Goal: Task Accomplishment & Management: Use online tool/utility

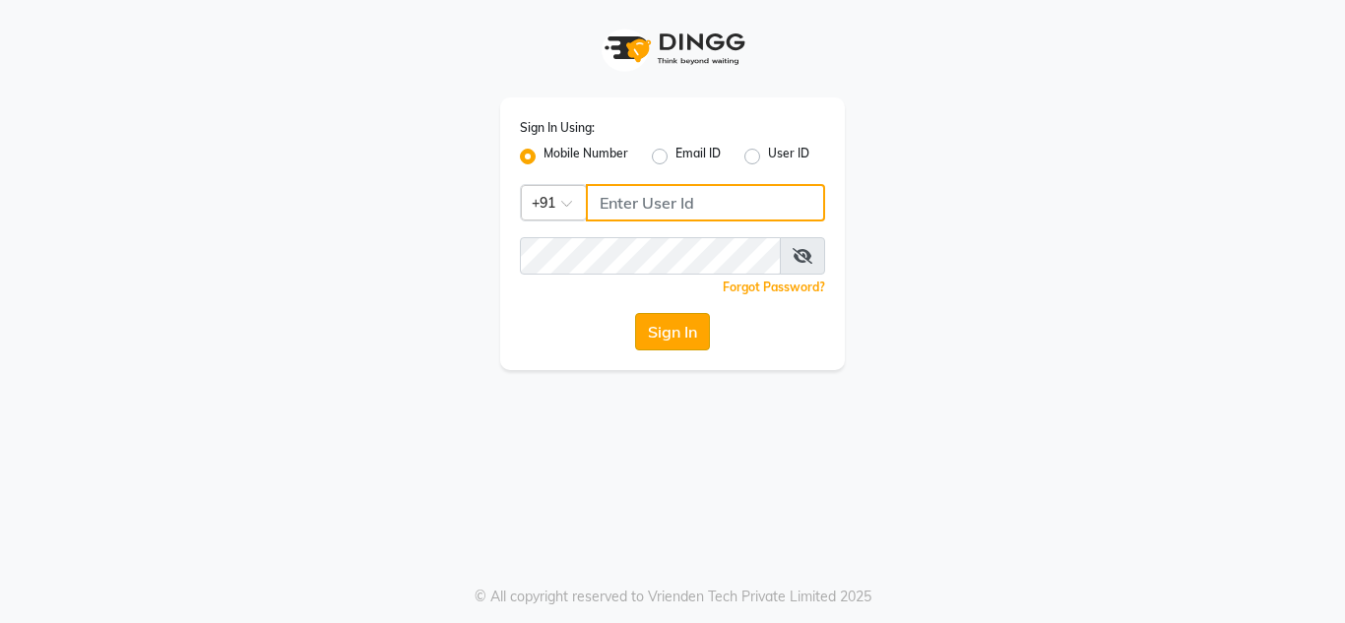
type input "9108045366"
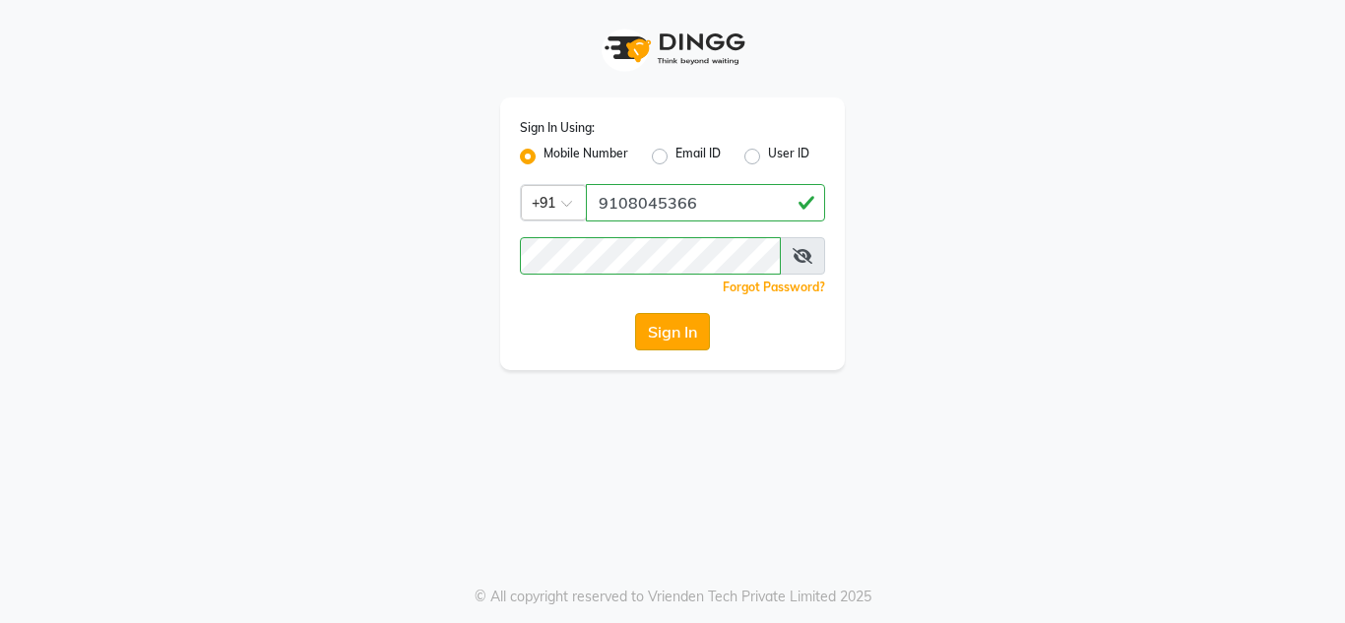
click at [675, 332] on button "Sign In" at bounding box center [672, 331] width 75 height 37
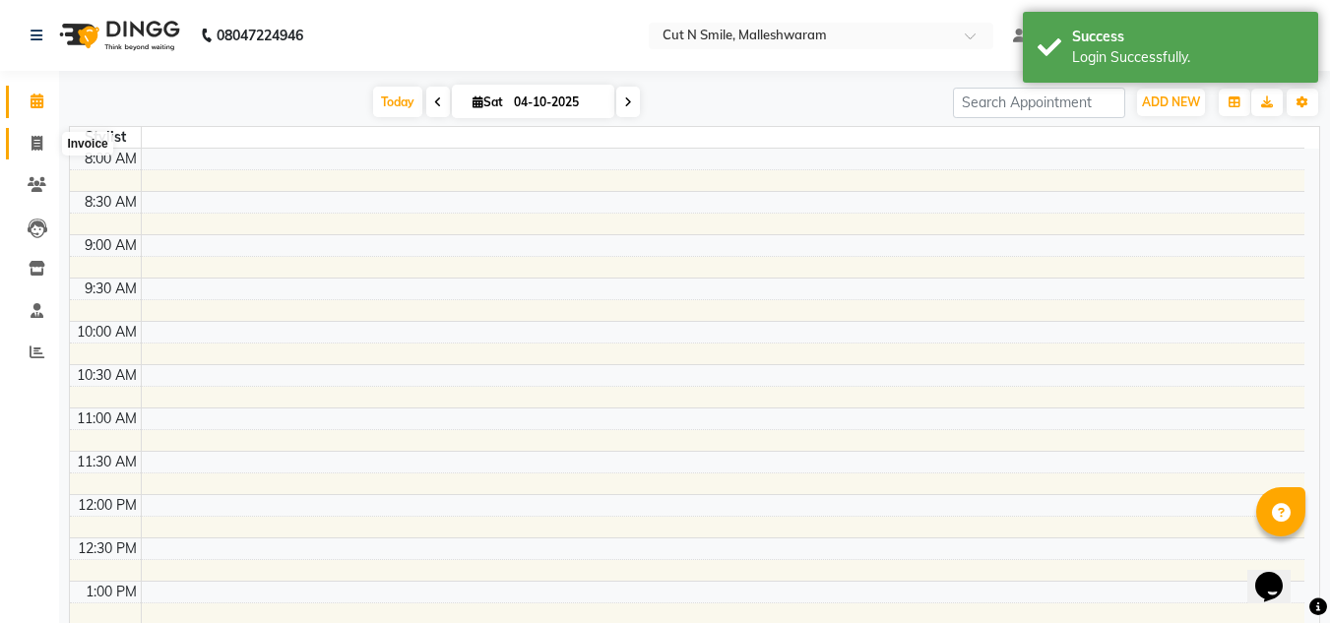
click at [35, 138] on icon at bounding box center [36, 143] width 11 height 15
select select "service"
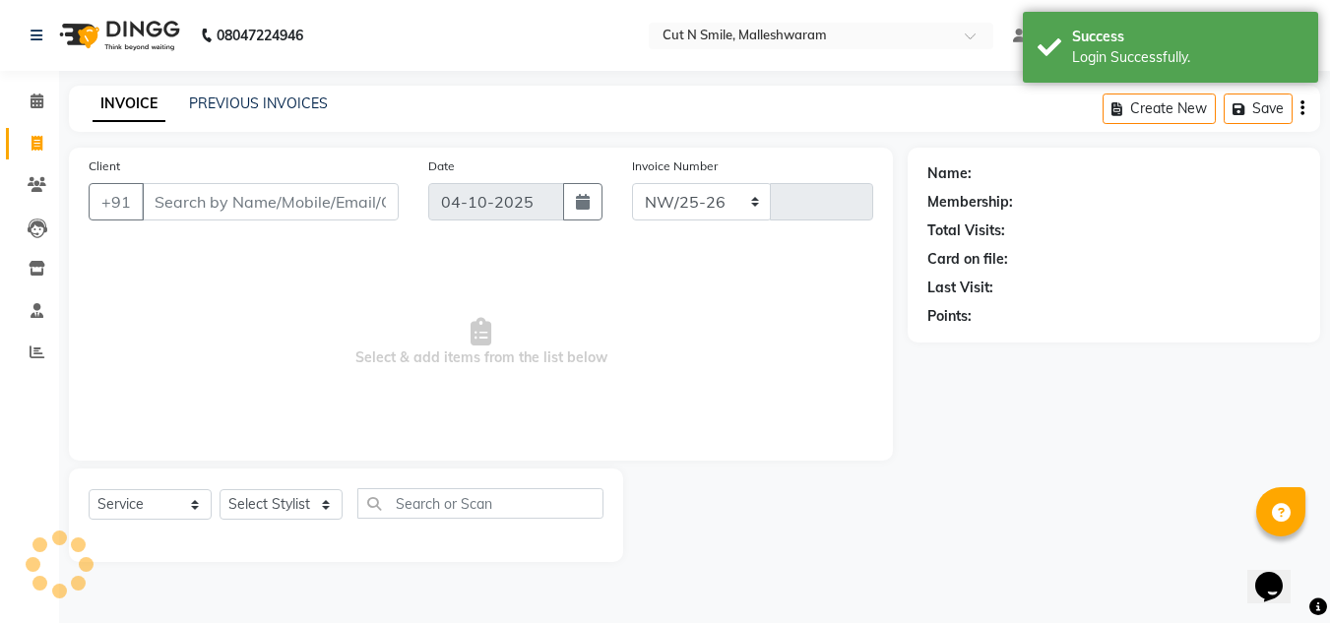
select select "7223"
type input "223"
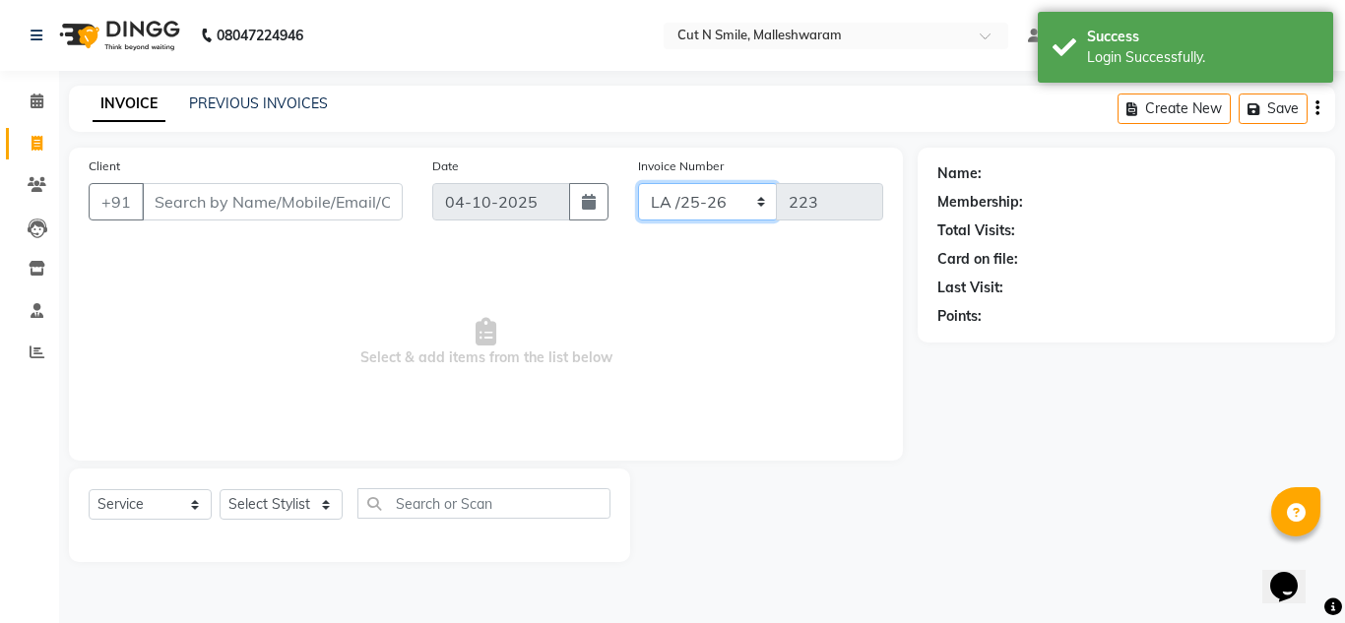
click at [758, 203] on select "NW/25-26 SW/2025-26 NA/2025-26 VN/25-26 LA /25-26" at bounding box center [708, 201] width 140 height 37
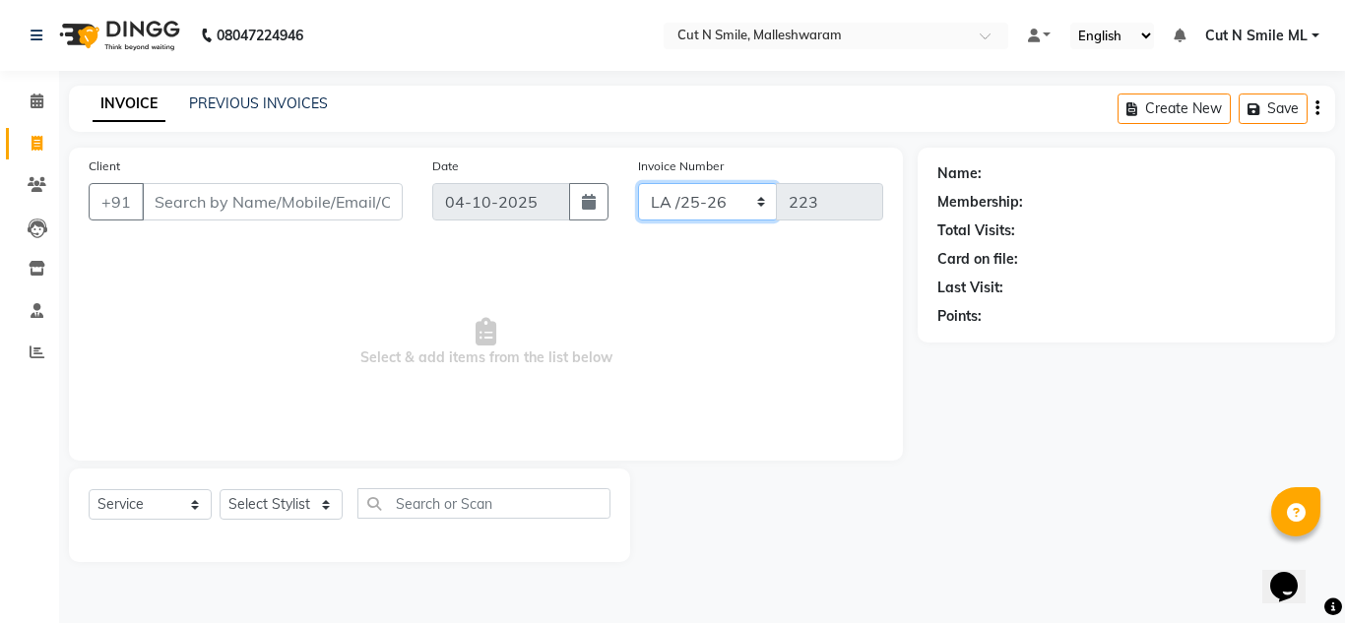
select select "7226"
click at [638, 183] on select "NW/25-26 SW/2025-26 NA/2025-26 VN/25-26 LA /25-26" at bounding box center [708, 201] width 140 height 37
type input "789"
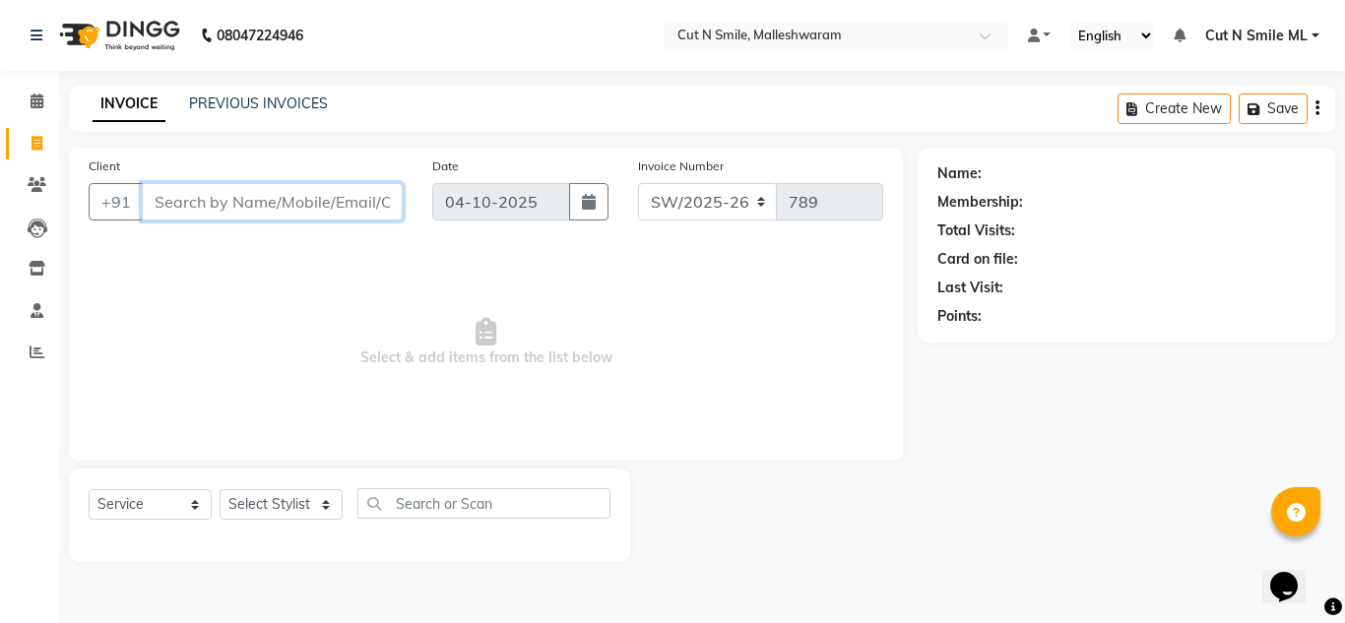
click at [255, 208] on input "Client" at bounding box center [272, 201] width 261 height 37
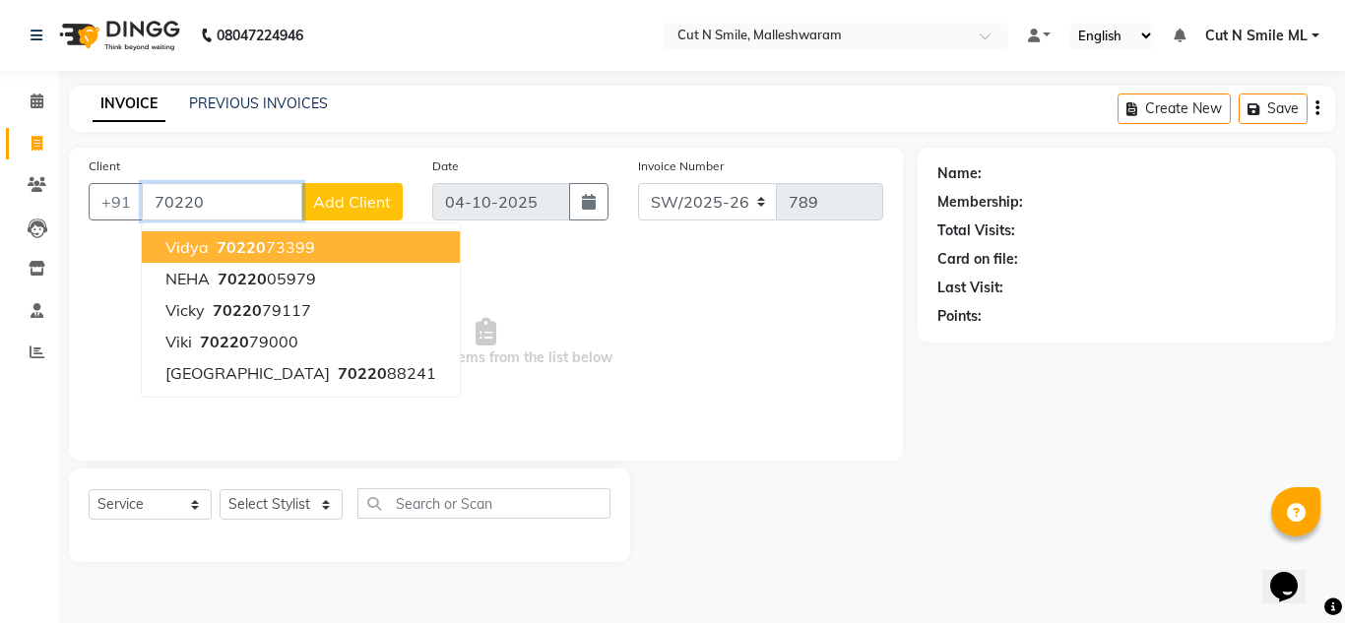
click at [250, 247] on span "70220" at bounding box center [241, 247] width 49 height 20
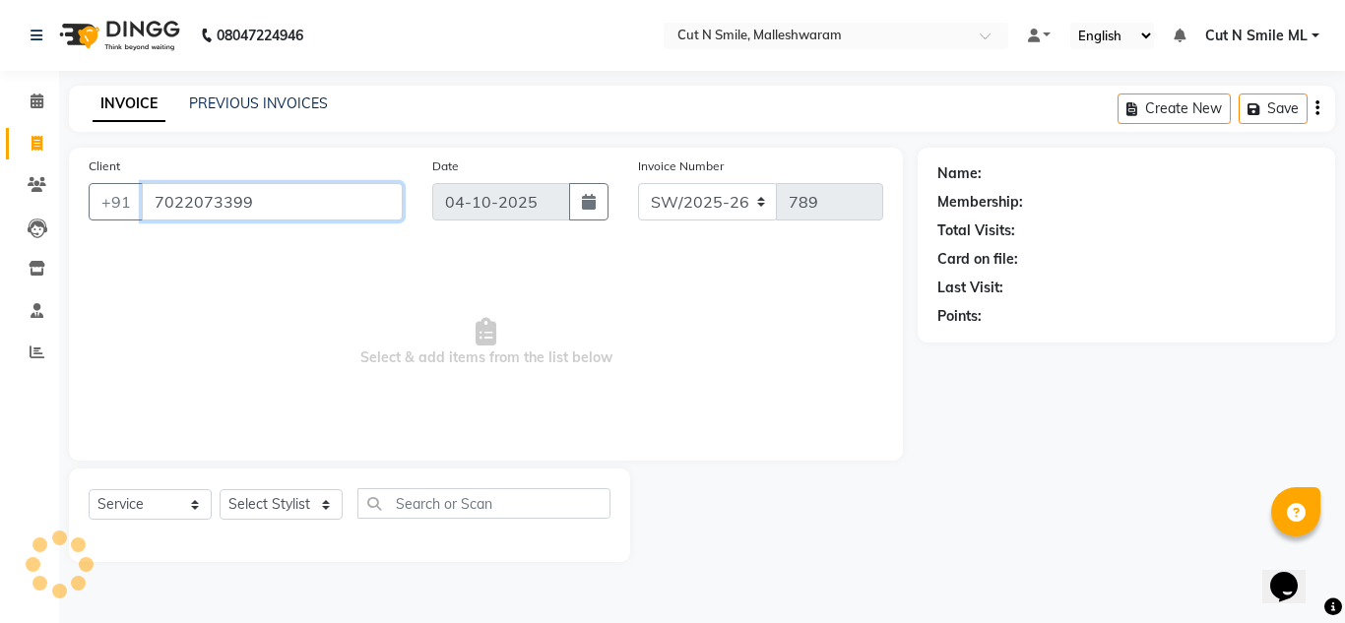
type input "7022073399"
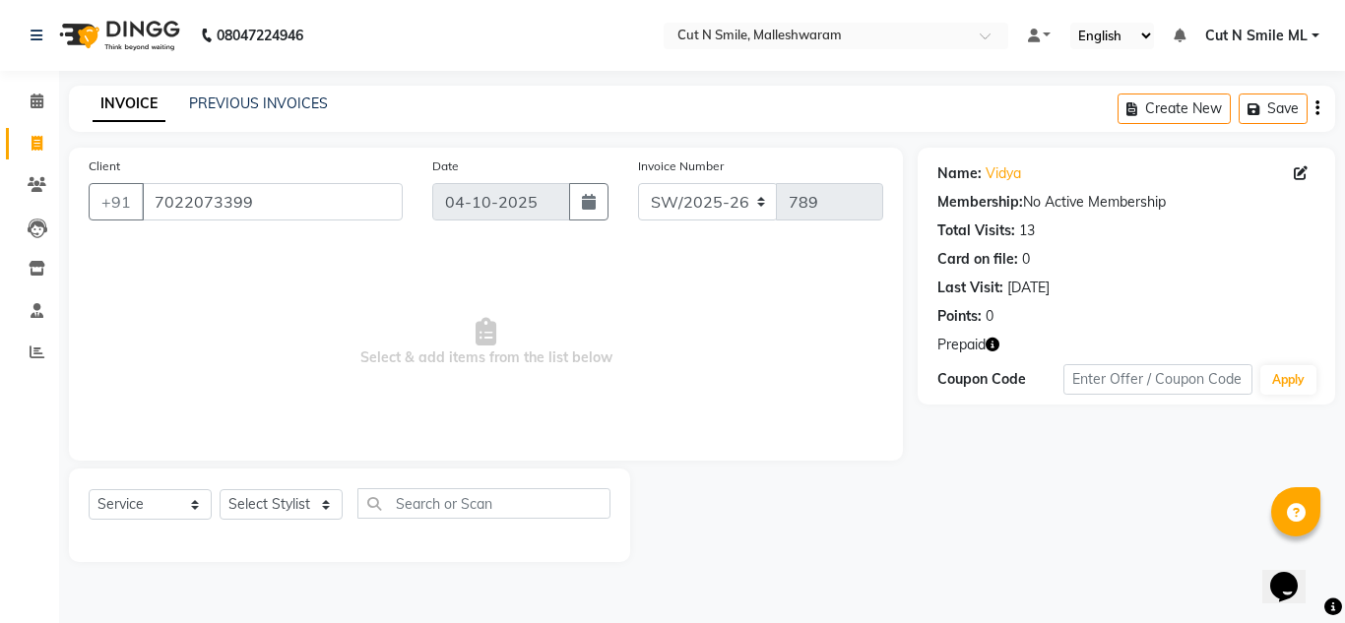
click at [992, 345] on icon "button" at bounding box center [992, 345] width 14 height 14
click at [327, 499] on select "Select Stylist [PERSON_NAME] 17M [PERSON_NAME] 9M Ajim 17M [PERSON_NAME] 17M [P…" at bounding box center [281, 504] width 123 height 31
select select "60585"
click at [220, 489] on select "Select Stylist [PERSON_NAME] 17M [PERSON_NAME] 9M Ajim 17M [PERSON_NAME] 17M [P…" at bounding box center [281, 504] width 123 height 31
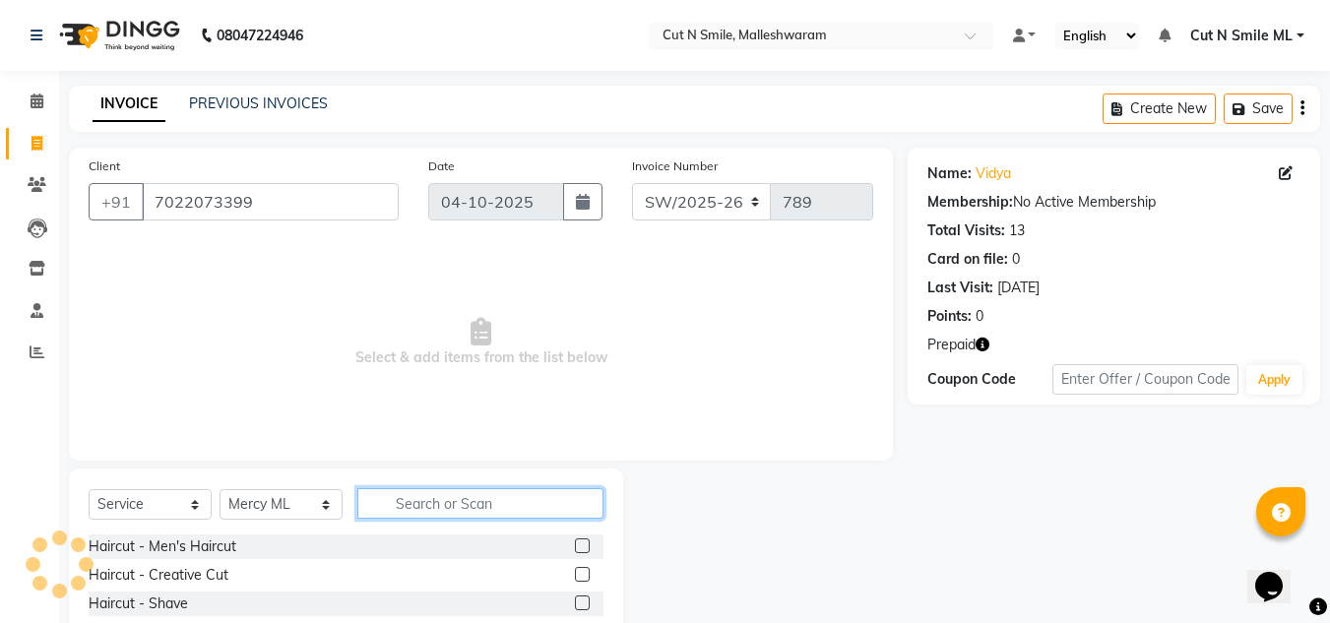
click at [458, 507] on input "text" at bounding box center [480, 503] width 246 height 31
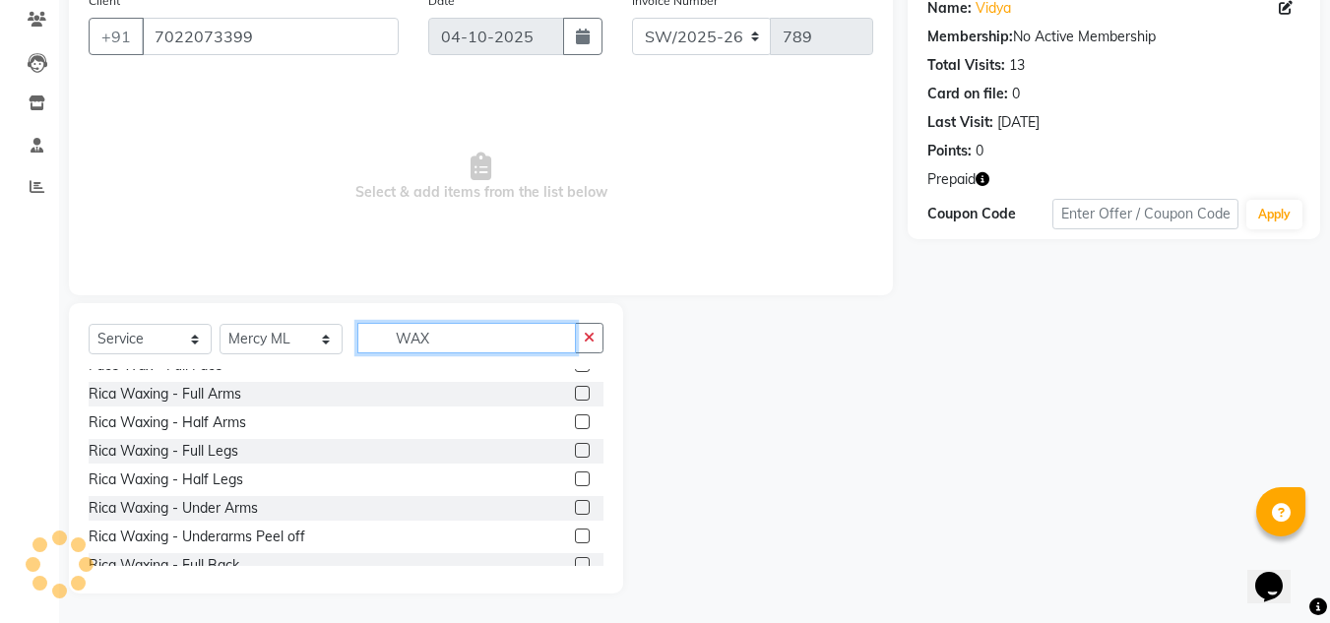
scroll to position [157, 0]
type input "WAX"
click at [575, 504] on label at bounding box center [582, 508] width 15 height 15
click at [575, 504] on input "checkbox" at bounding box center [581, 509] width 13 height 13
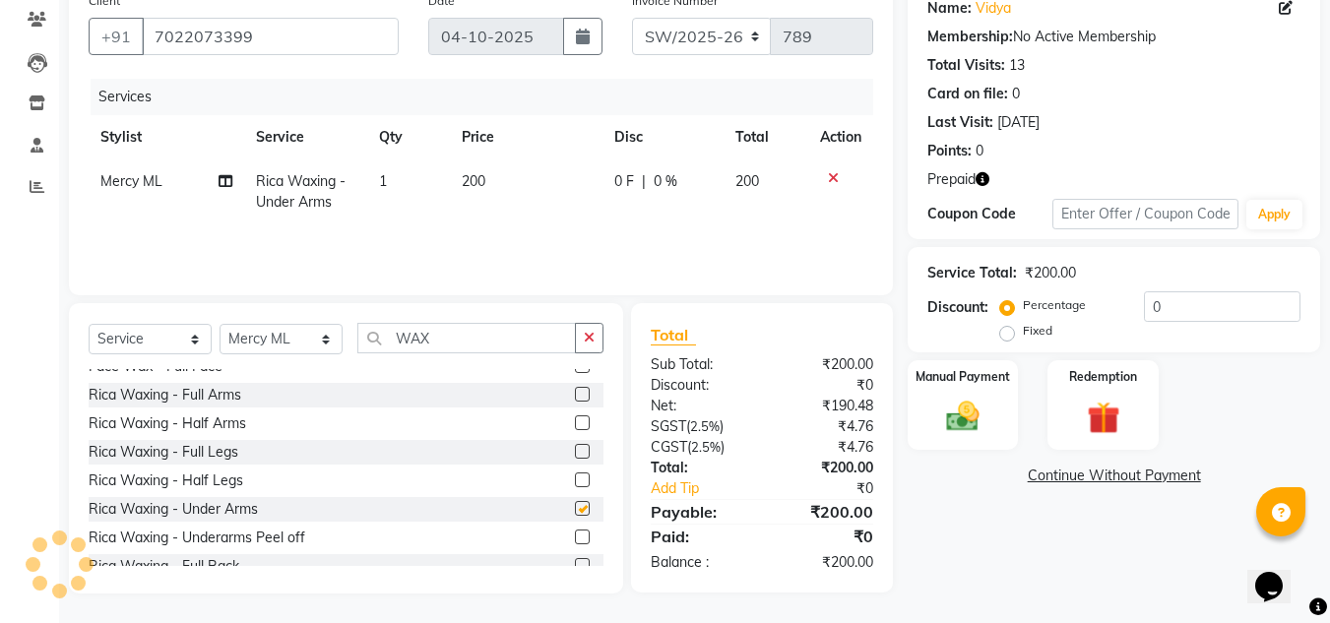
checkbox input "false"
click at [575, 449] on label at bounding box center [582, 451] width 15 height 15
click at [575, 449] on input "checkbox" at bounding box center [581, 452] width 13 height 13
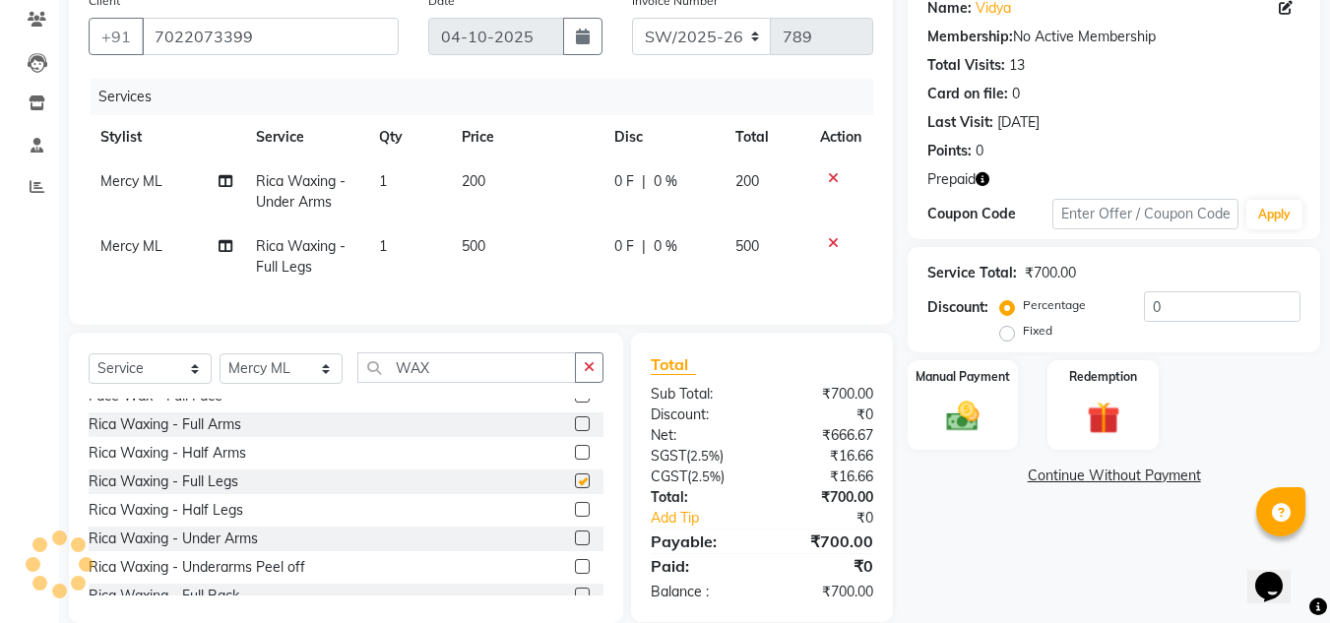
checkbox input "false"
click at [575, 431] on label at bounding box center [582, 423] width 15 height 15
click at [575, 431] on input "checkbox" at bounding box center [581, 424] width 13 height 13
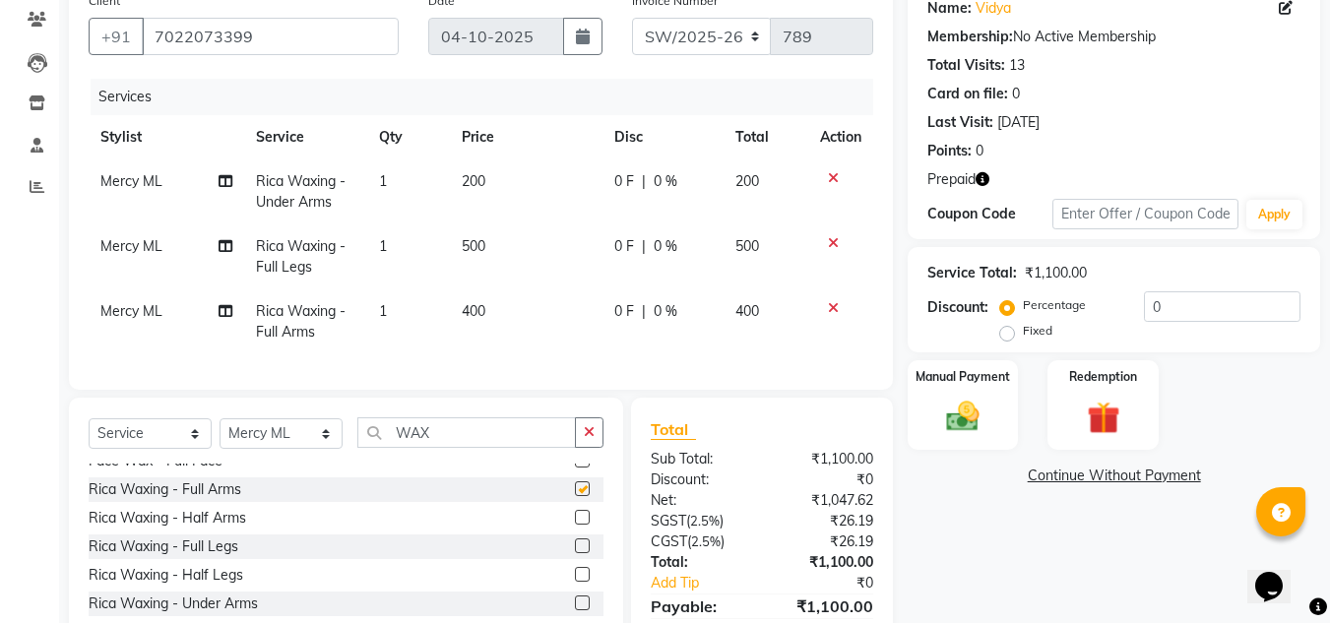
checkbox input "false"
click at [505, 236] on td "500" at bounding box center [526, 256] width 153 height 65
select select "60585"
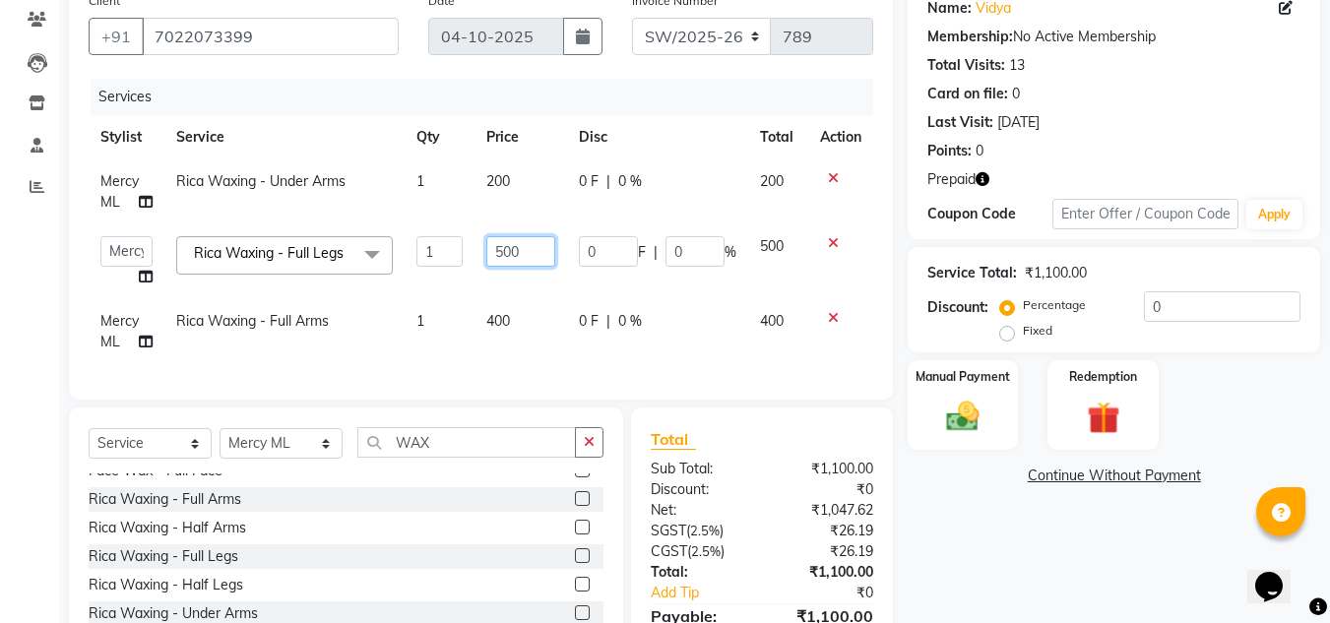
click at [527, 248] on input "500" at bounding box center [520, 251] width 68 height 31
type input "5"
type input "600"
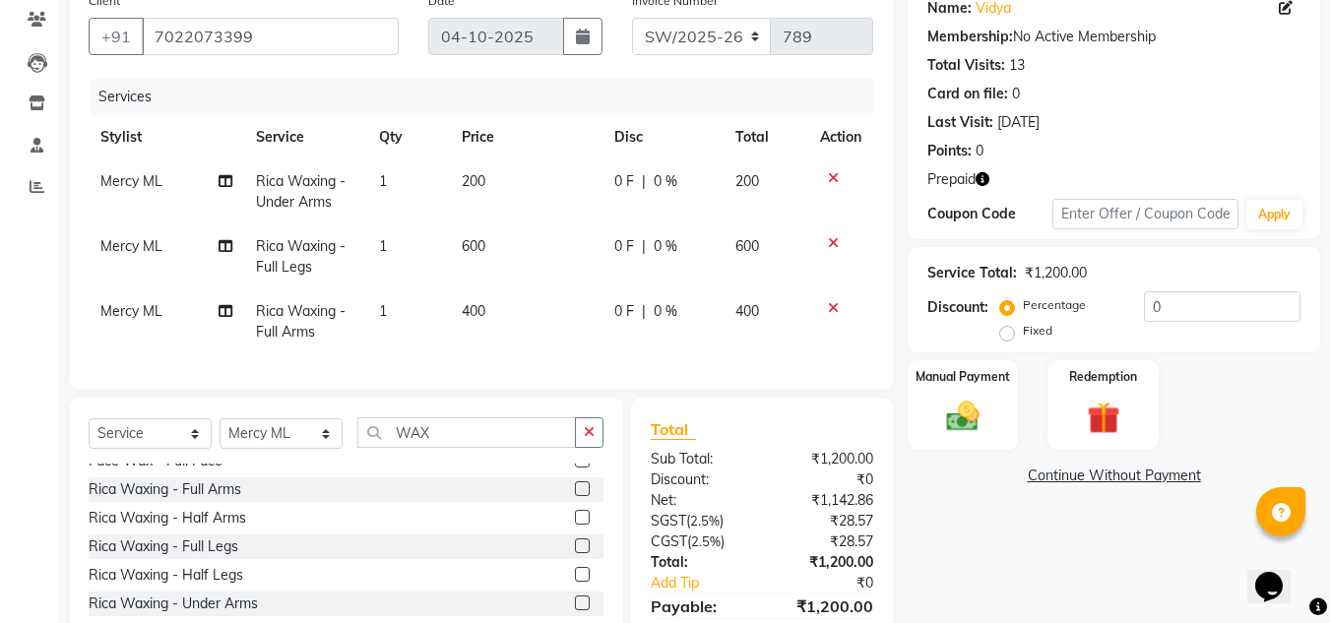
click at [1033, 569] on div "Name: Vidya Membership: No Active Membership Total Visits: 13 Card on file: 0 L…" at bounding box center [1121, 335] width 427 height 706
click at [535, 441] on input "WAX" at bounding box center [466, 432] width 219 height 31
type input "W"
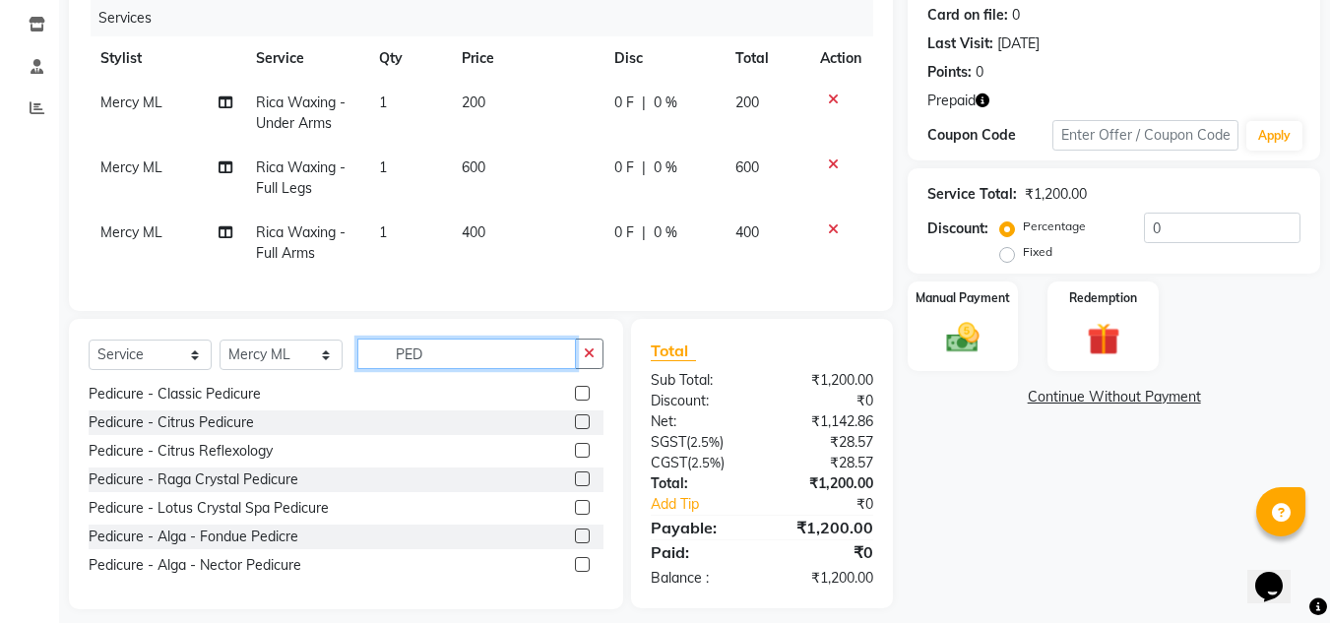
scroll to position [275, 0]
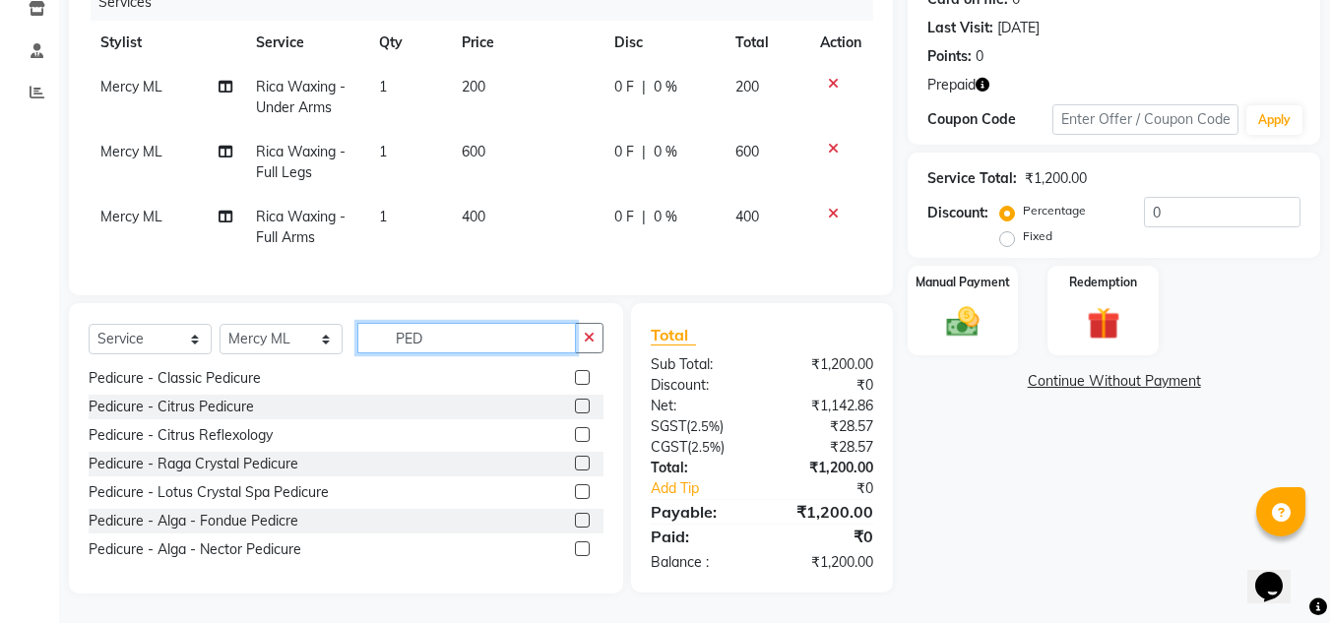
type input "PED"
click at [575, 520] on label at bounding box center [582, 520] width 15 height 15
click at [575, 520] on input "checkbox" at bounding box center [581, 521] width 13 height 13
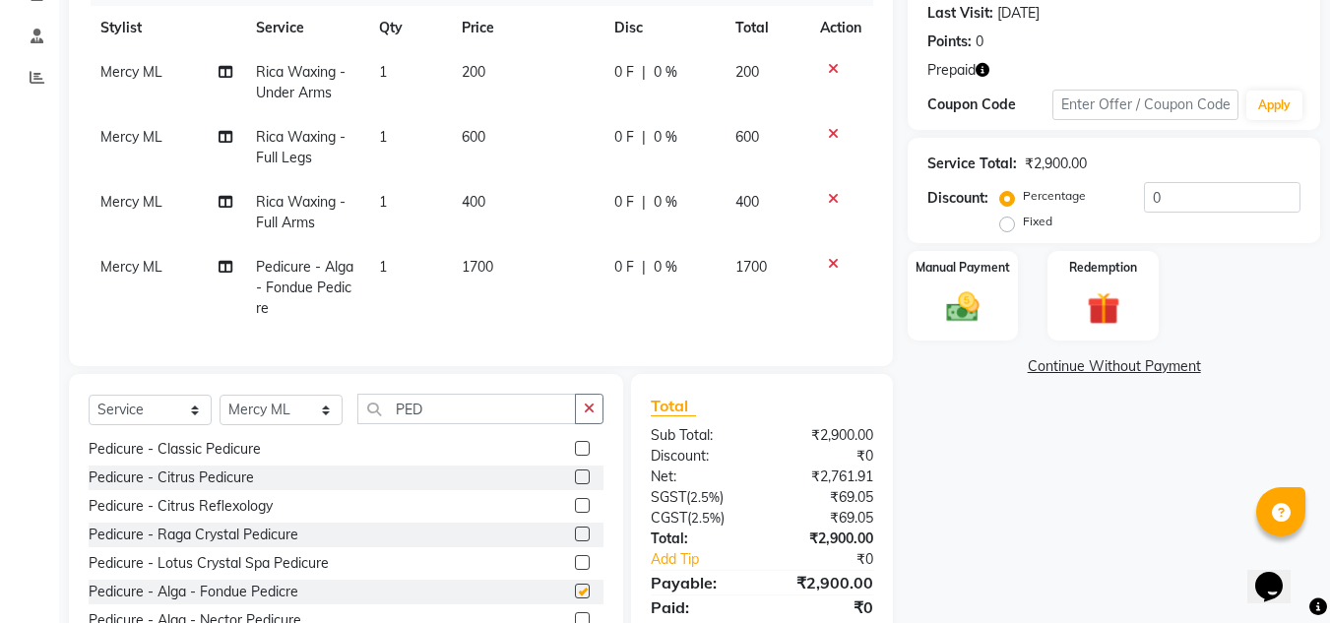
checkbox input "false"
click at [473, 414] on input "PED" at bounding box center [466, 409] width 219 height 31
type input "P"
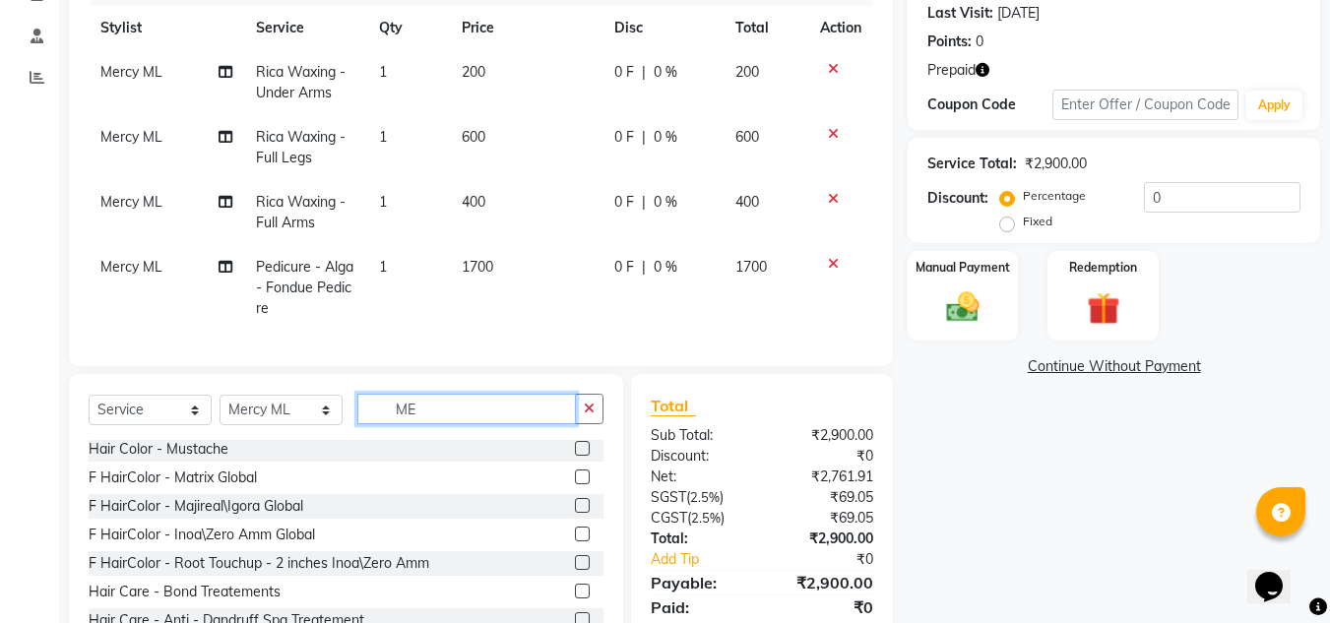
scroll to position [0, 0]
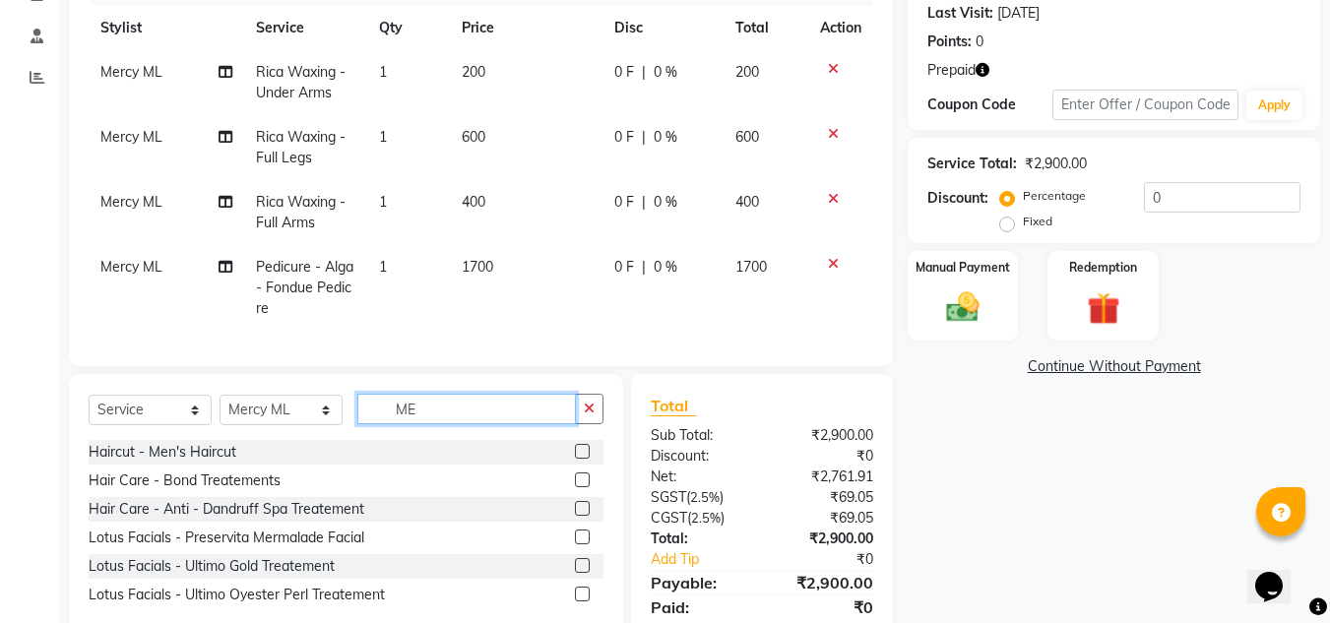
type input "M"
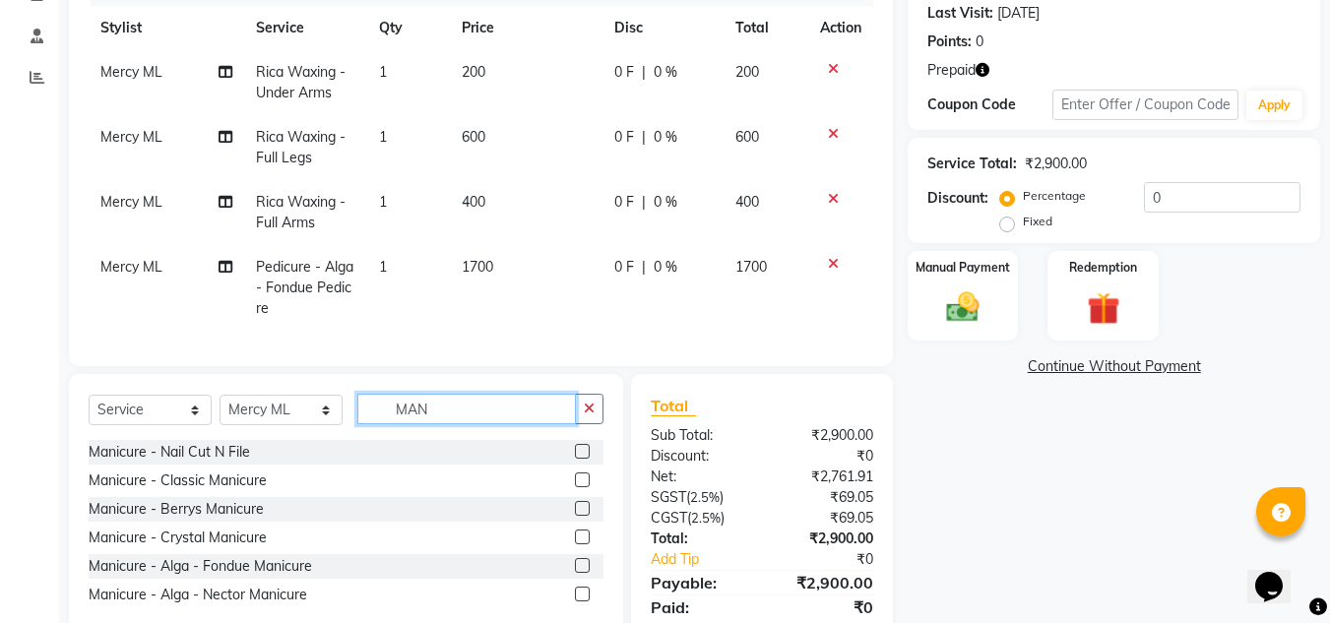
type input "MAN"
click at [582, 544] on label at bounding box center [582, 537] width 15 height 15
click at [582, 544] on input "checkbox" at bounding box center [581, 538] width 13 height 13
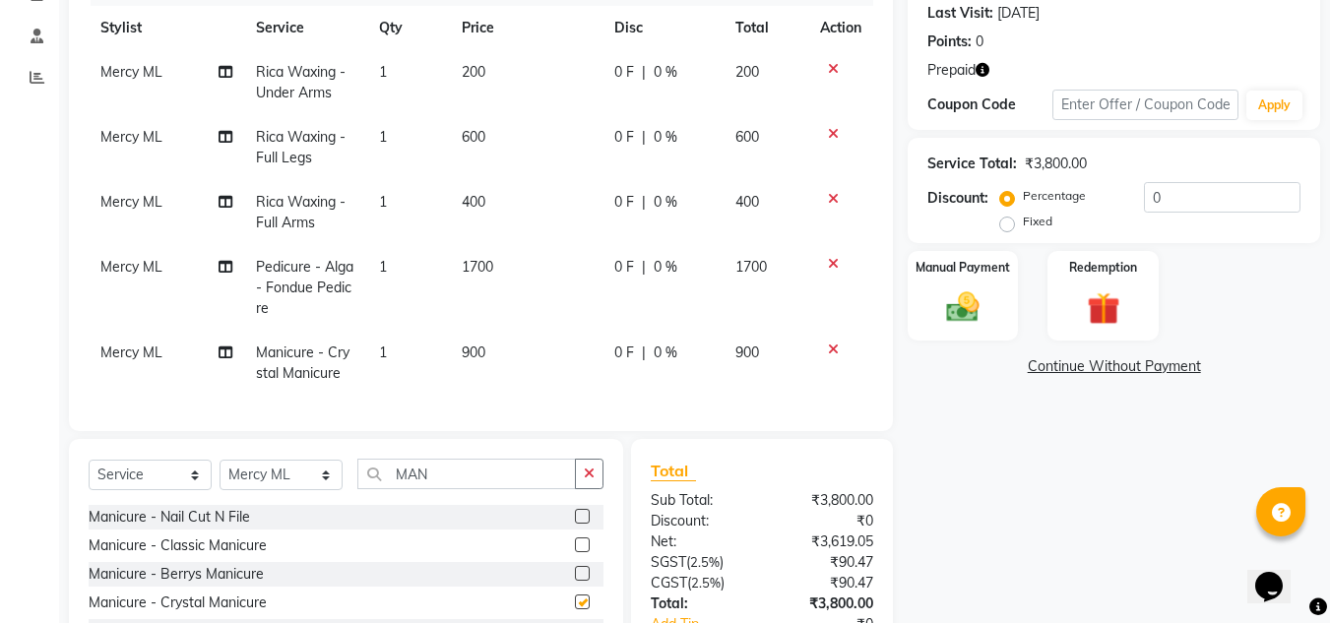
checkbox input "false"
click at [463, 479] on input "MAN" at bounding box center [466, 474] width 219 height 31
type input "M"
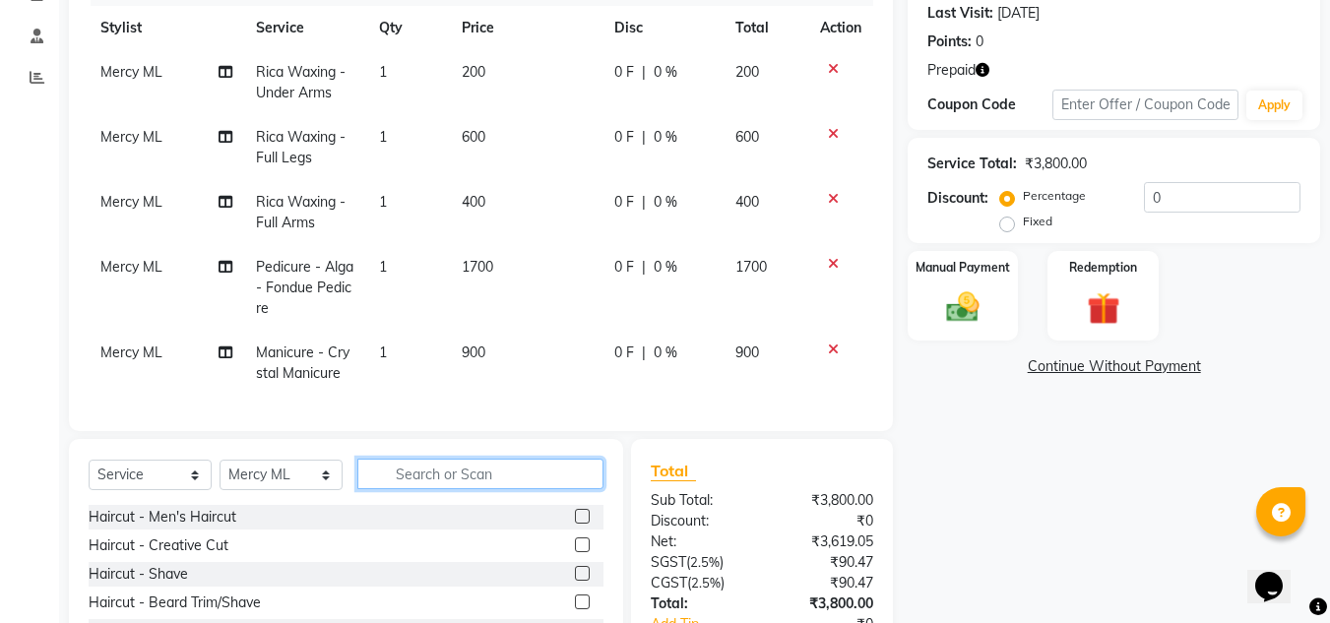
type input "H"
type input "F"
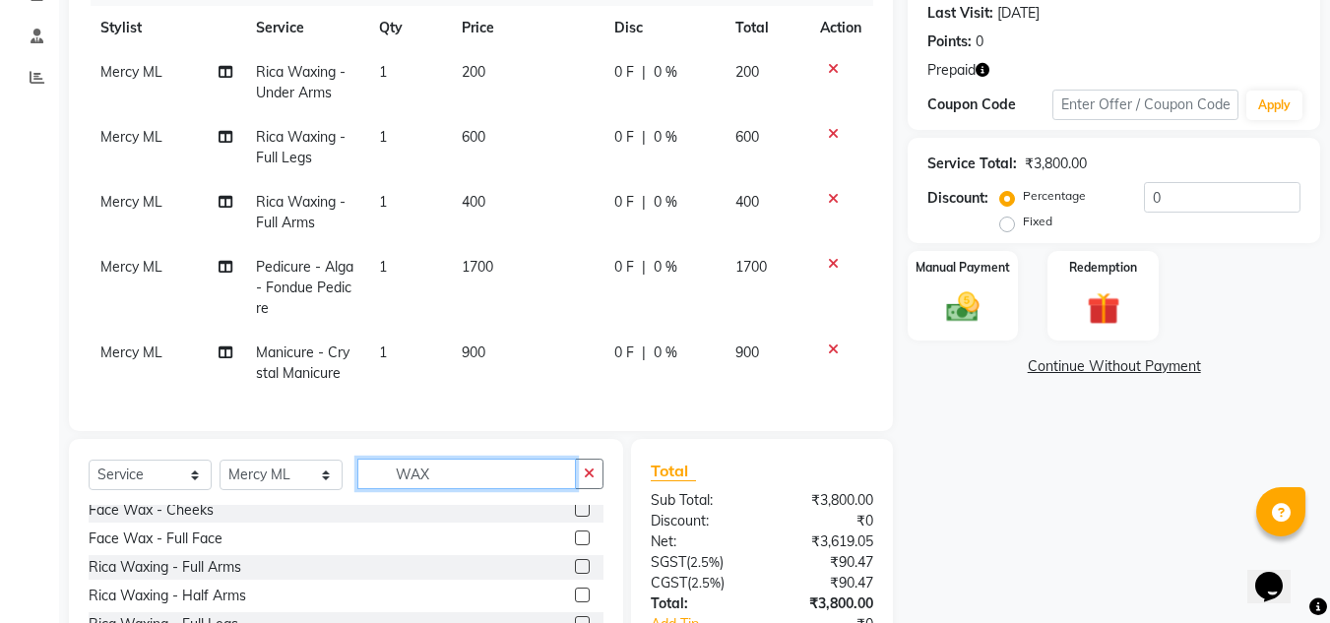
scroll to position [129, 0]
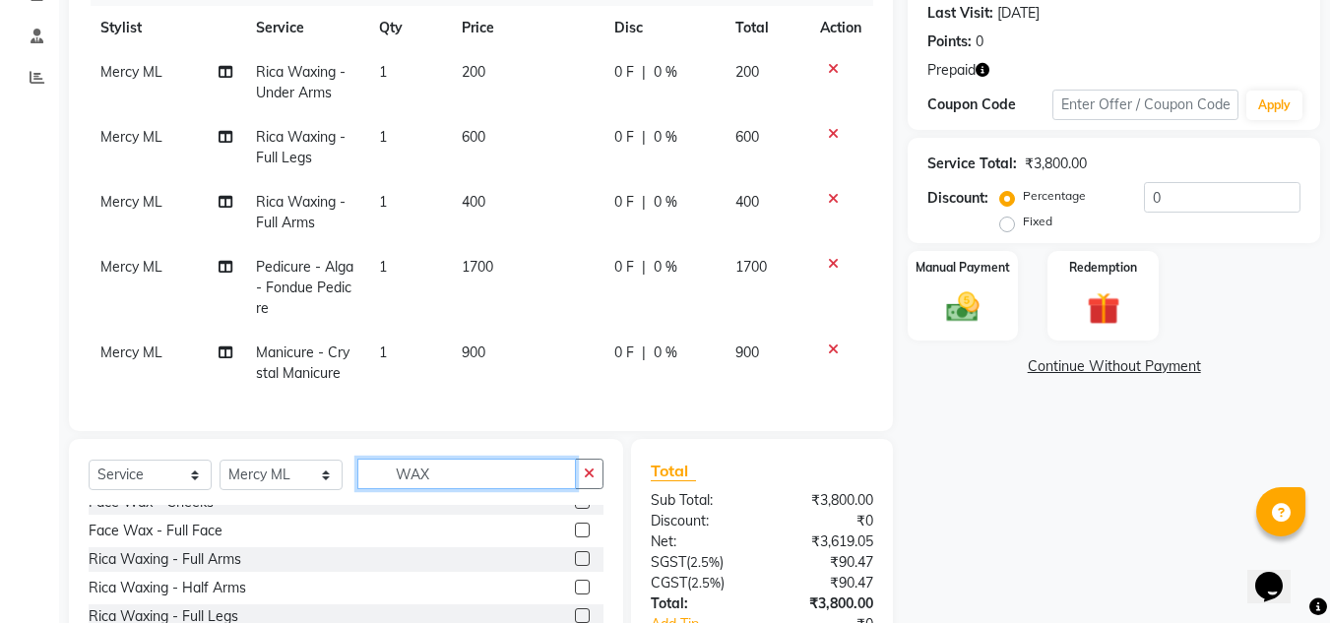
type input "WAX"
click at [575, 537] on label at bounding box center [582, 530] width 15 height 15
click at [575, 537] on input "checkbox" at bounding box center [581, 531] width 13 height 13
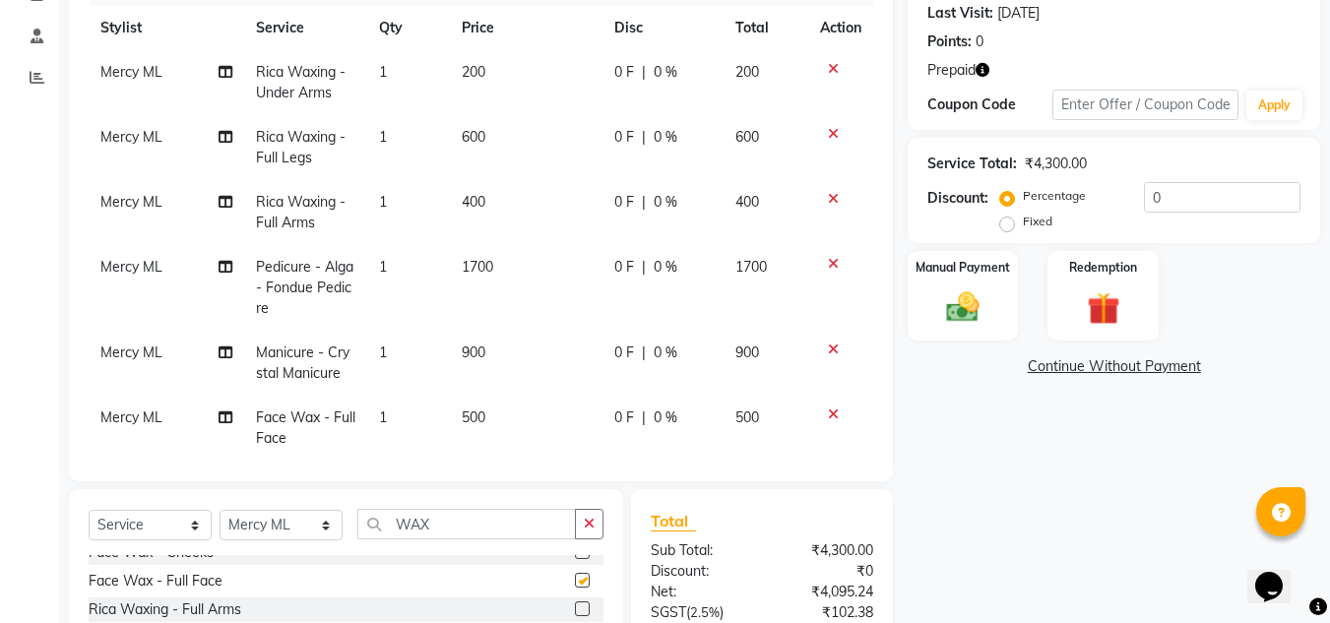
checkbox input "false"
click at [495, 414] on td "500" at bounding box center [526, 428] width 153 height 65
select select "60585"
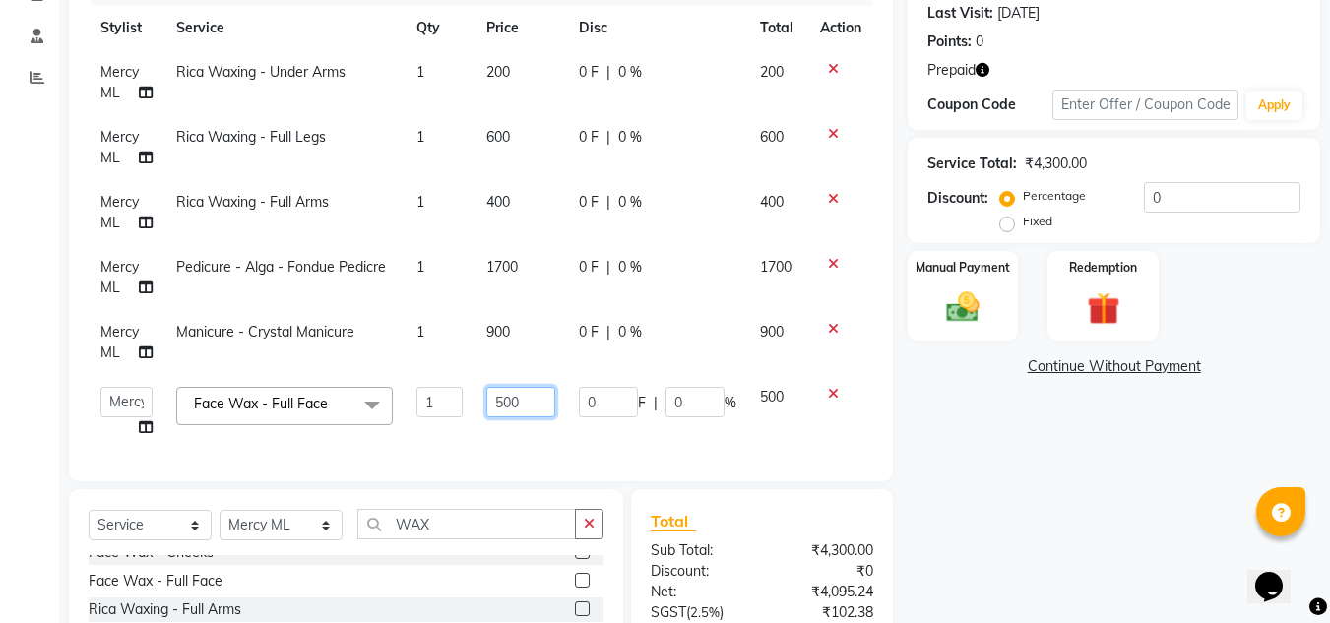
click at [517, 402] on input "500" at bounding box center [520, 402] width 68 height 31
type input "5"
type input "600"
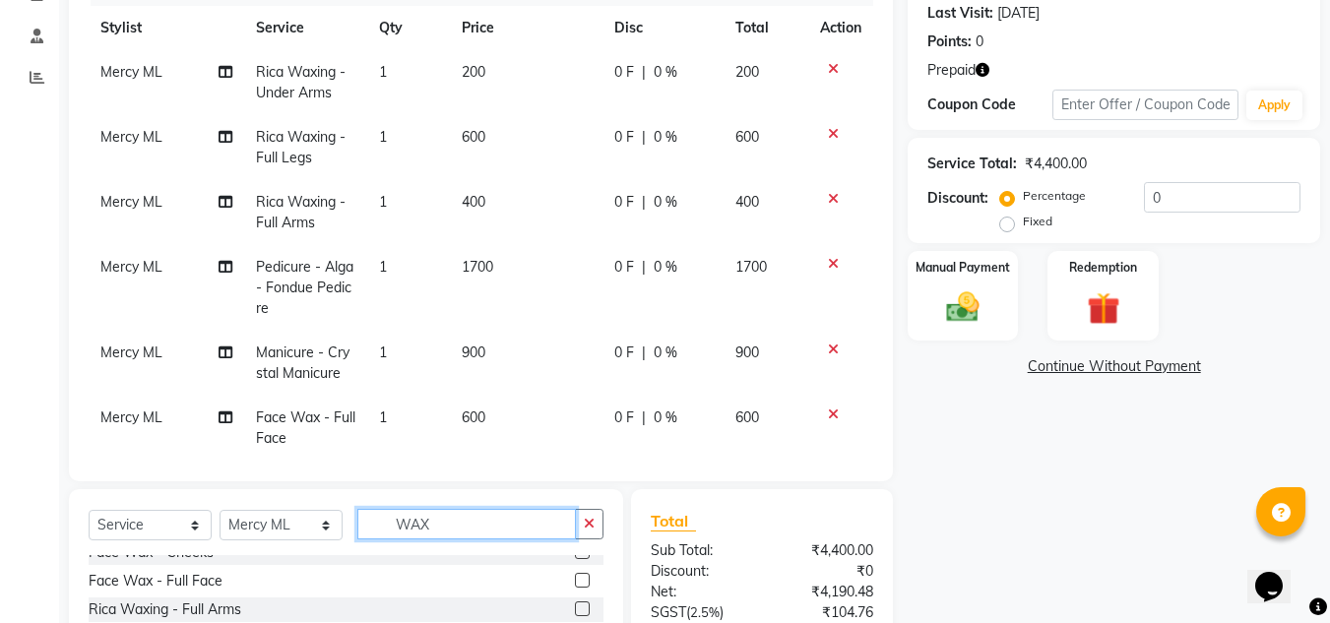
click at [467, 517] on input "WAX" at bounding box center [466, 524] width 219 height 31
type input "W"
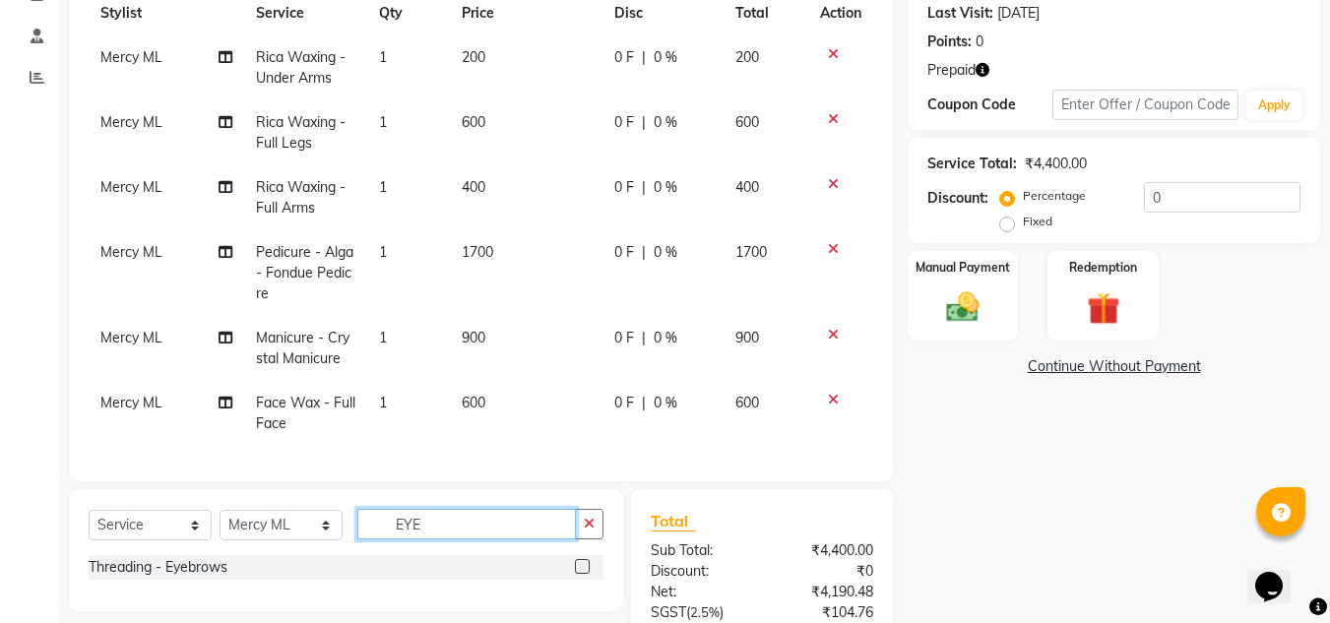
scroll to position [0, 0]
type input "EYE"
click at [585, 562] on label at bounding box center [582, 566] width 15 height 15
click at [585, 562] on input "checkbox" at bounding box center [581, 567] width 13 height 13
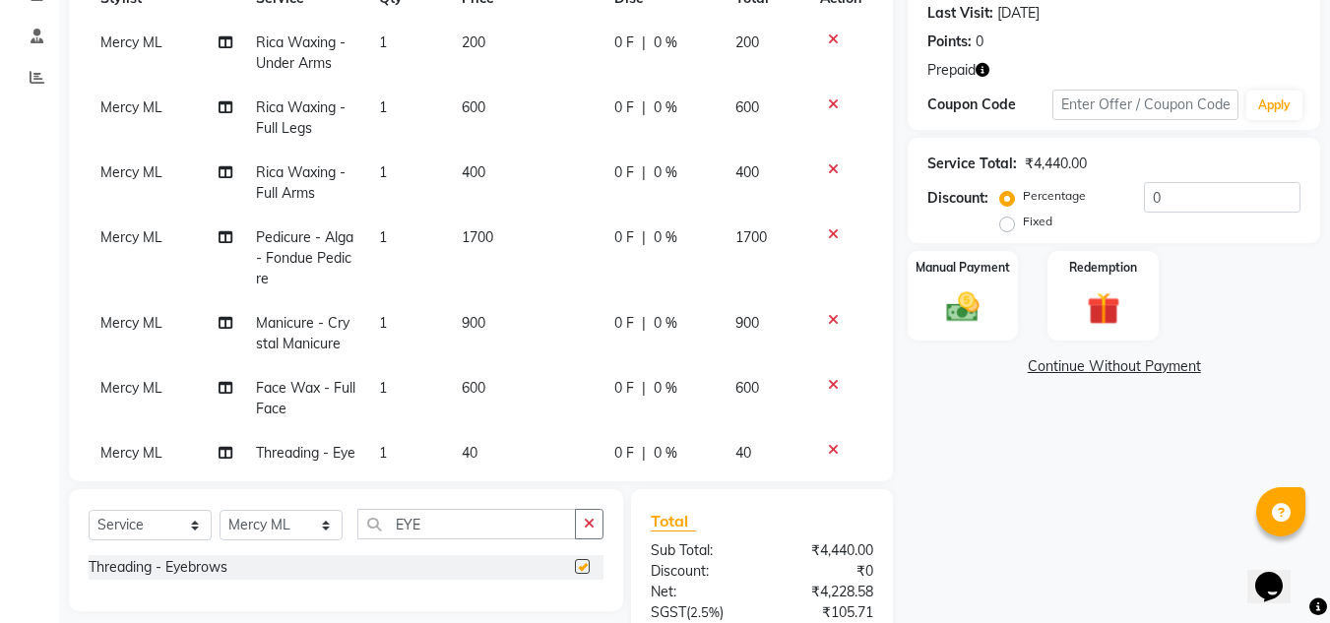
checkbox input "false"
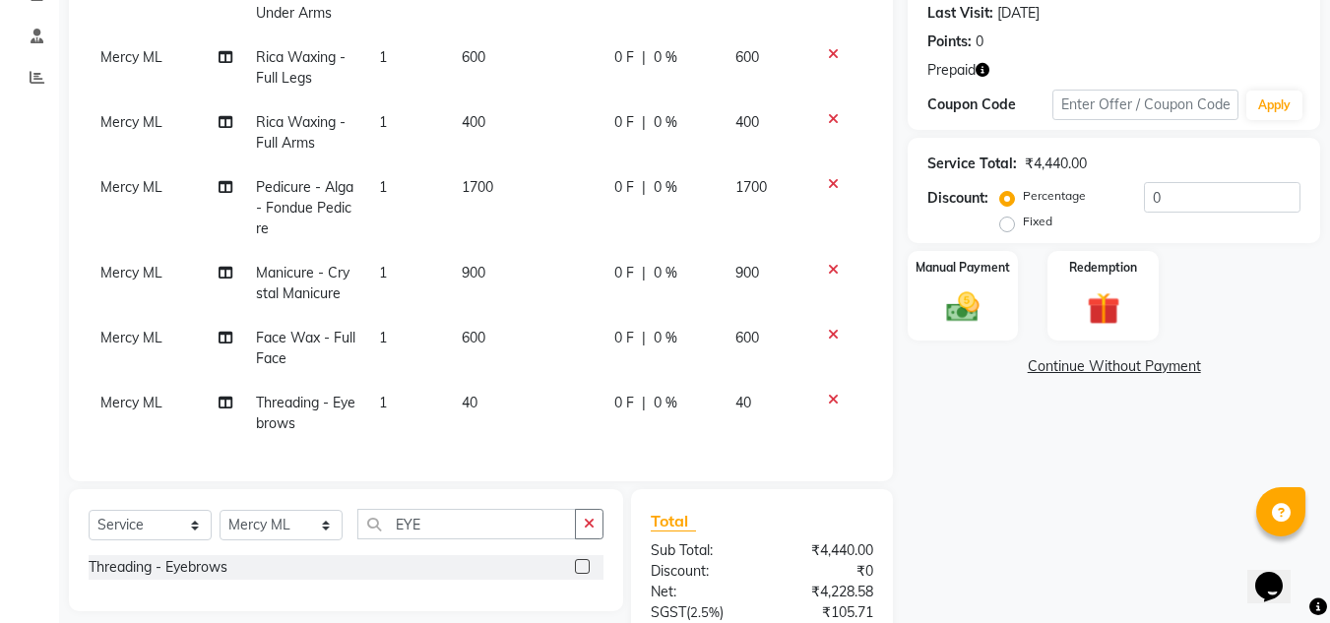
click at [474, 381] on td "40" at bounding box center [526, 413] width 153 height 65
select select "60585"
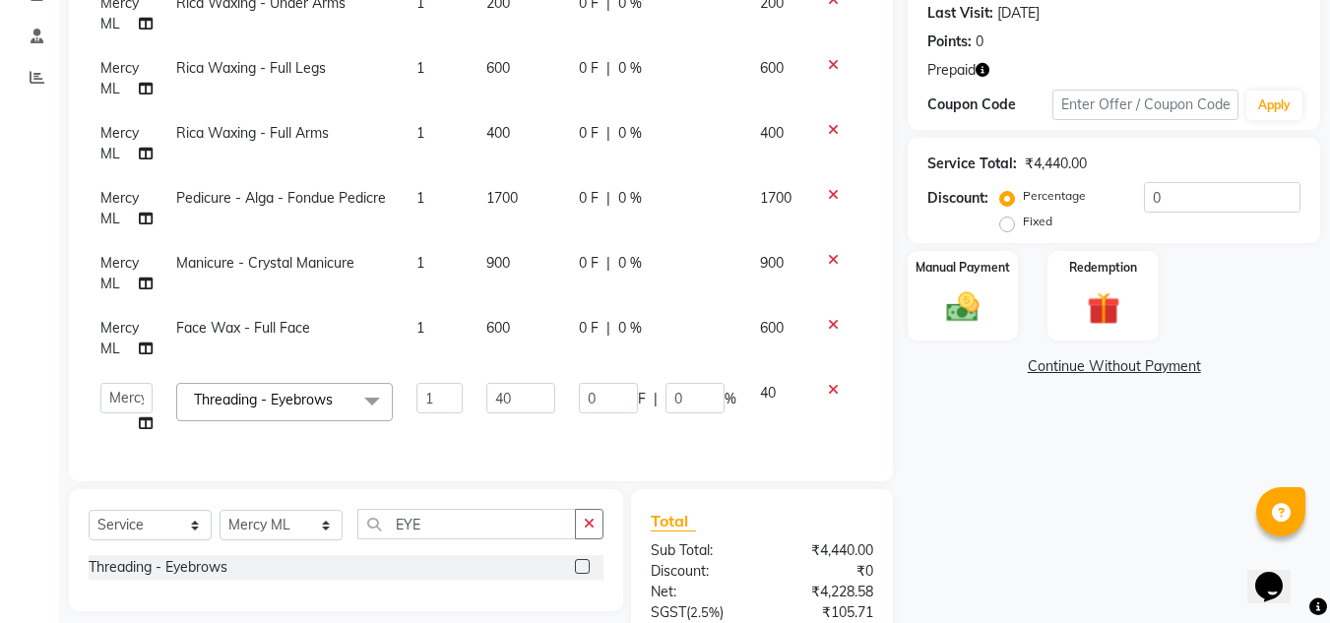
scroll to position [84, 0]
click at [506, 383] on input "40" at bounding box center [520, 398] width 68 height 31
type input "4"
type input "50"
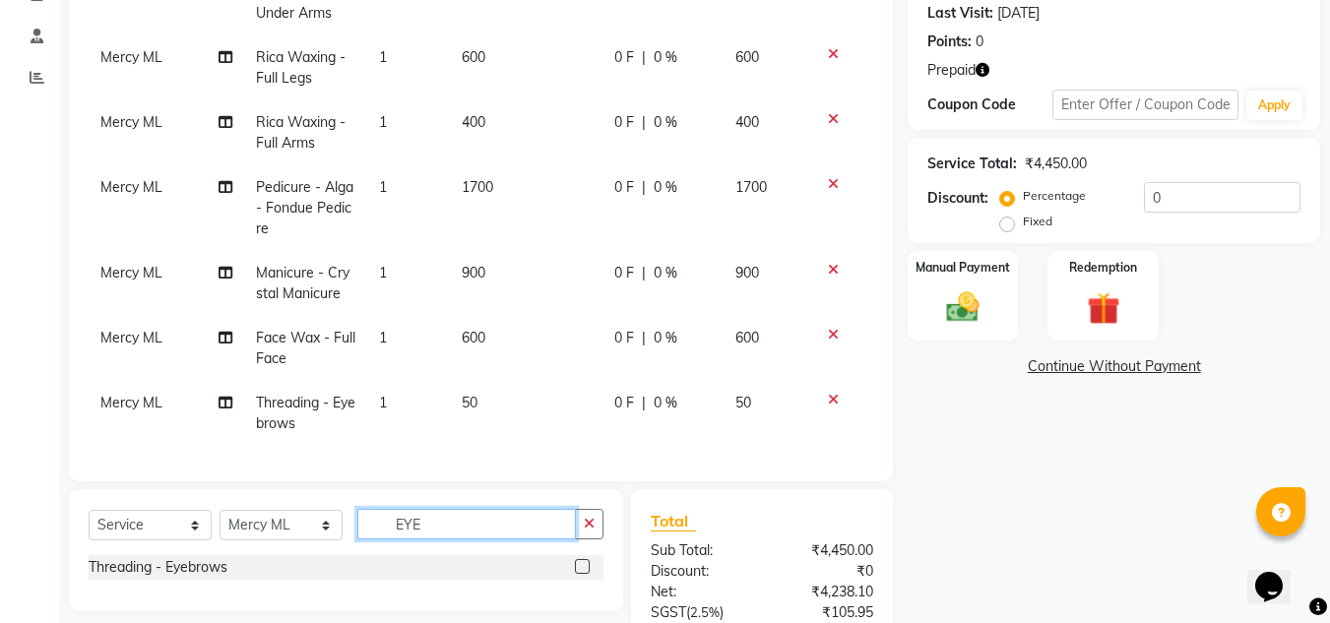
click at [485, 527] on input "EYE" at bounding box center [466, 524] width 219 height 31
type input "E"
type input "UPP"
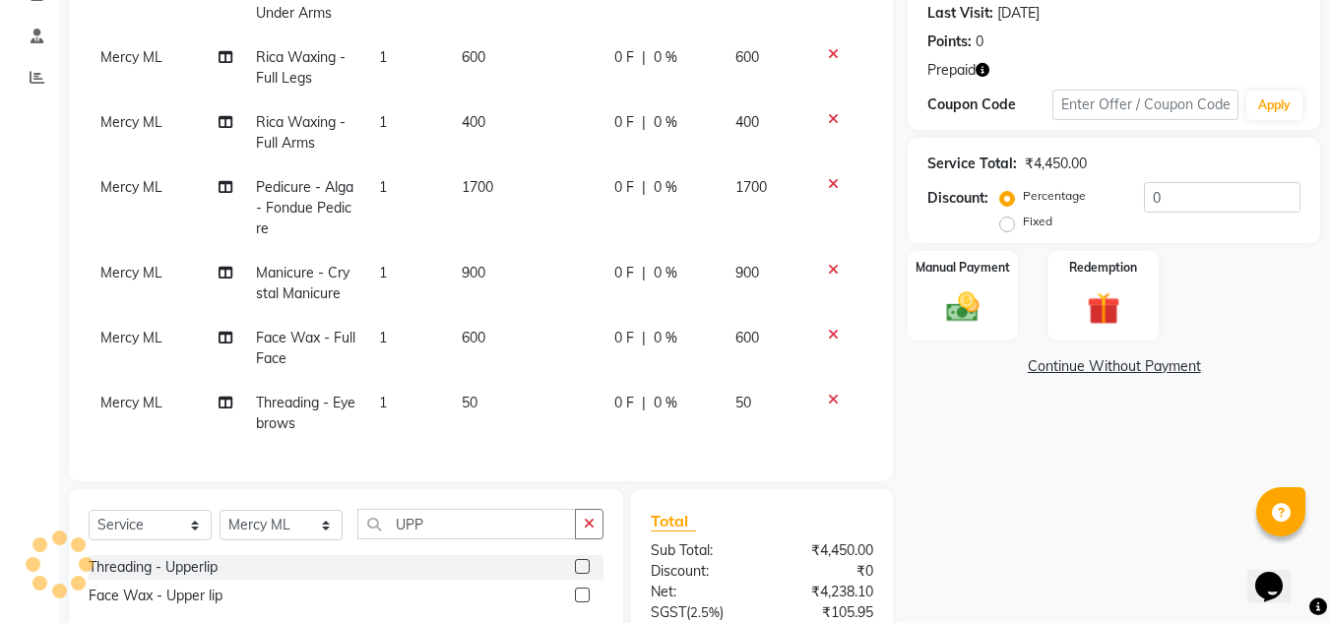
click at [585, 564] on label at bounding box center [582, 566] width 15 height 15
click at [585, 564] on input "checkbox" at bounding box center [581, 567] width 13 height 13
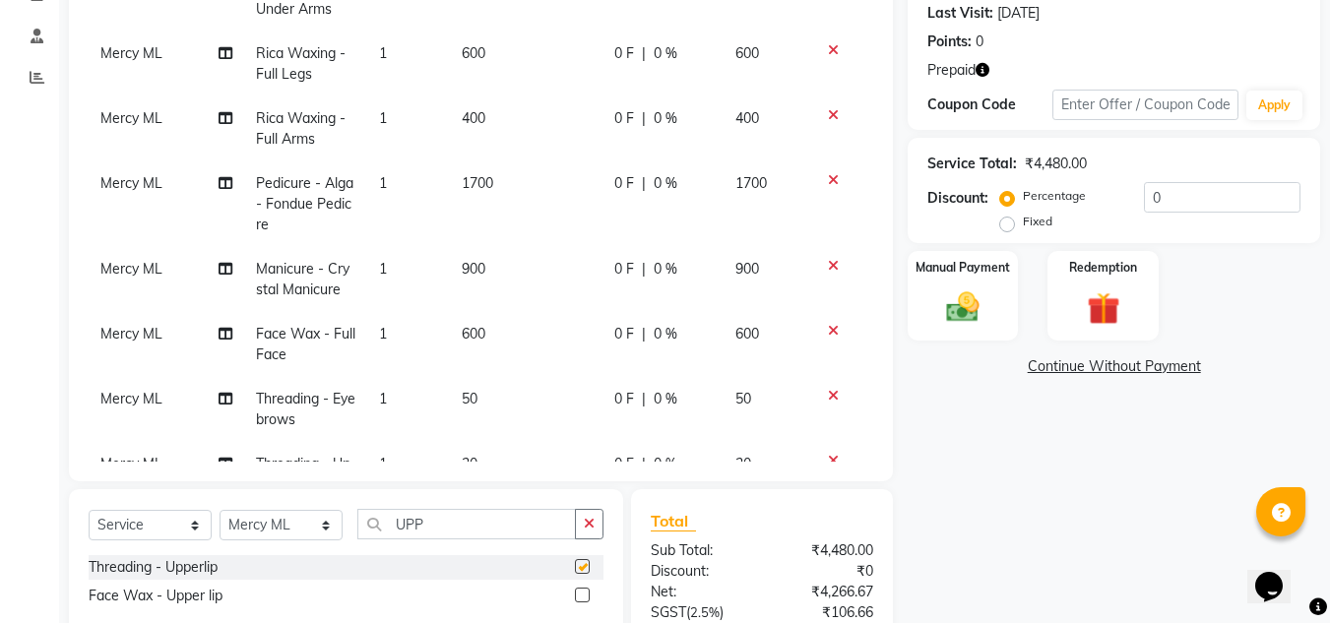
checkbox input "false"
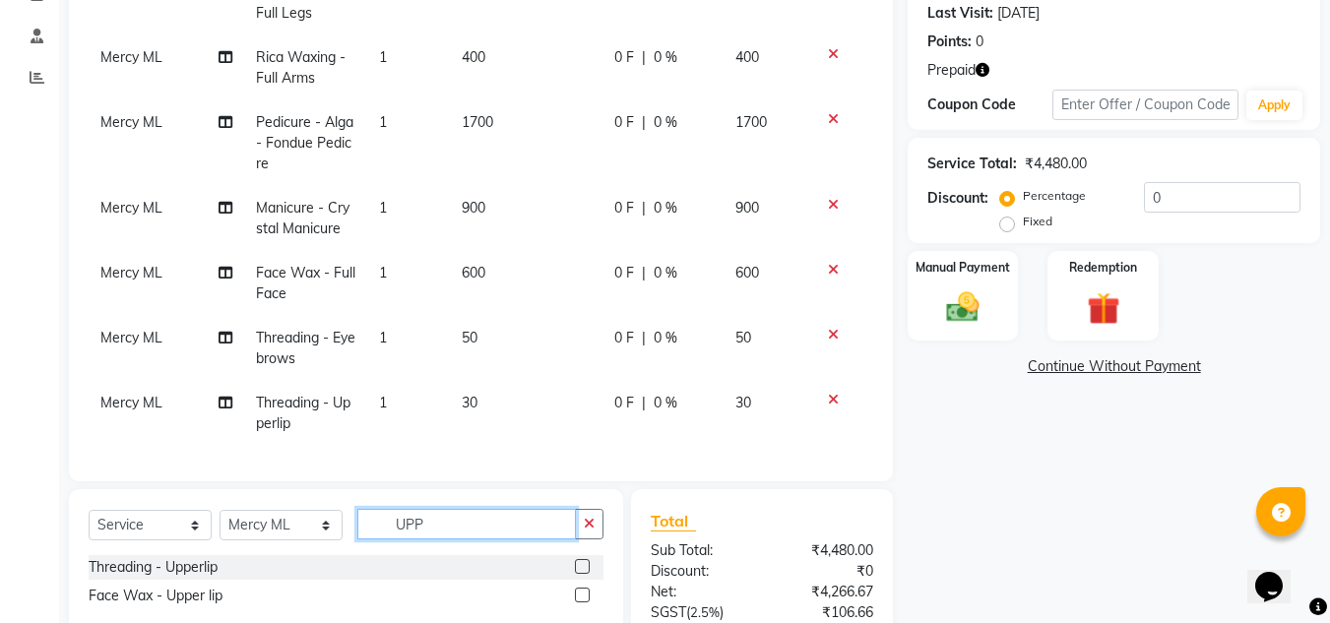
click at [462, 513] on input "UPP" at bounding box center [466, 524] width 219 height 31
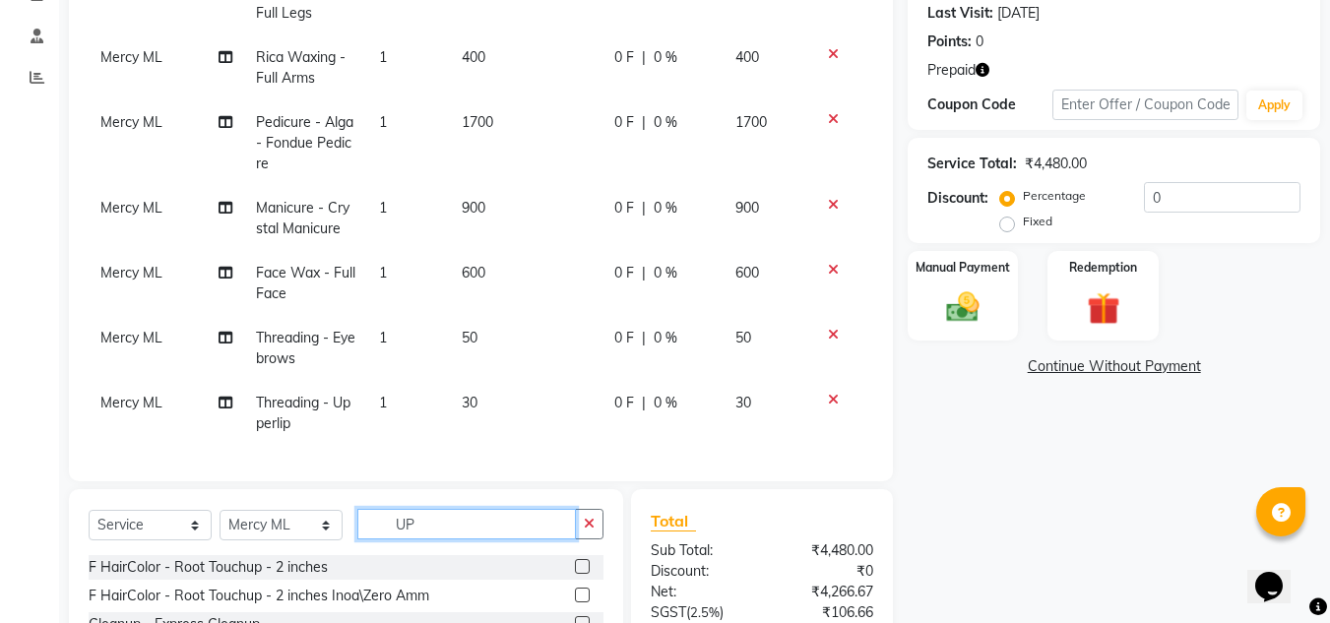
type input "U"
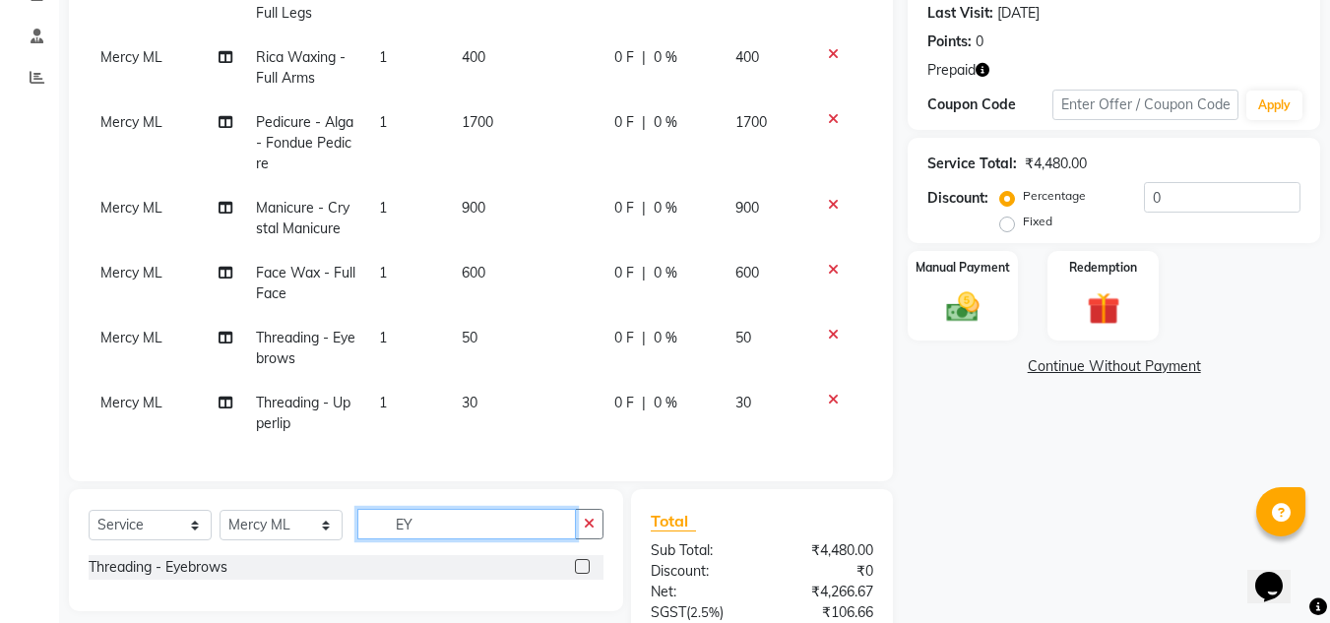
type input "EY"
click at [585, 561] on label at bounding box center [582, 566] width 15 height 15
click at [585, 561] on input "checkbox" at bounding box center [581, 567] width 13 height 13
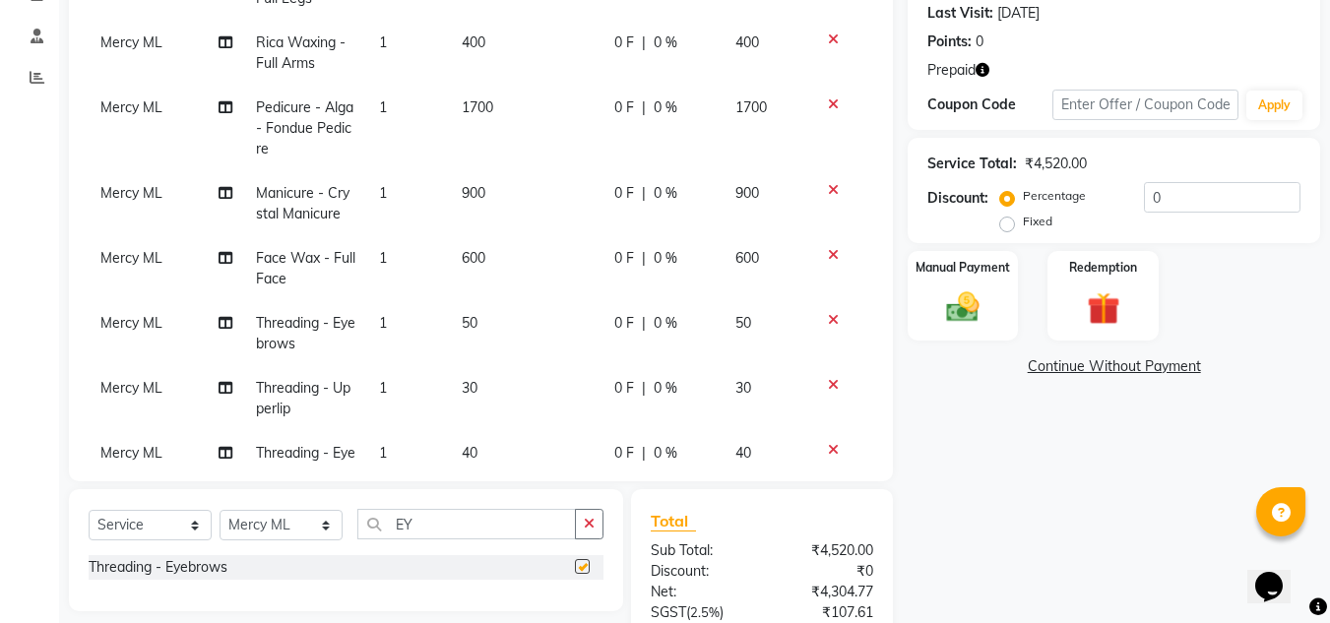
checkbox input "false"
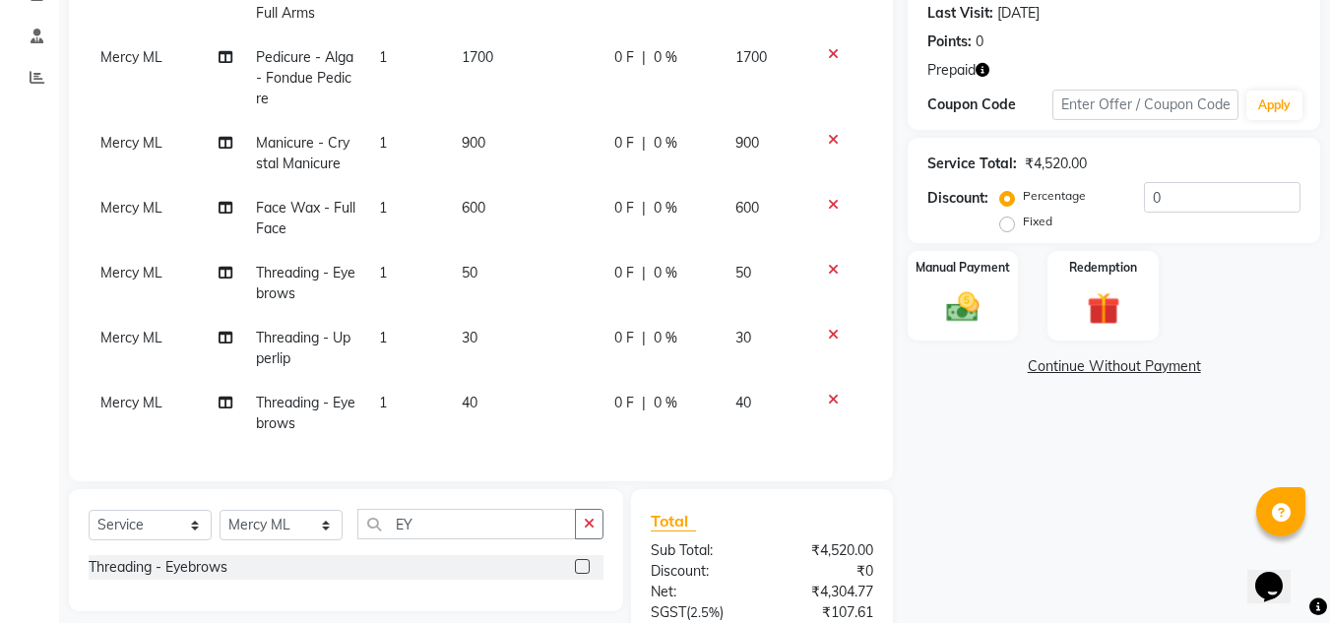
click at [491, 385] on td "40" at bounding box center [526, 413] width 153 height 65
select select "60585"
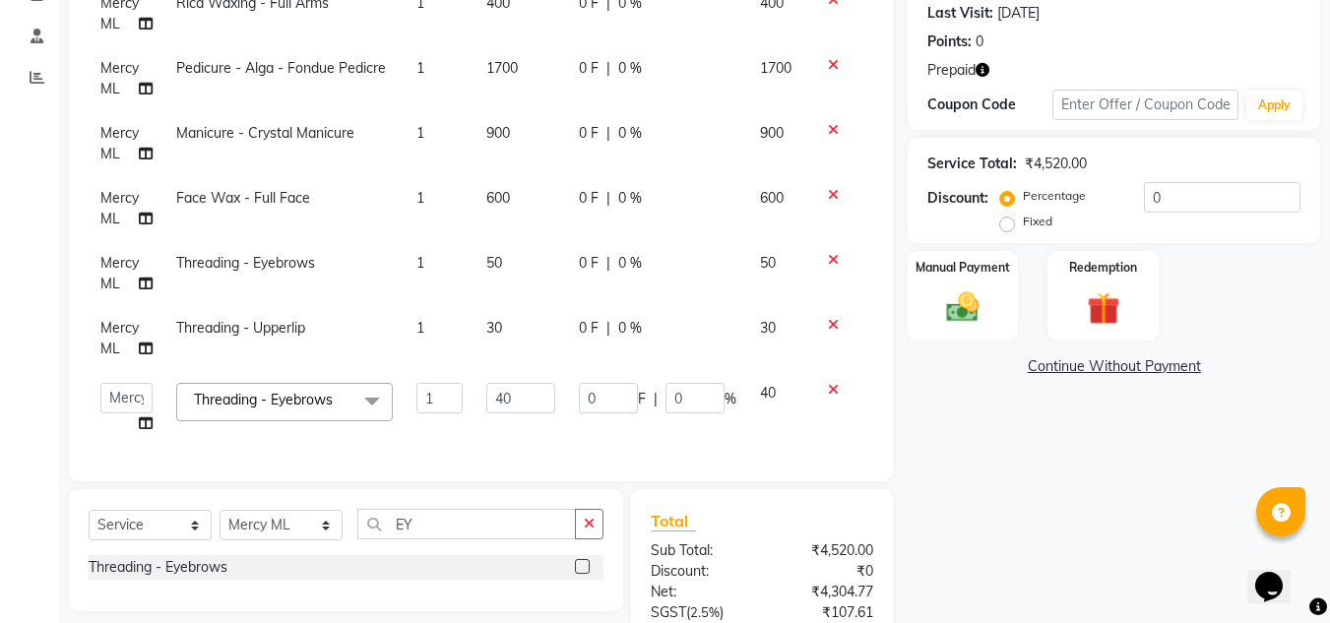
scroll to position [214, 0]
click at [517, 383] on input "40" at bounding box center [520, 398] width 68 height 31
type input "4"
type input "50"
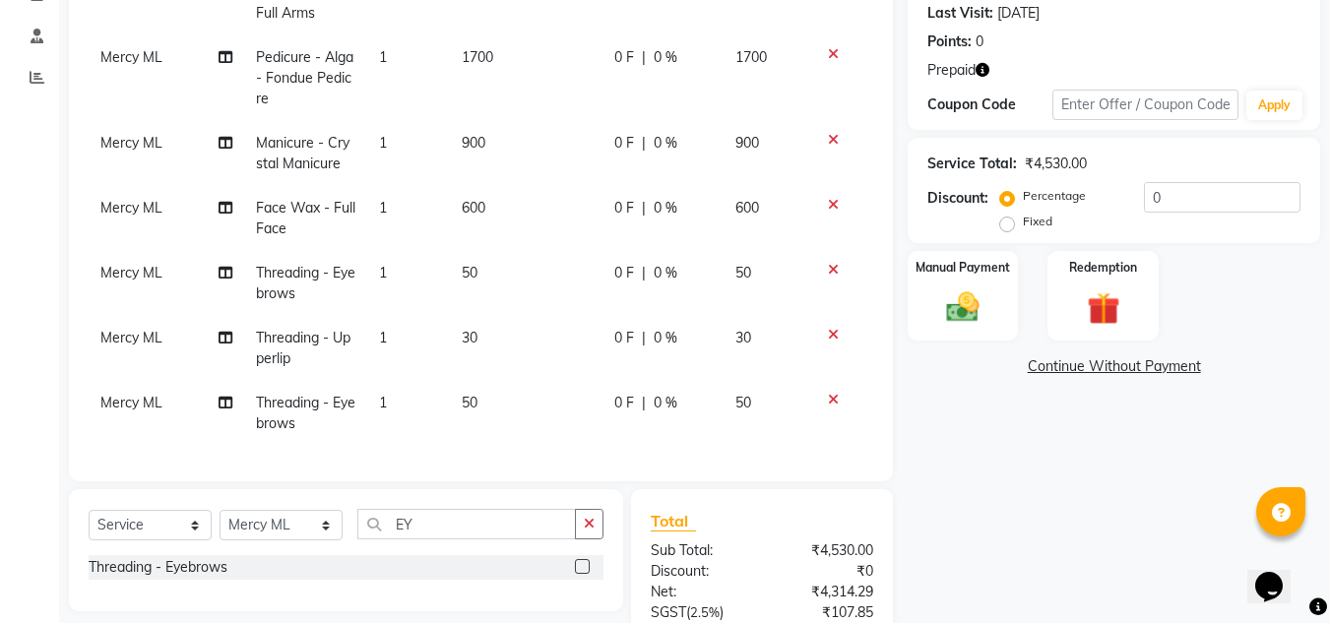
click at [560, 469] on div "Client [PHONE_NUMBER] Date [DATE] Invoice Number NW/25-26 SW/2025-26 NA/2025-26…" at bounding box center [481, 177] width 824 height 608
click at [450, 526] on input "EY" at bounding box center [466, 524] width 219 height 31
type input "E"
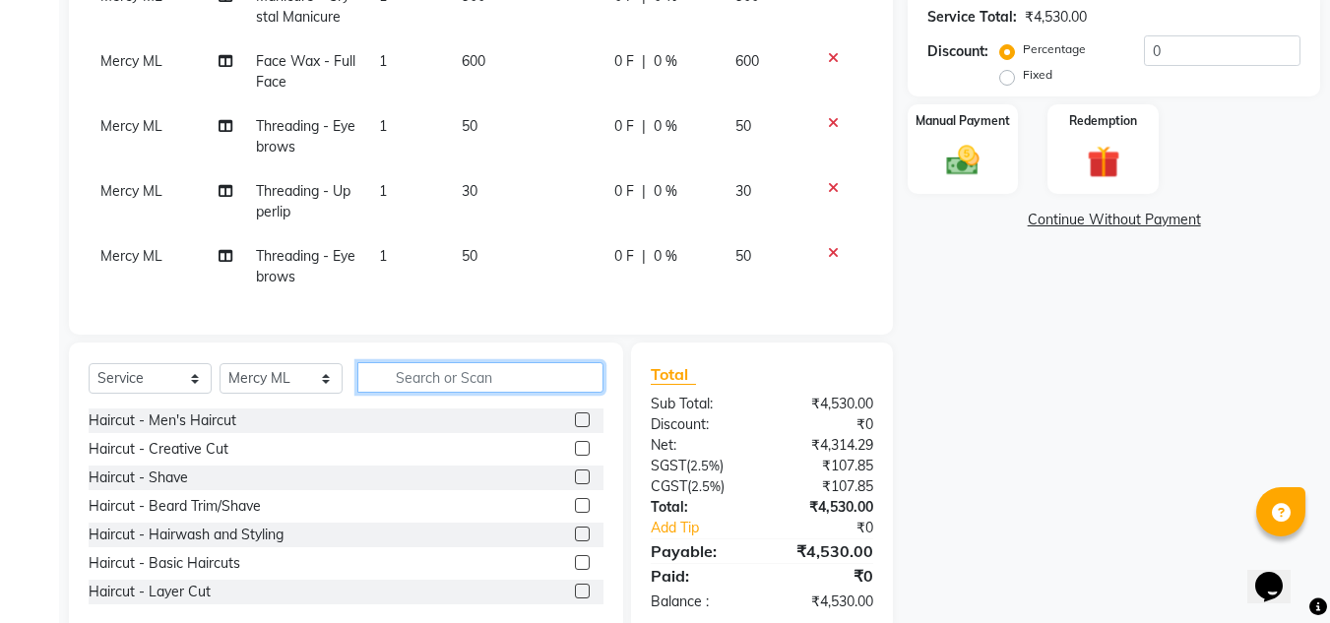
scroll to position [461, 0]
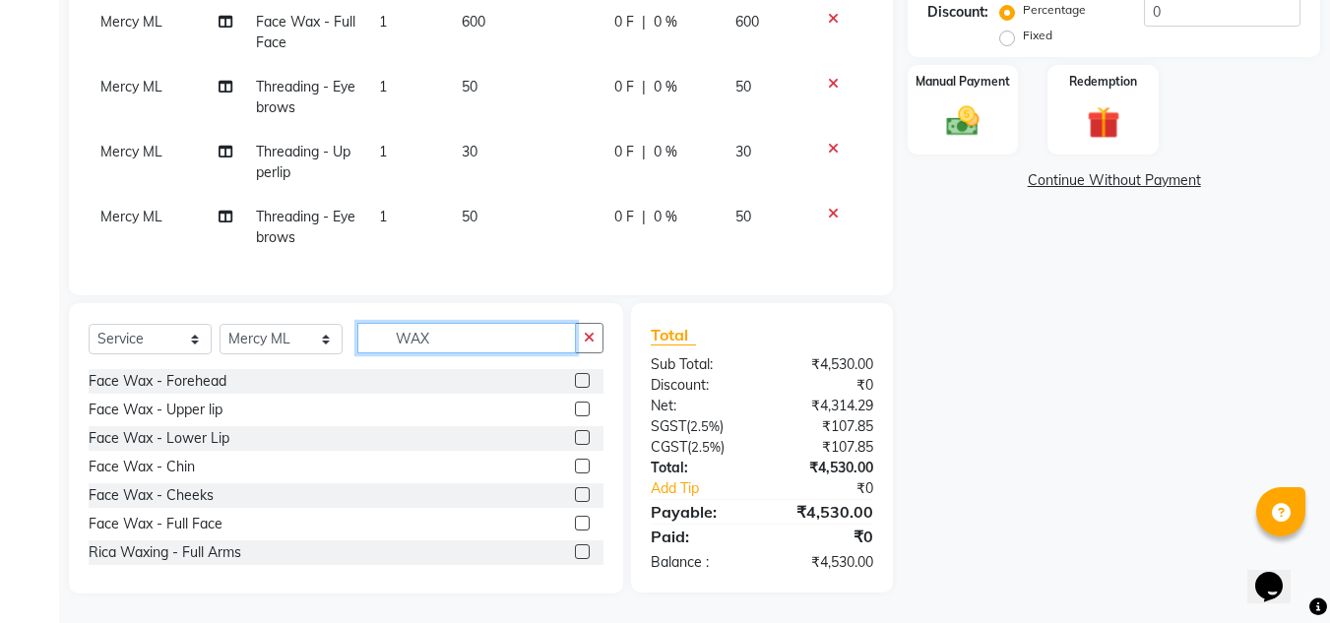
type input "WAX"
click at [575, 488] on label at bounding box center [582, 494] width 15 height 15
click at [575, 489] on input "checkbox" at bounding box center [581, 495] width 13 height 13
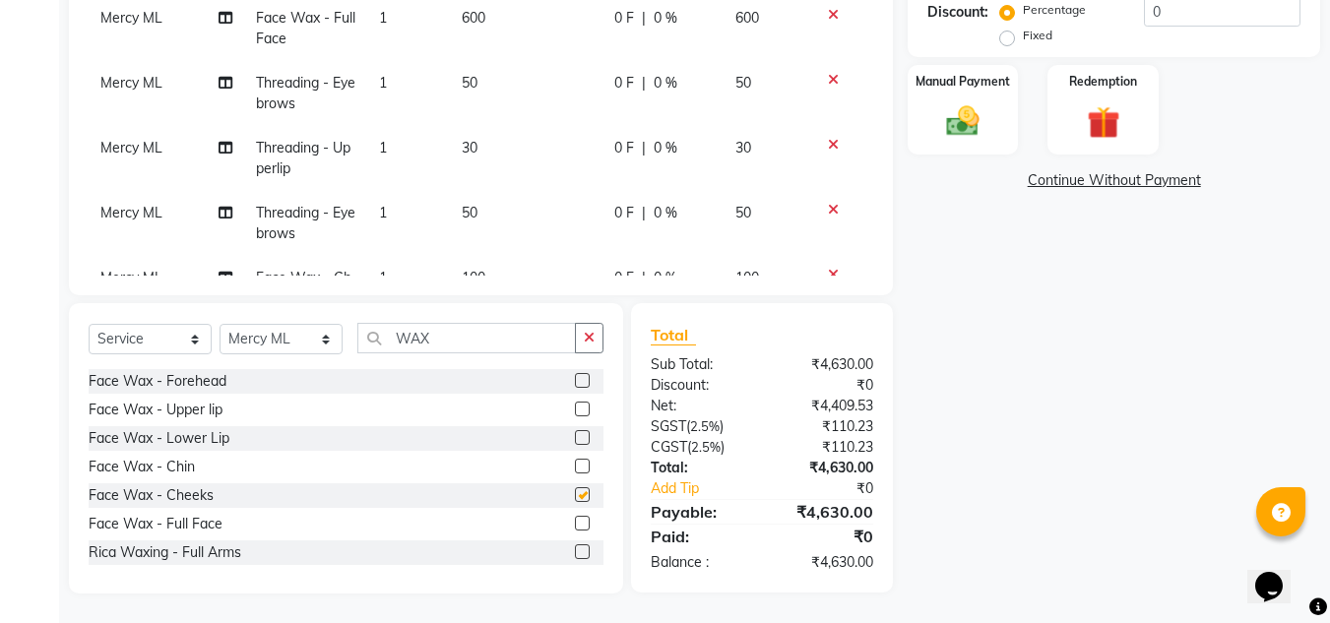
checkbox input "false"
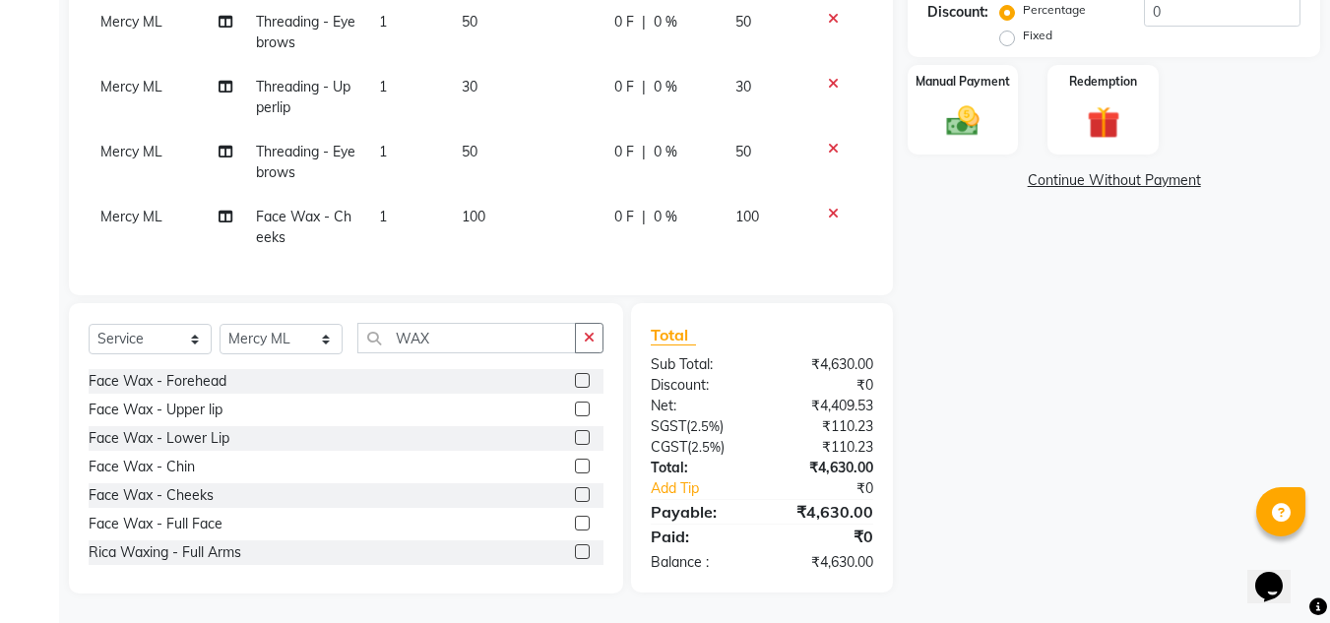
click at [575, 407] on label at bounding box center [582, 409] width 15 height 15
click at [575, 407] on input "checkbox" at bounding box center [581, 410] width 13 height 13
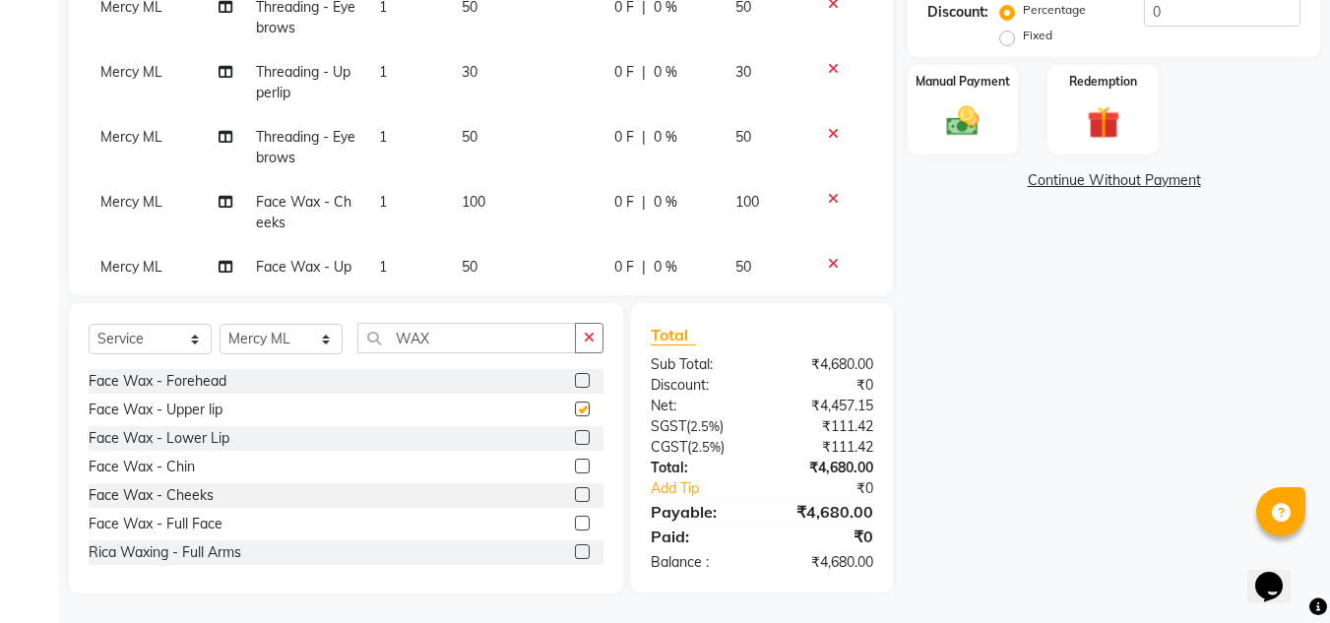
checkbox input "false"
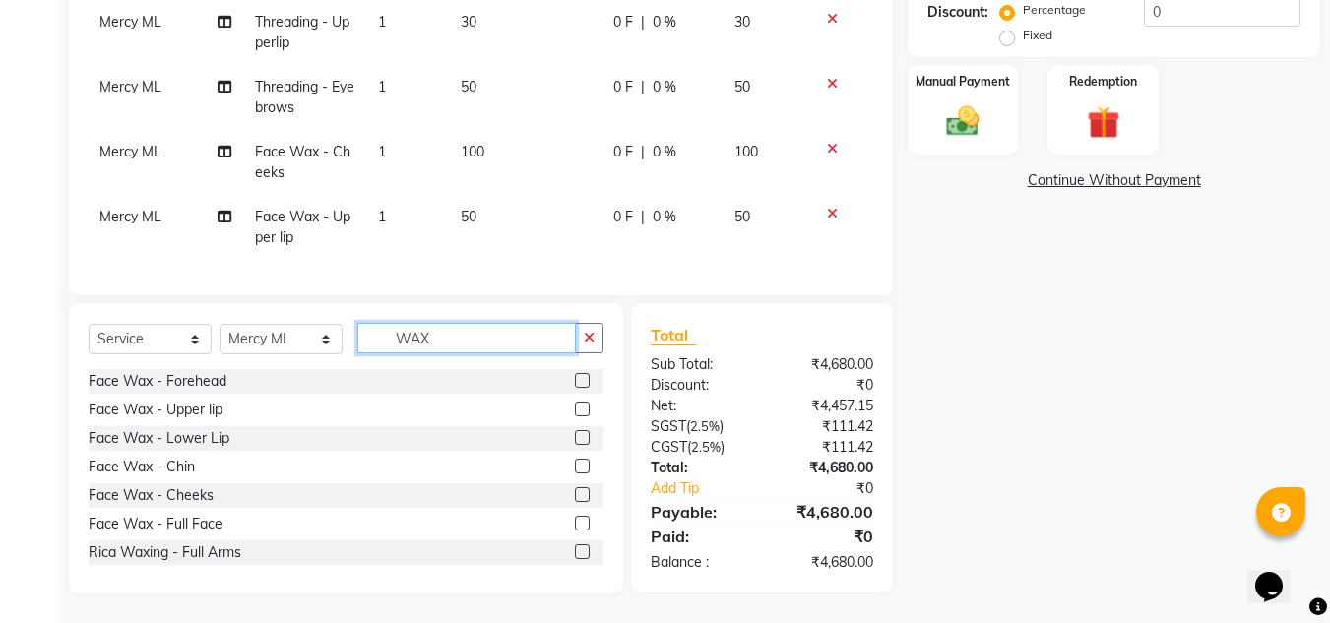
click at [451, 329] on input "WAX" at bounding box center [466, 338] width 219 height 31
type input "W"
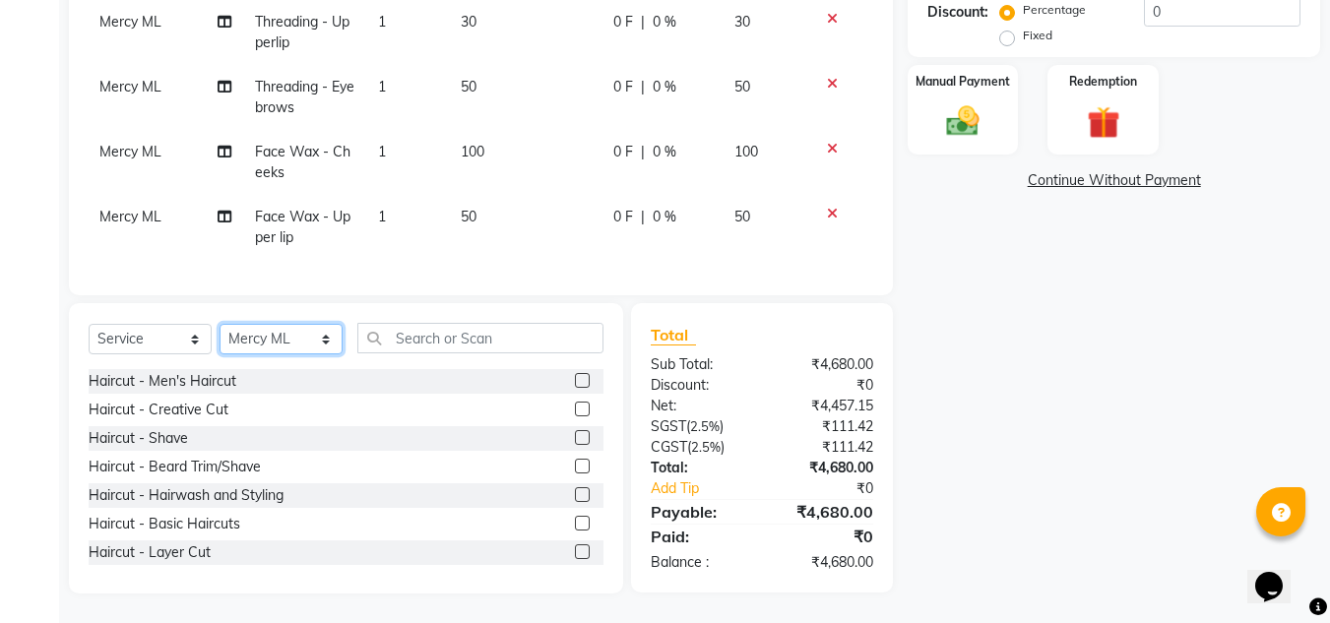
click at [321, 342] on select "Select Stylist [PERSON_NAME] 17M [PERSON_NAME] 9M Ajim 17M [PERSON_NAME] 17M [P…" at bounding box center [281, 339] width 123 height 31
select select "60582"
click at [220, 324] on select "Select Stylist [PERSON_NAME] 17M [PERSON_NAME] 9M Ajim 17M [PERSON_NAME] 17M [P…" at bounding box center [281, 339] width 123 height 31
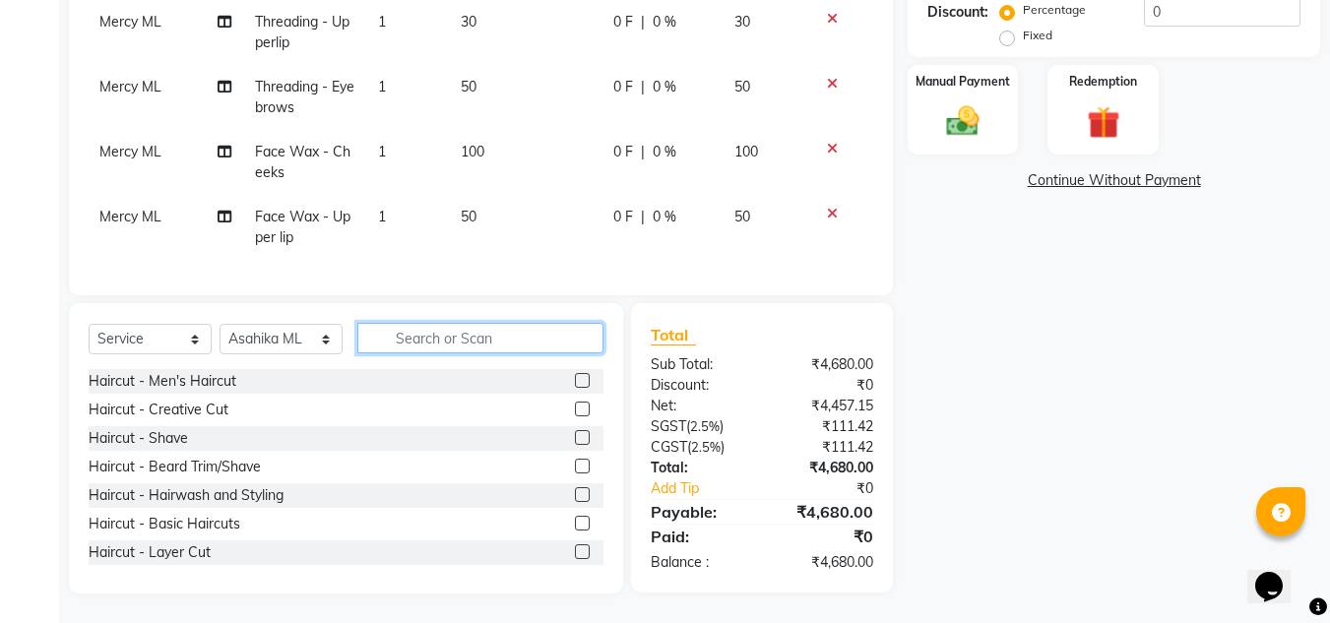
click at [391, 324] on input "text" at bounding box center [480, 338] width 246 height 31
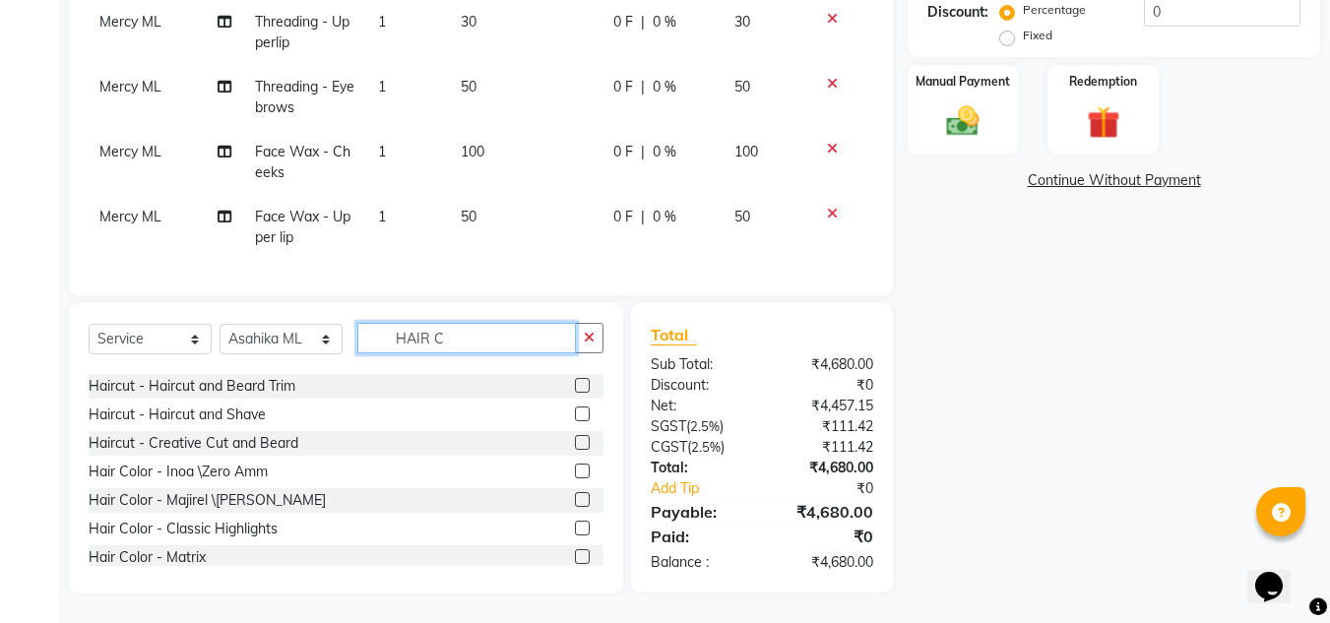
scroll to position [339, 0]
type input "HAIR C"
click at [575, 469] on label at bounding box center [582, 470] width 15 height 15
click at [575, 469] on input "checkbox" at bounding box center [581, 471] width 13 height 13
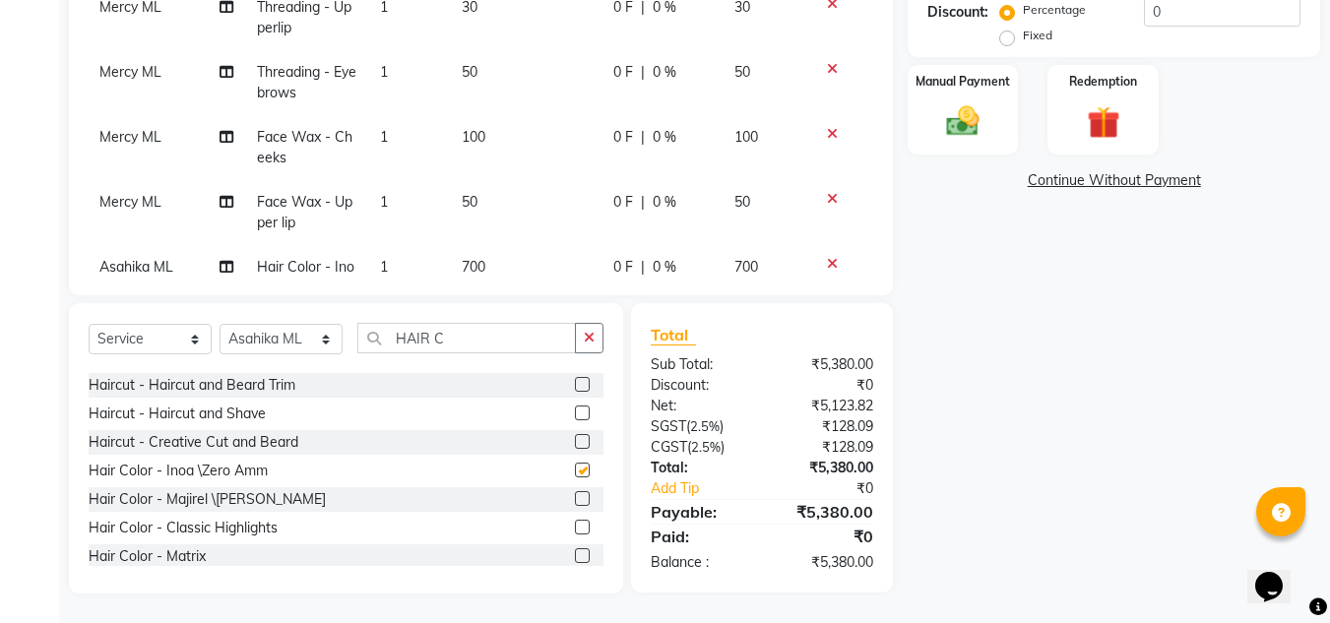
checkbox input "false"
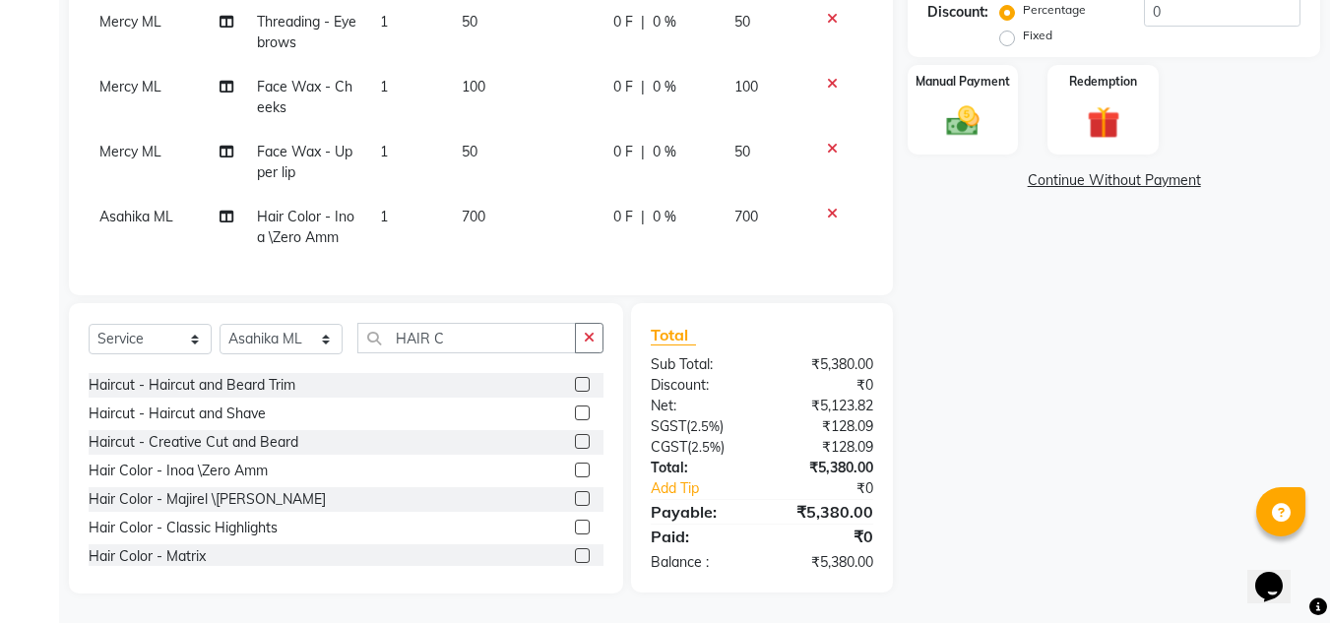
click at [492, 195] on td "700" at bounding box center [526, 227] width 152 height 65
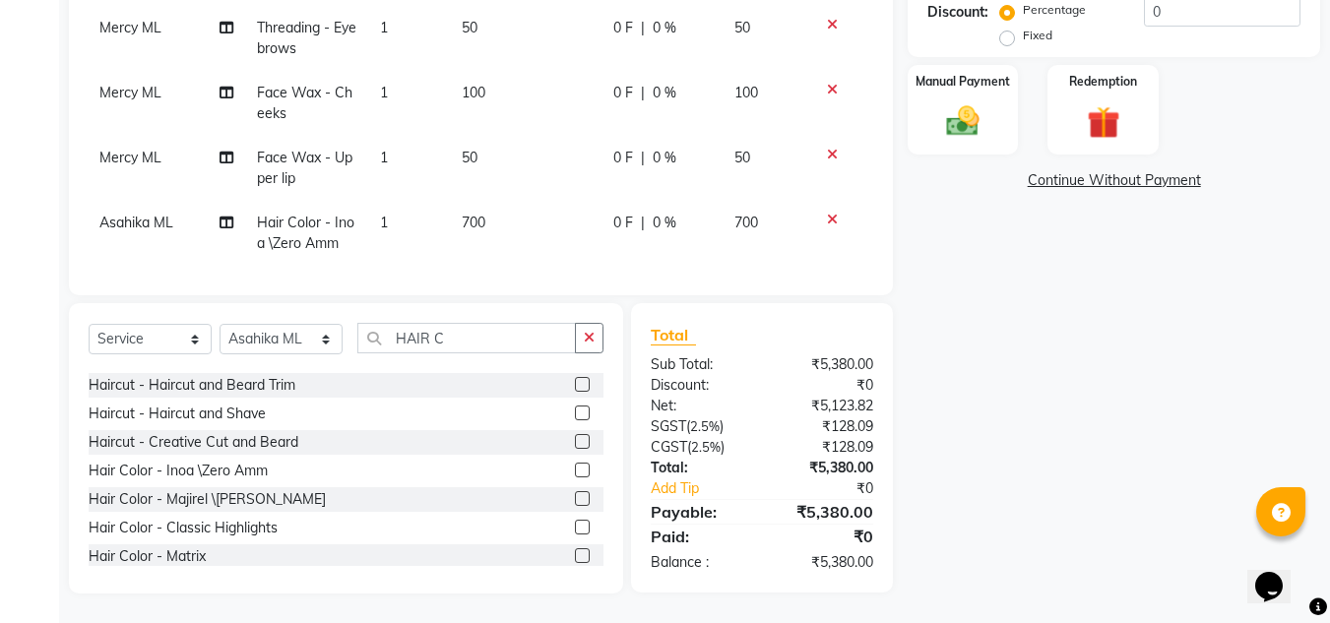
select select "60582"
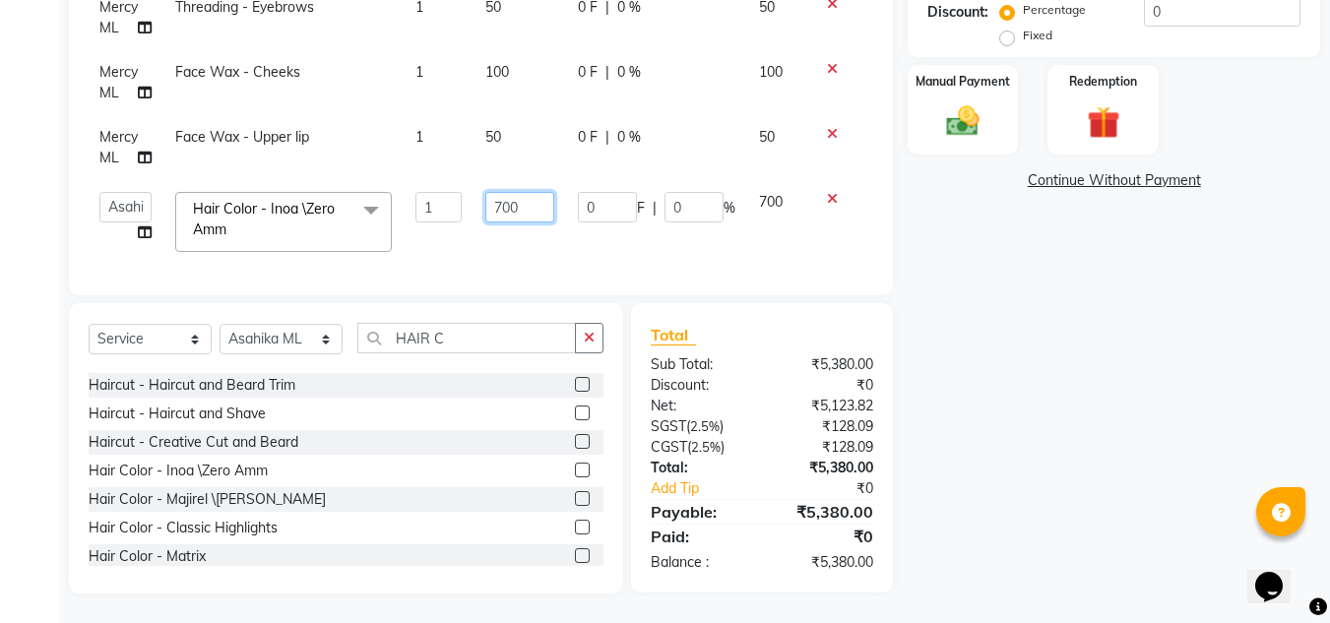
click at [519, 207] on input "700" at bounding box center [519, 207] width 68 height 31
type input "7"
type input "3000"
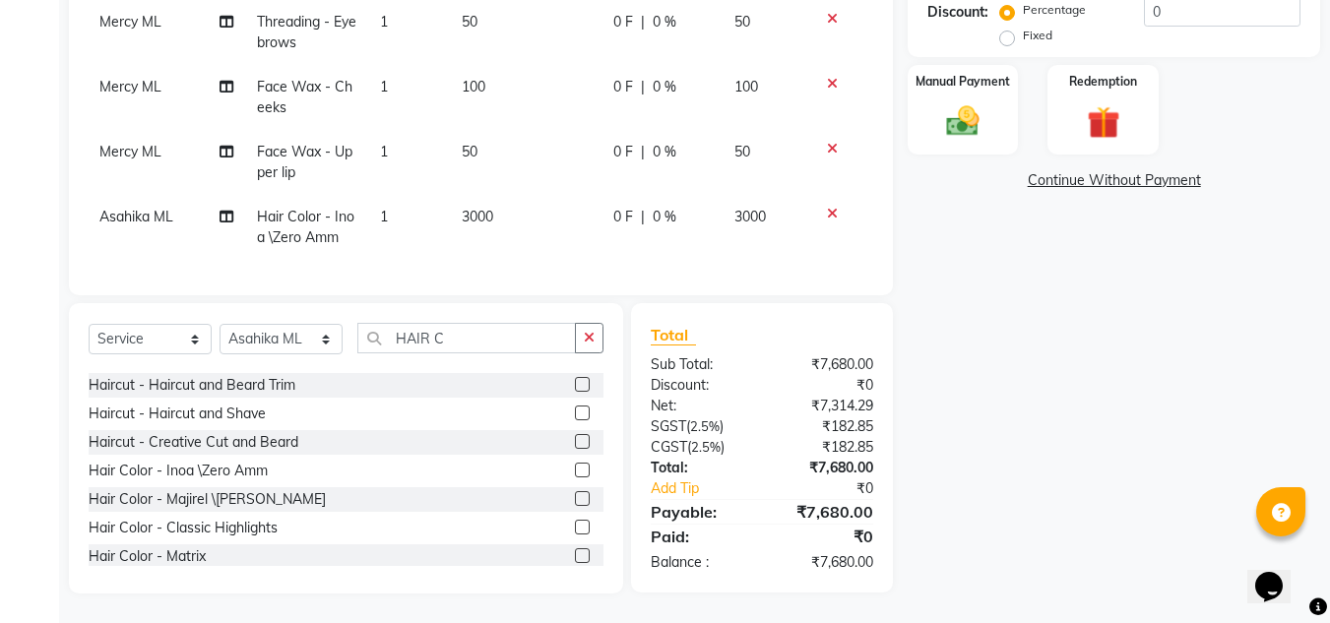
click at [967, 427] on div "Name: Vidya Membership: No Active Membership Total Visits: 13 Card on file: 0 L…" at bounding box center [1121, 140] width 427 height 907
click at [575, 470] on label at bounding box center [582, 470] width 15 height 15
click at [575, 470] on input "checkbox" at bounding box center [581, 471] width 13 height 13
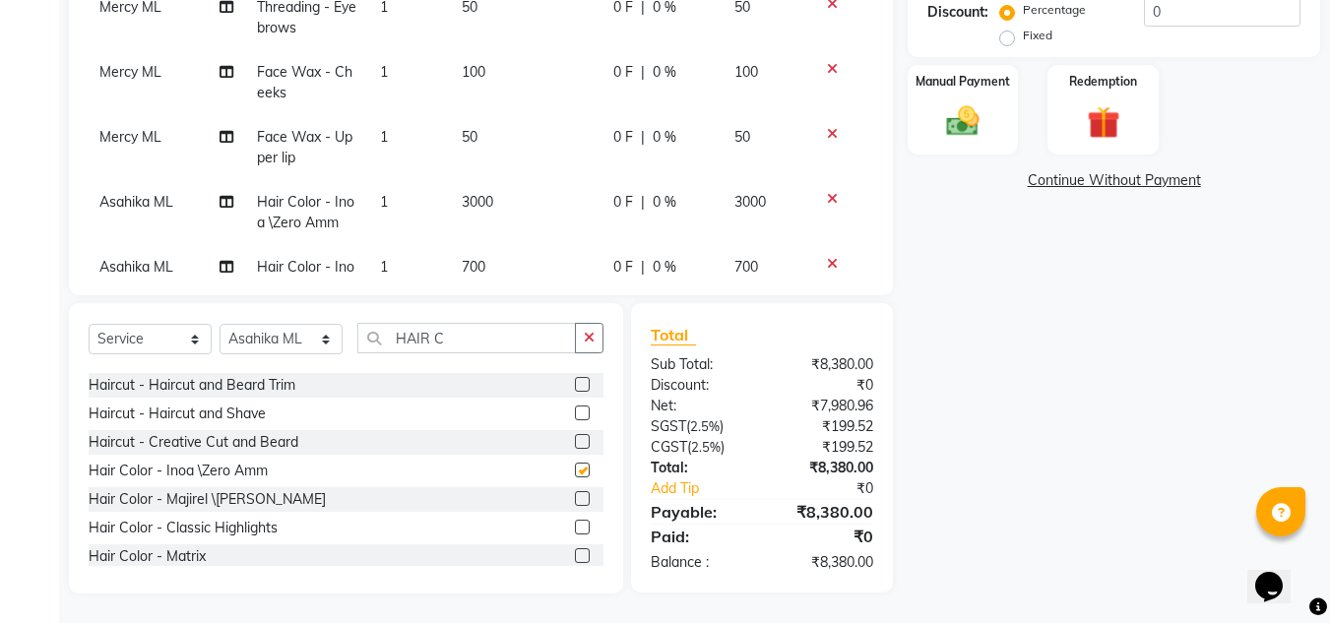
checkbox input "false"
click at [481, 335] on input "HAIR C" at bounding box center [466, 338] width 219 height 31
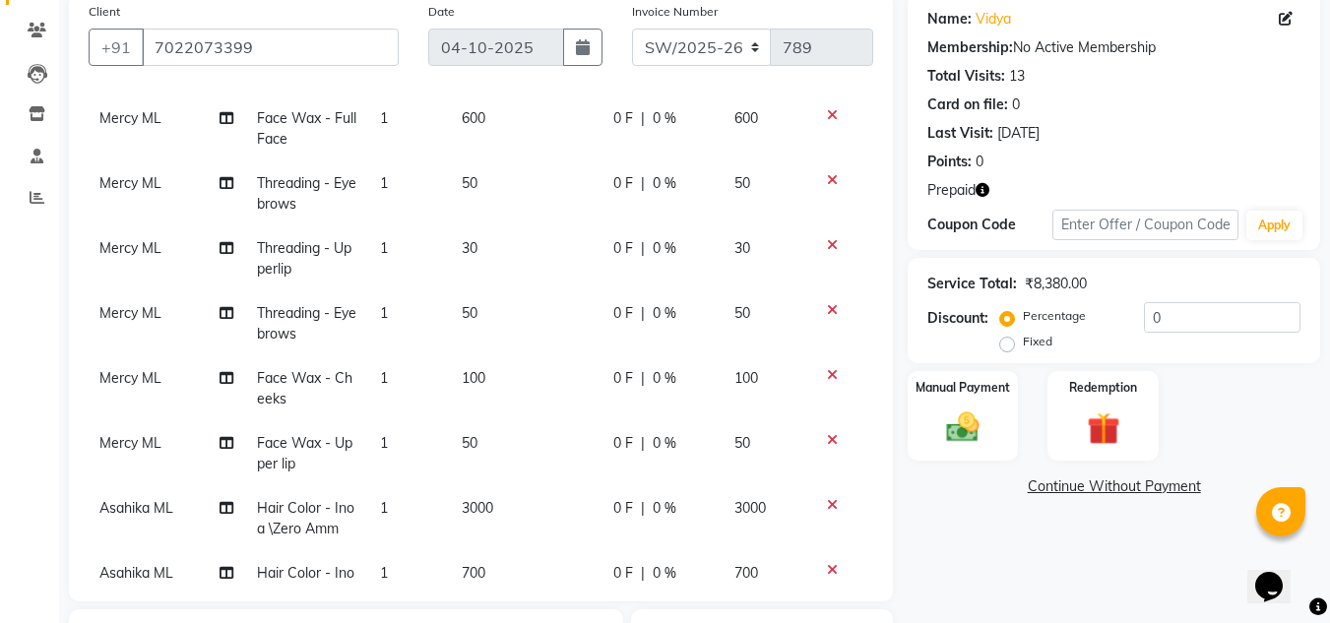
scroll to position [151, 0]
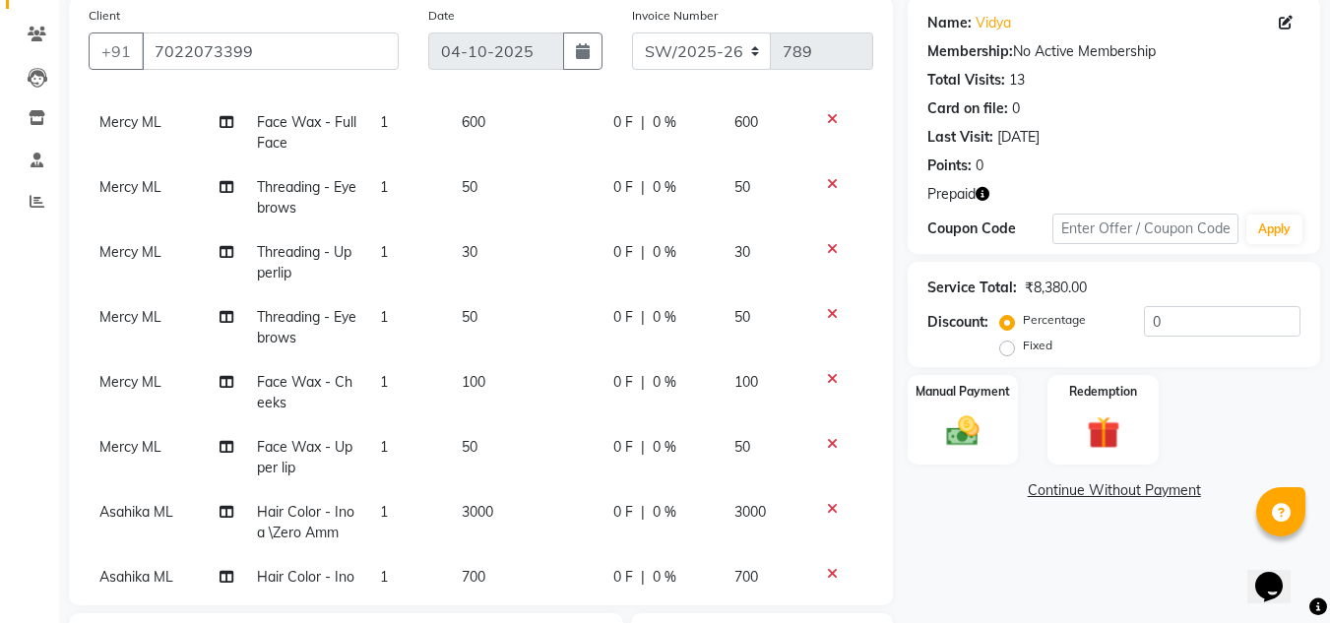
click at [987, 195] on icon "button" at bounding box center [982, 194] width 14 height 14
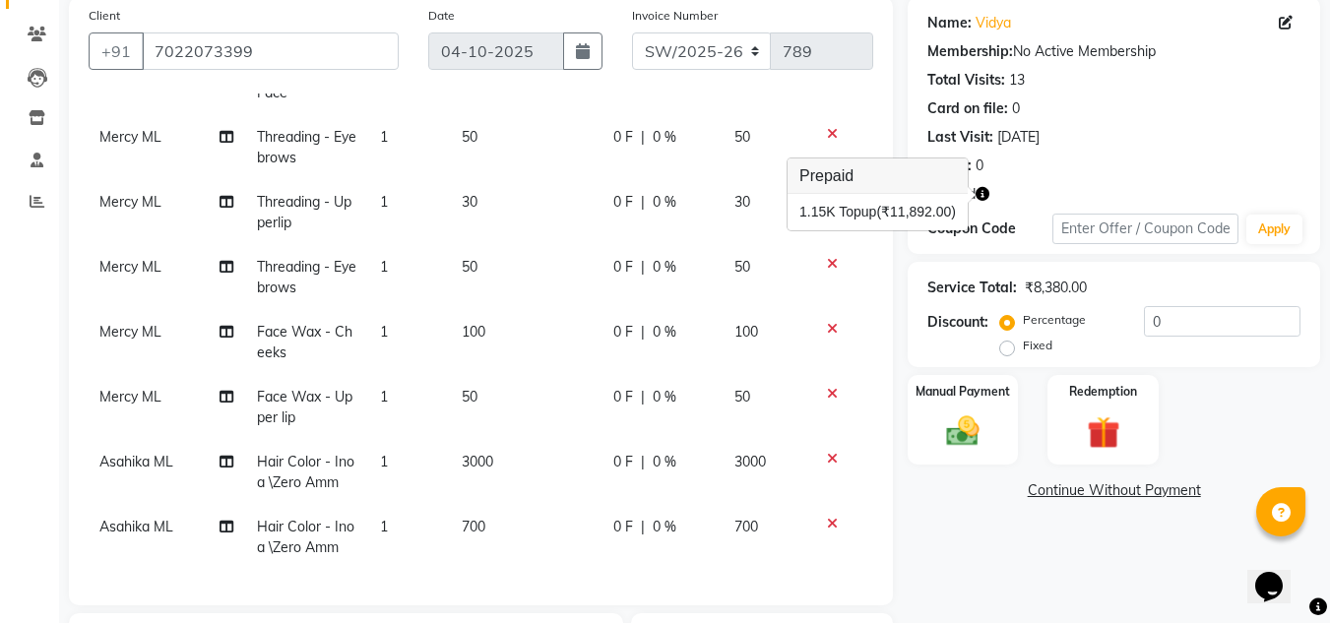
click at [1111, 595] on div "Name: Vidya Membership: No Active Membership Total Visits: 13 Card on file: 0 L…" at bounding box center [1121, 450] width 427 height 907
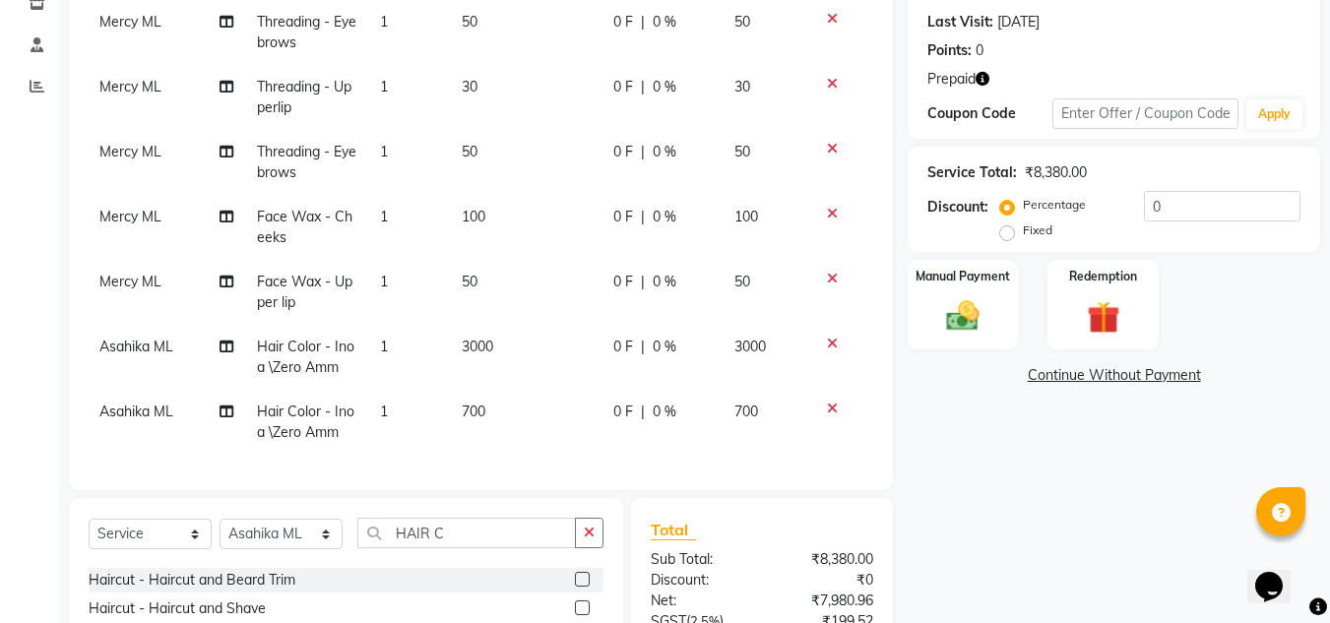
scroll to position [461, 0]
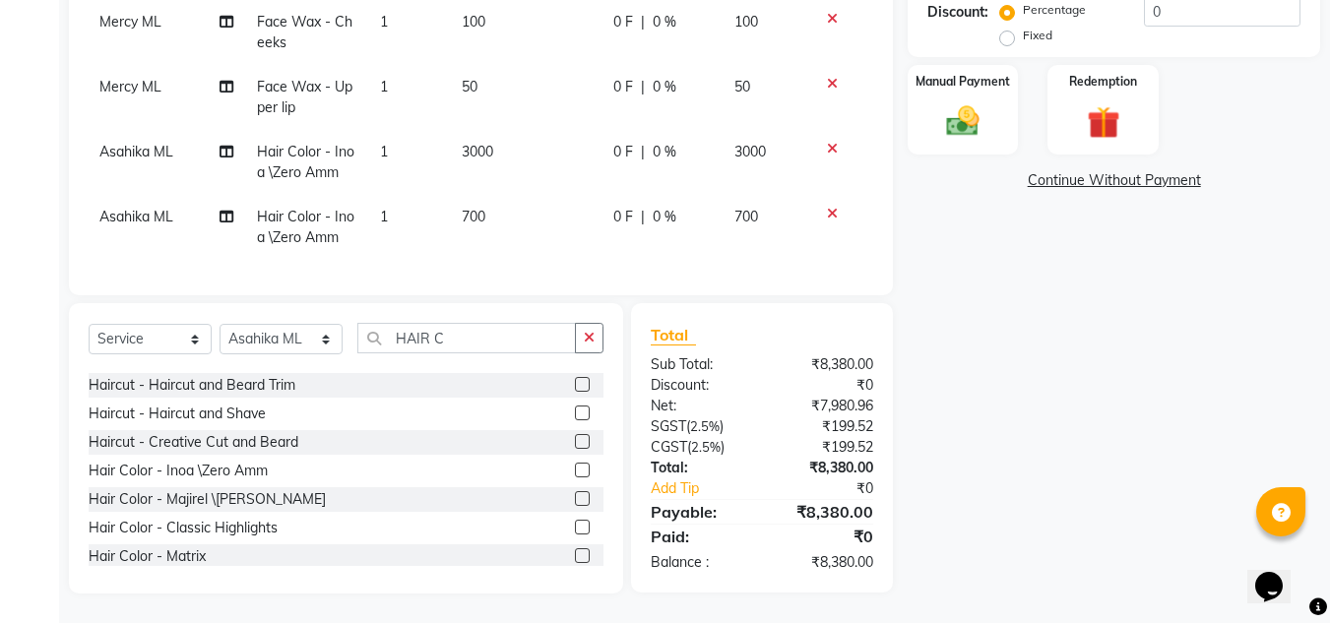
click at [485, 196] on td "700" at bounding box center [526, 227] width 152 height 65
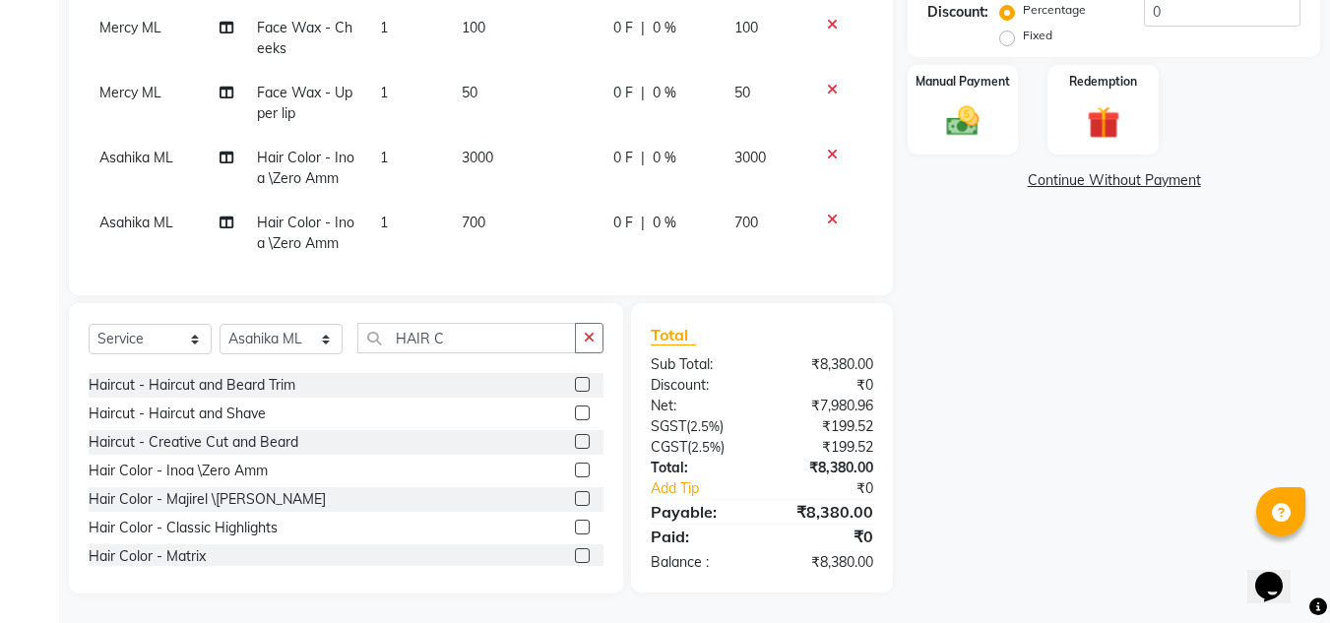
select select "60582"
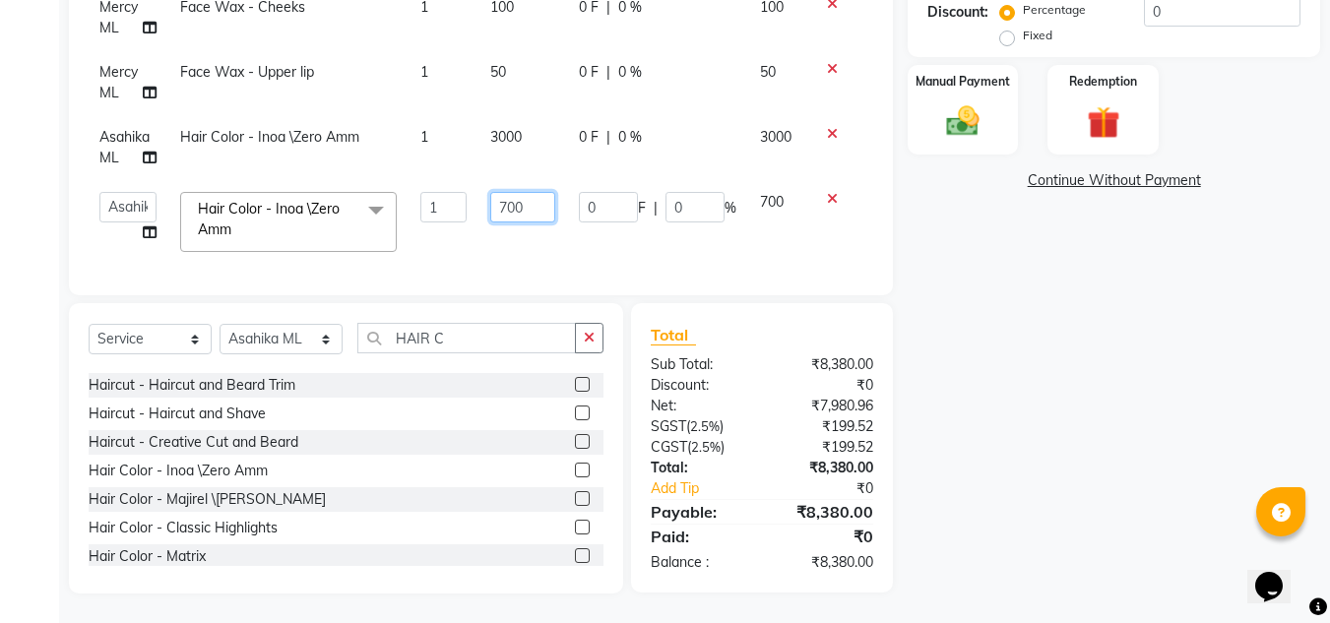
click at [522, 203] on input "700" at bounding box center [522, 207] width 65 height 31
type input "7"
type input "4000"
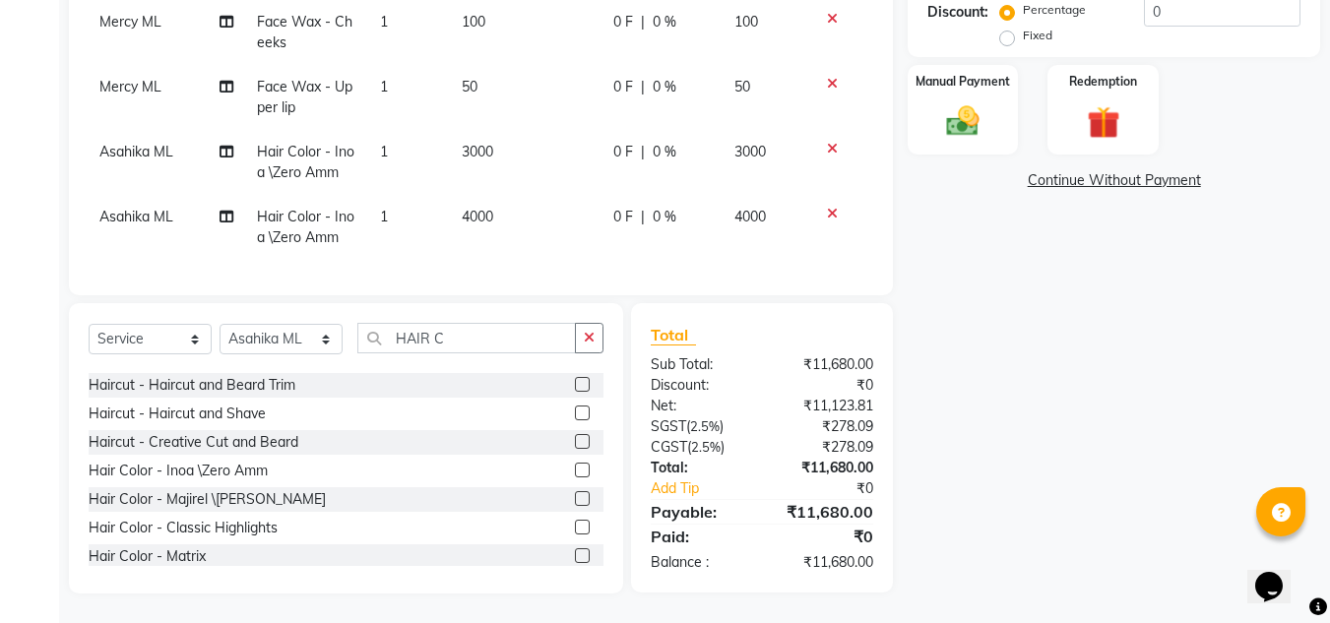
click at [1065, 414] on div "Name: Vidya Membership: No Active Membership Total Visits: 13 Card on file: 0 L…" at bounding box center [1121, 140] width 427 height 907
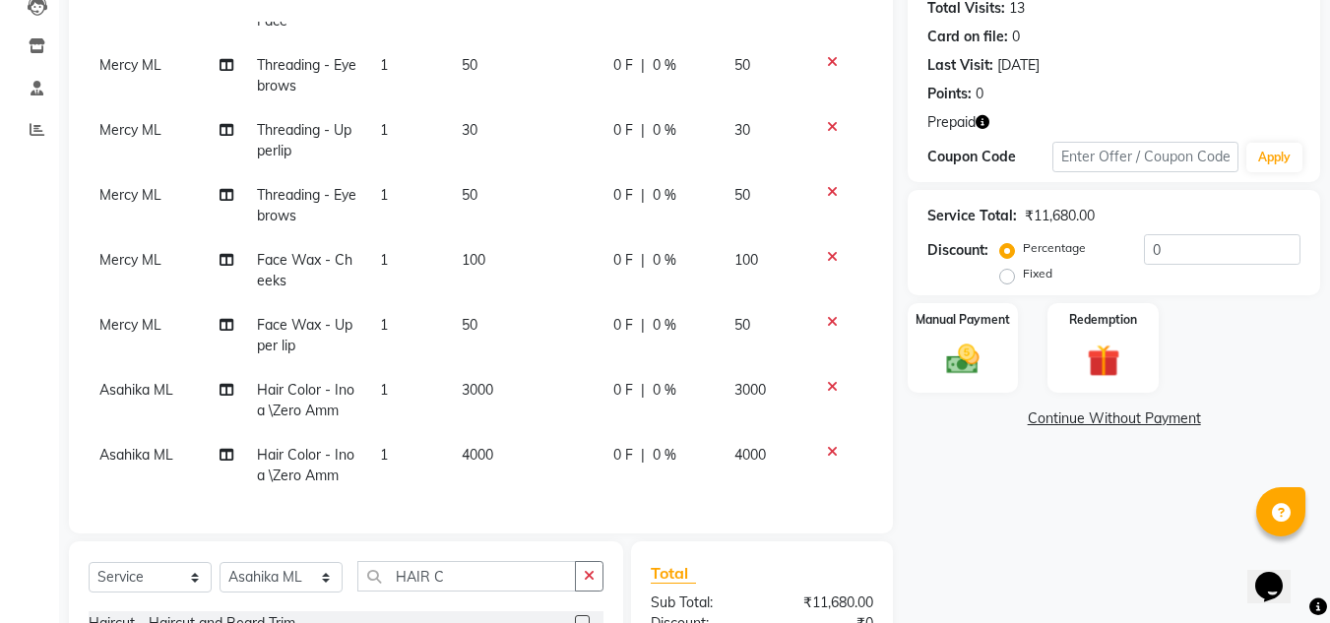
scroll to position [461, 0]
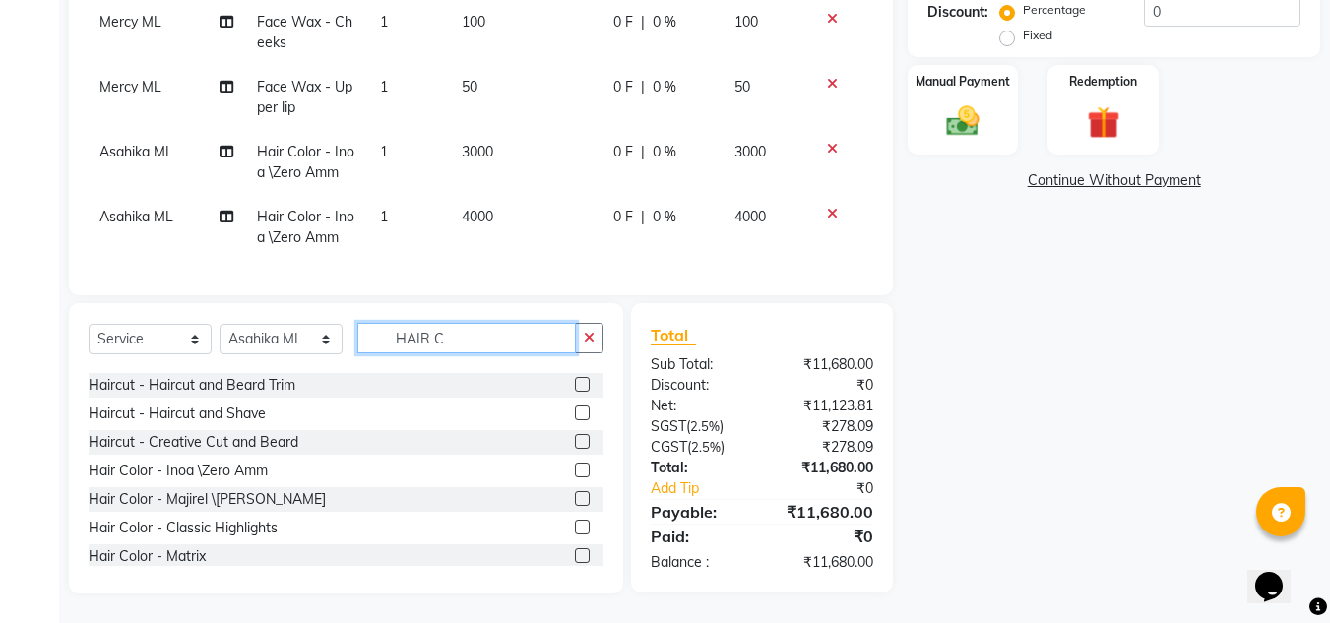
click at [456, 344] on input "HAIR C" at bounding box center [466, 338] width 219 height 31
type input "H"
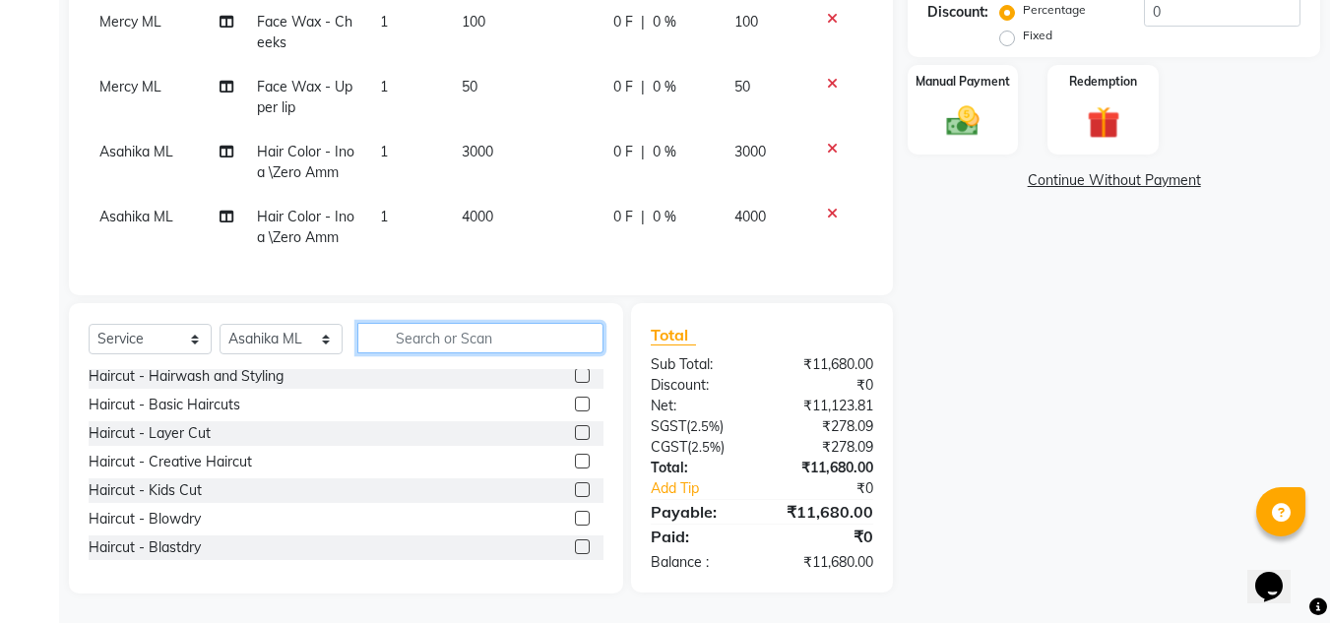
scroll to position [118, 0]
click at [575, 429] on label at bounding box center [582, 433] width 15 height 15
click at [575, 429] on input "checkbox" at bounding box center [581, 434] width 13 height 13
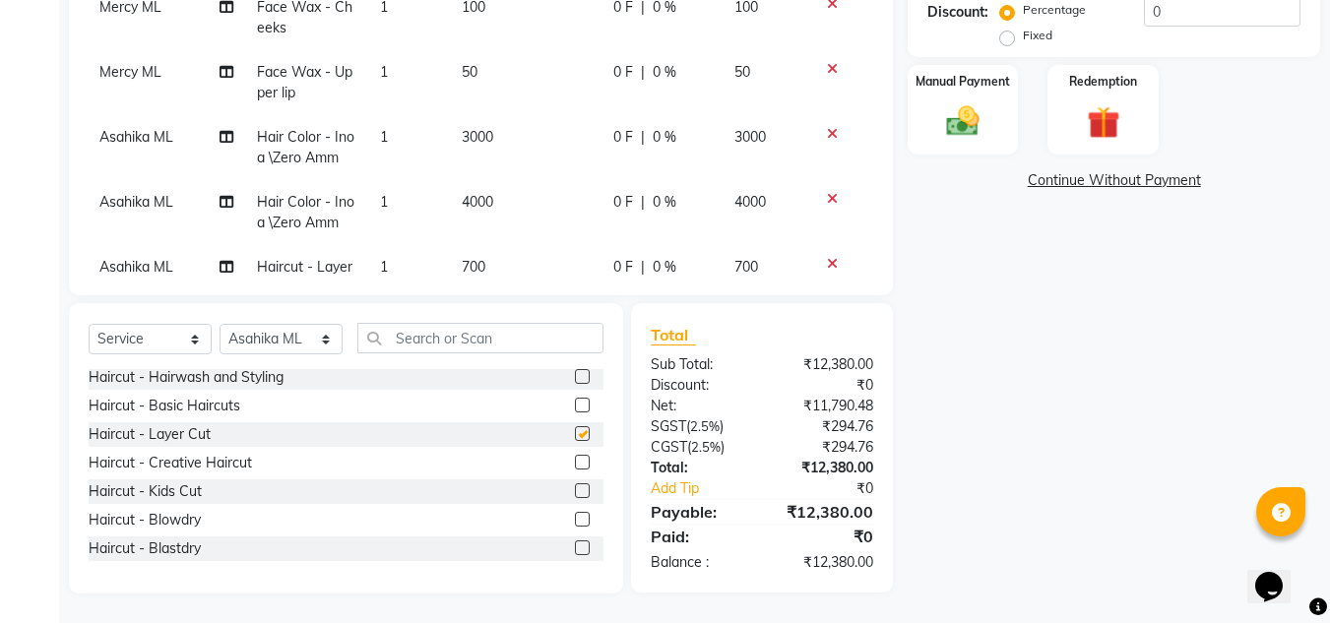
checkbox input "false"
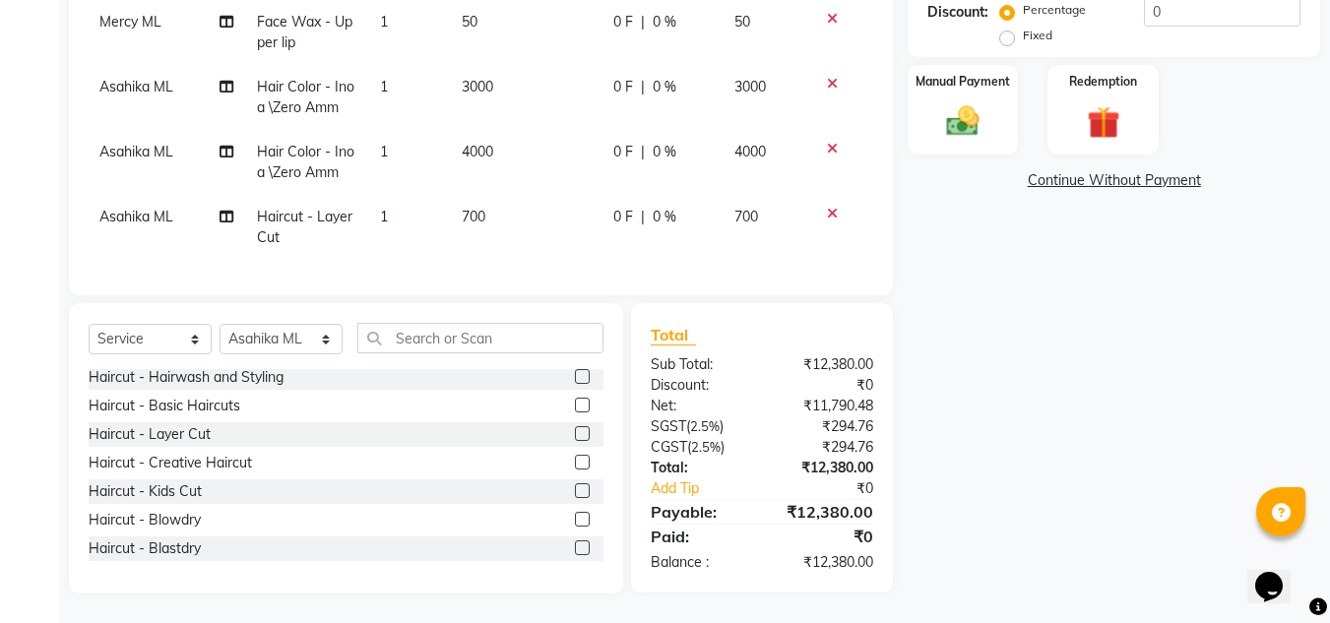
click at [509, 197] on td "700" at bounding box center [526, 227] width 152 height 65
select select "60582"
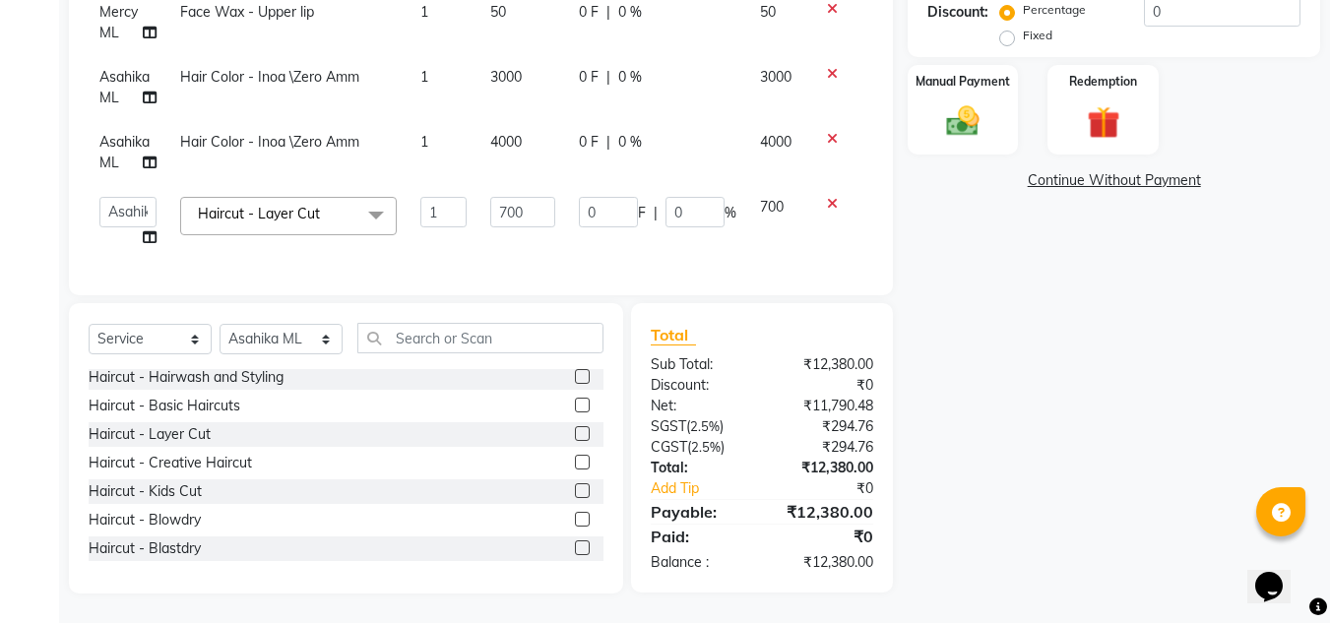
scroll to position [529, 1]
click at [530, 207] on input "700" at bounding box center [522, 212] width 65 height 31
type input "7"
type input "500"
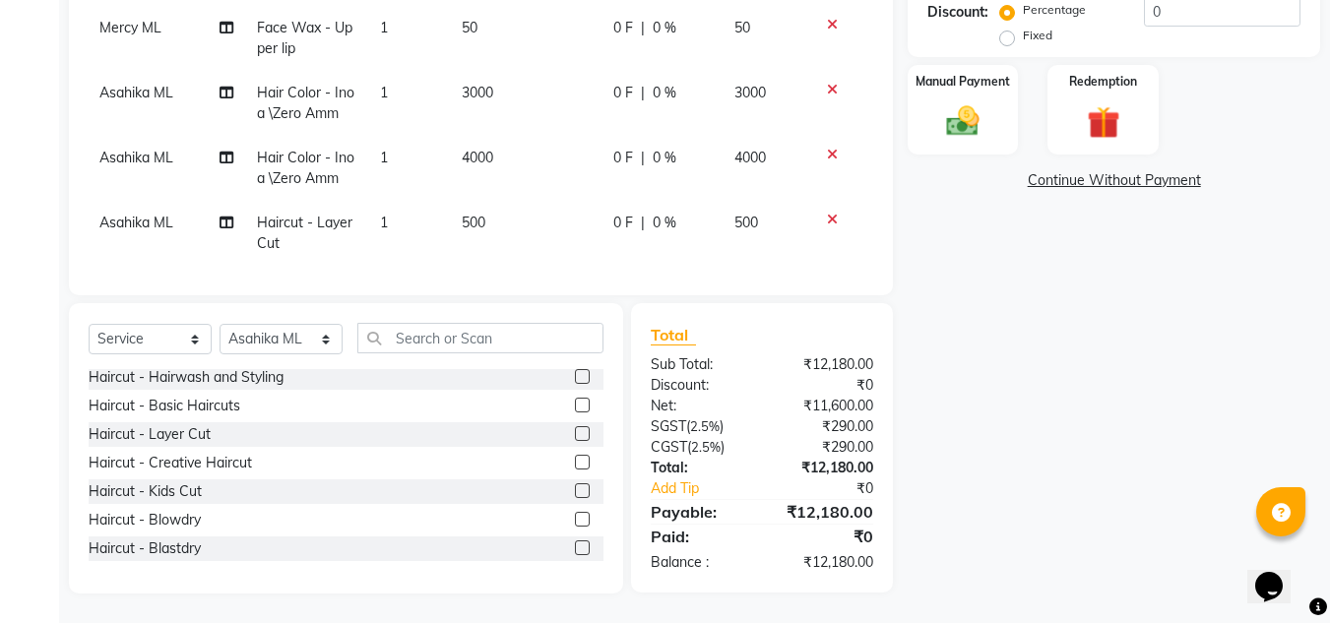
scroll to position [549, 1]
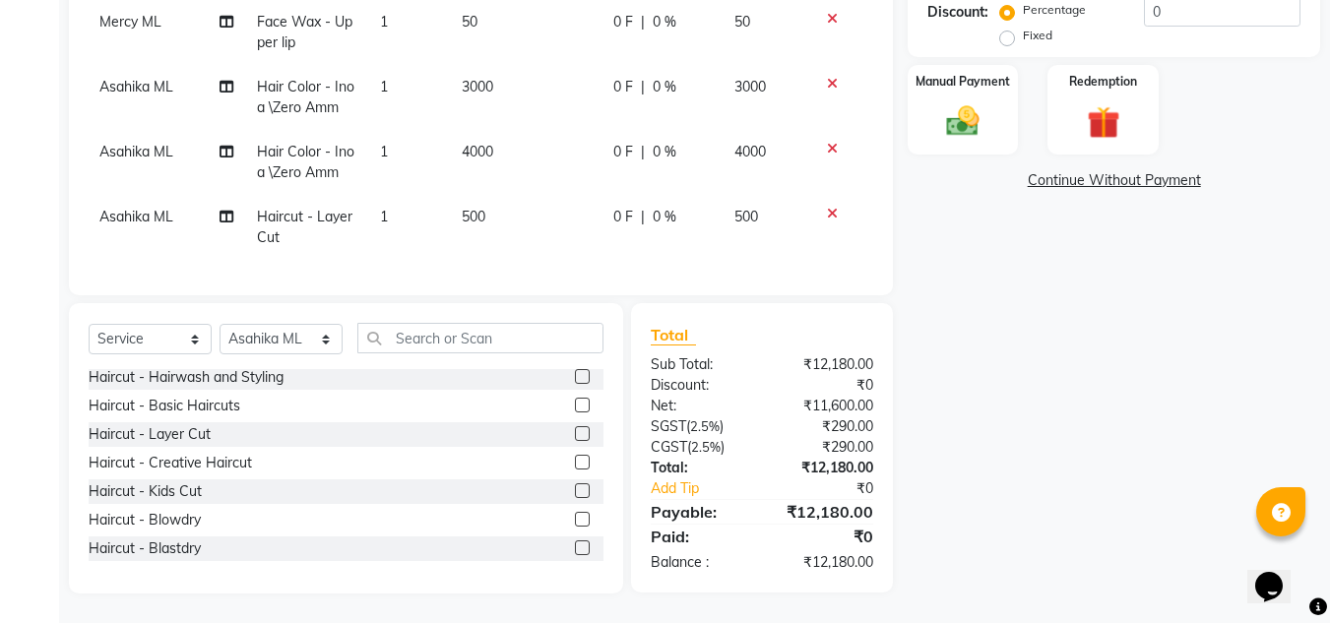
click at [1291, 429] on div "Name: Vidya Membership: No Active Membership Total Visits: 13 Card on file: 0 L…" at bounding box center [1121, 140] width 427 height 907
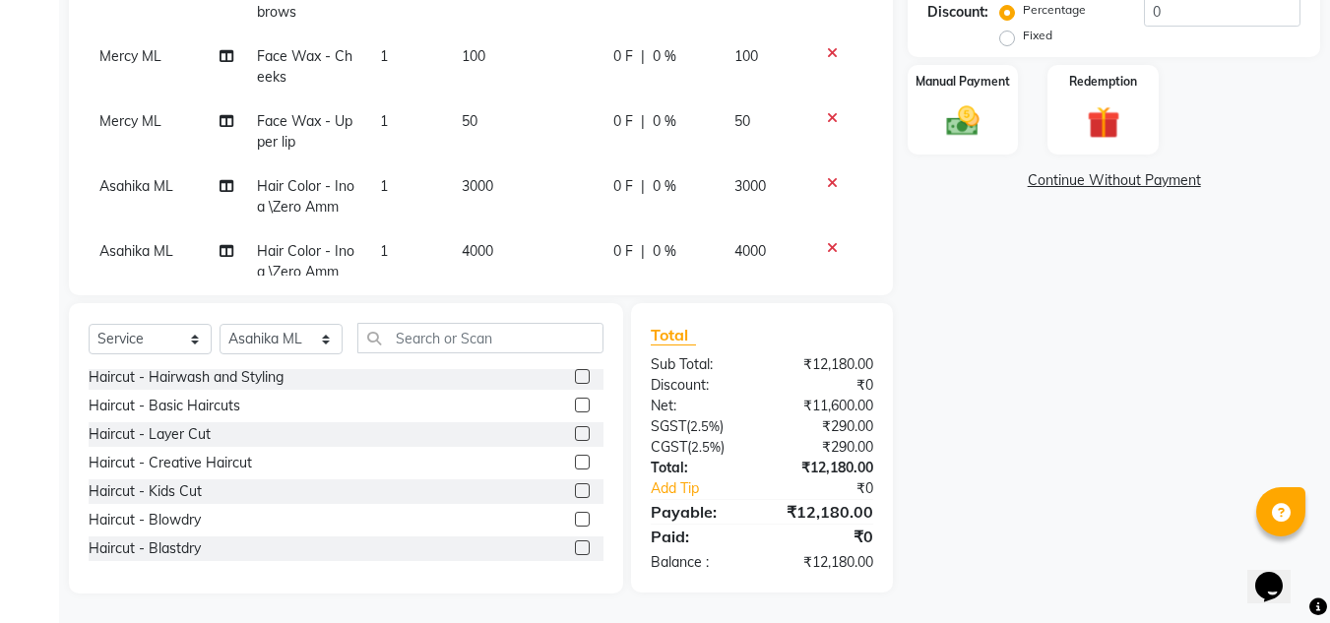
scroll to position [425, 1]
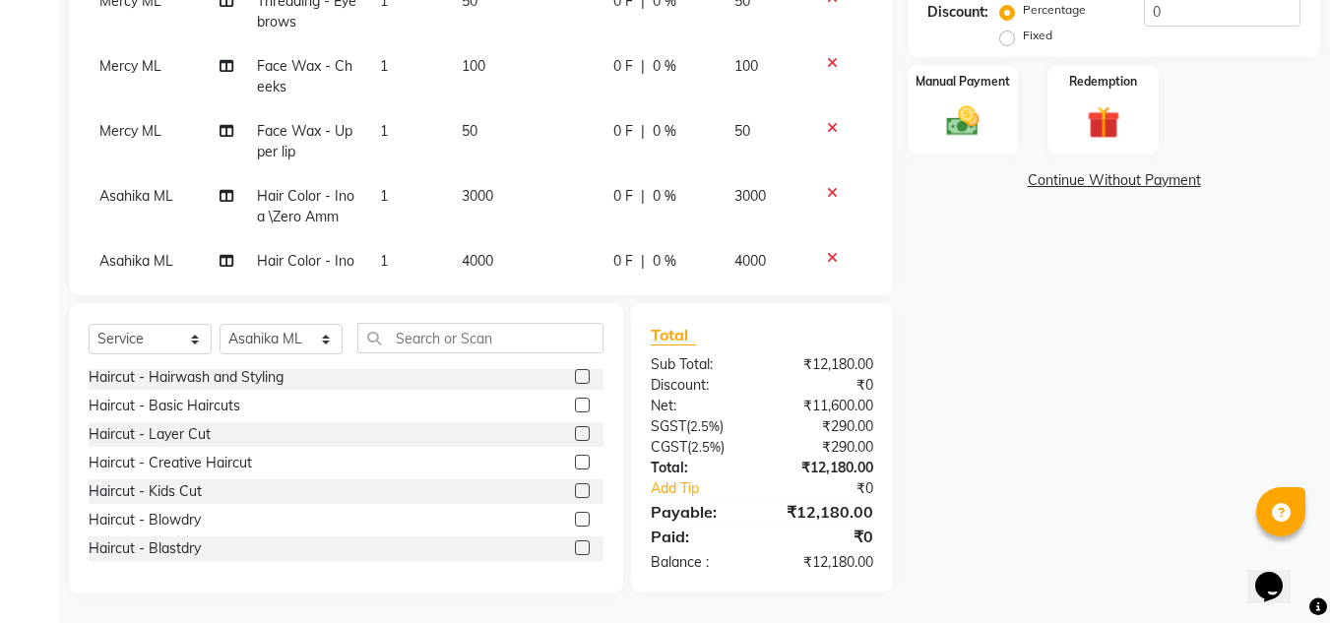
click at [827, 127] on icon at bounding box center [832, 128] width 11 height 14
click at [827, 58] on icon at bounding box center [832, 63] width 11 height 14
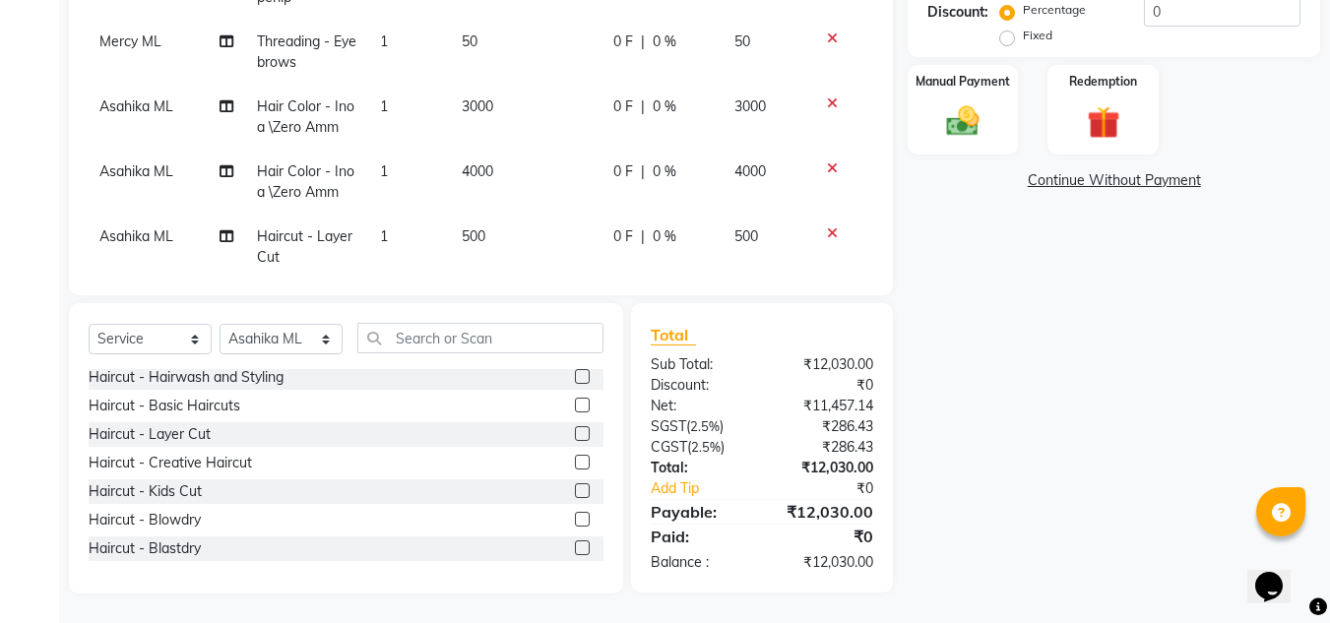
scroll to position [382, 1]
click at [827, 39] on icon at bounding box center [832, 41] width 11 height 14
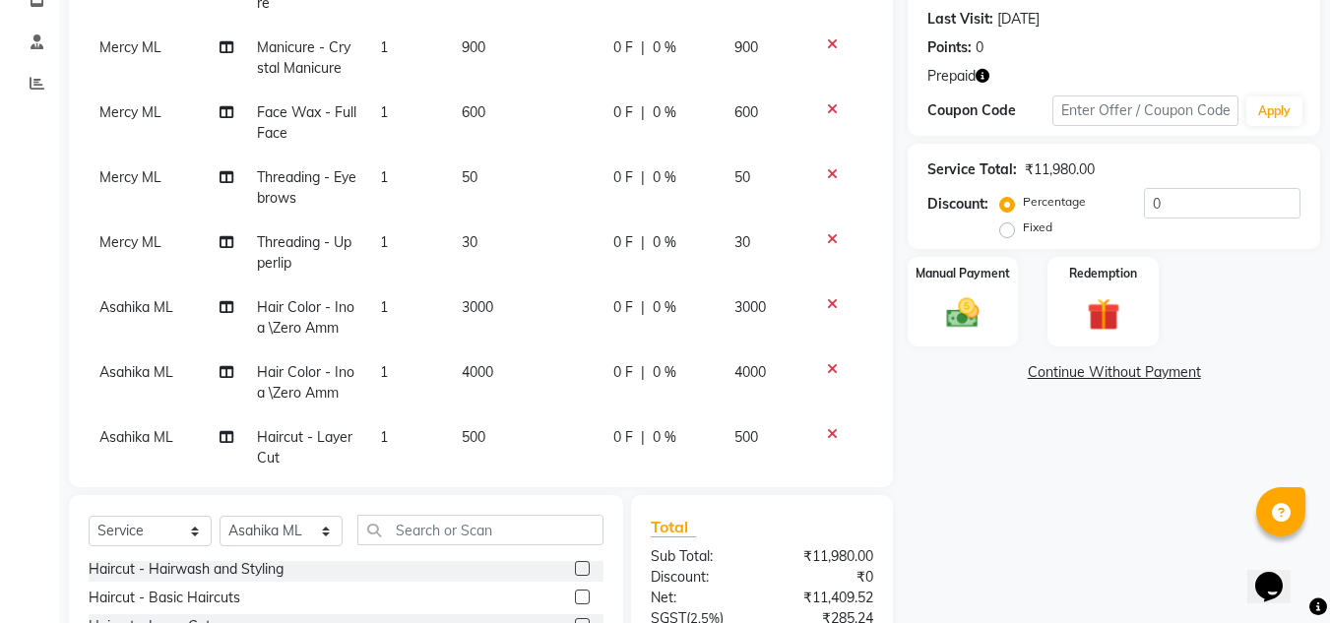
scroll to position [251, 0]
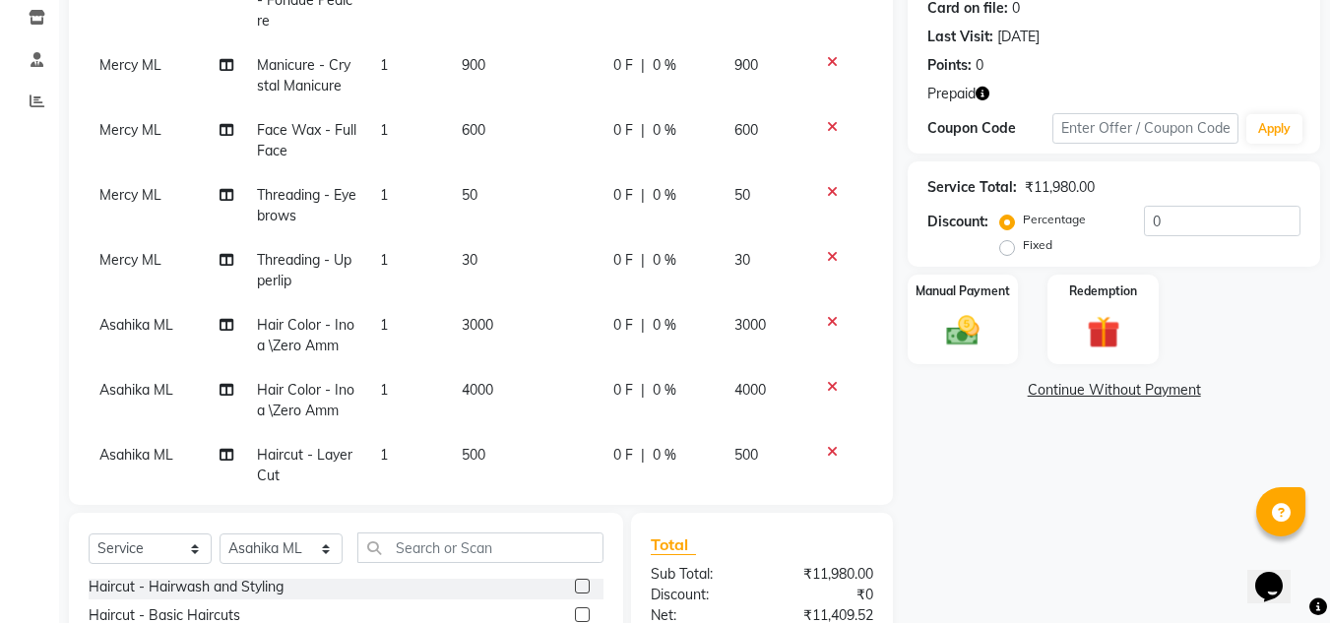
click at [983, 95] on icon "button" at bounding box center [982, 94] width 14 height 14
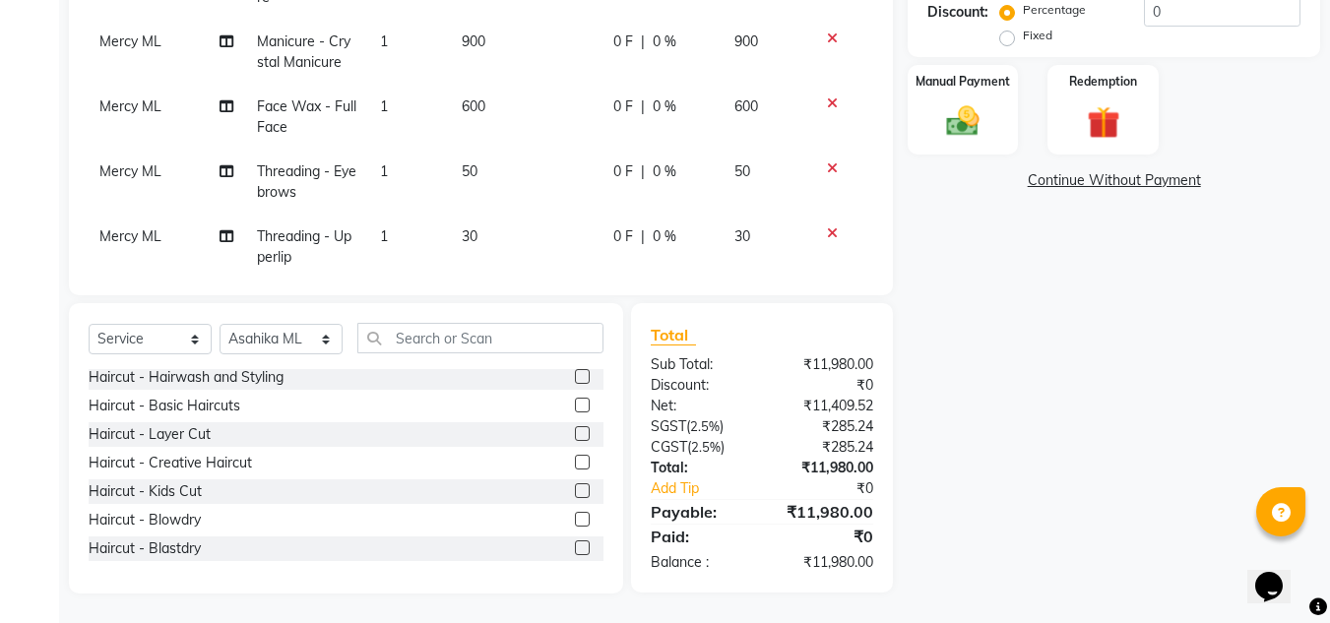
scroll to position [124, 1]
click at [827, 166] on icon at bounding box center [832, 169] width 11 height 14
click at [827, 232] on icon at bounding box center [832, 234] width 11 height 14
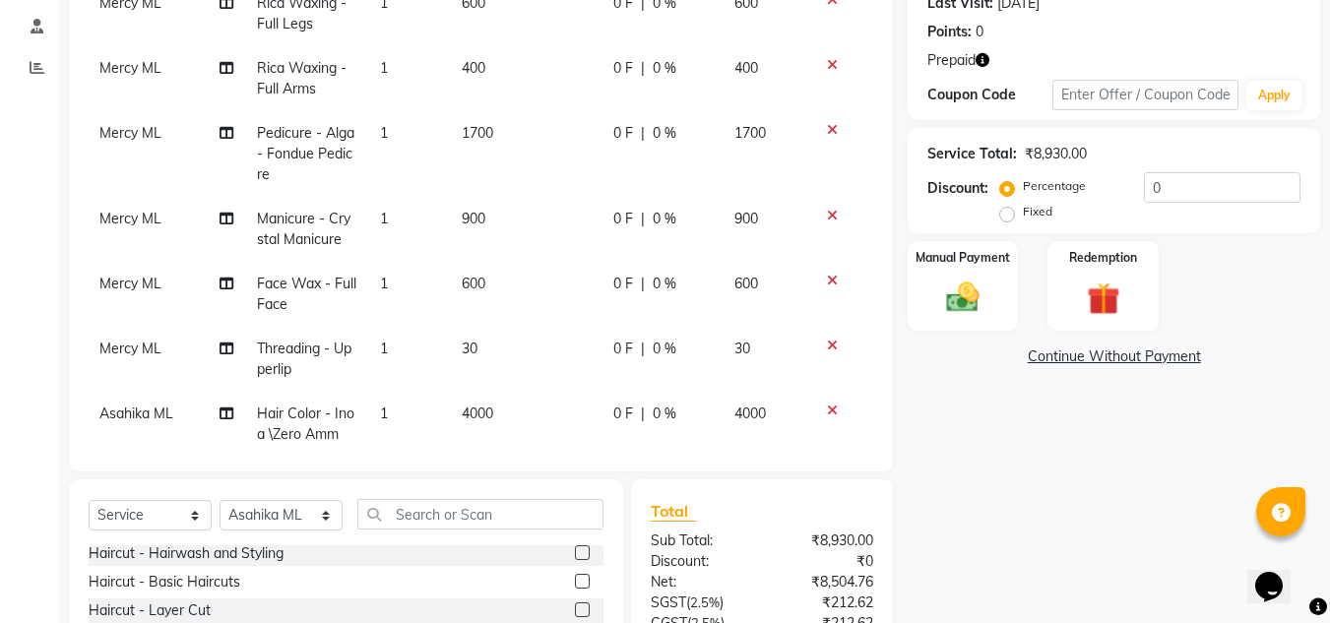
scroll to position [283, 0]
click at [984, 62] on icon "button" at bounding box center [982, 61] width 14 height 14
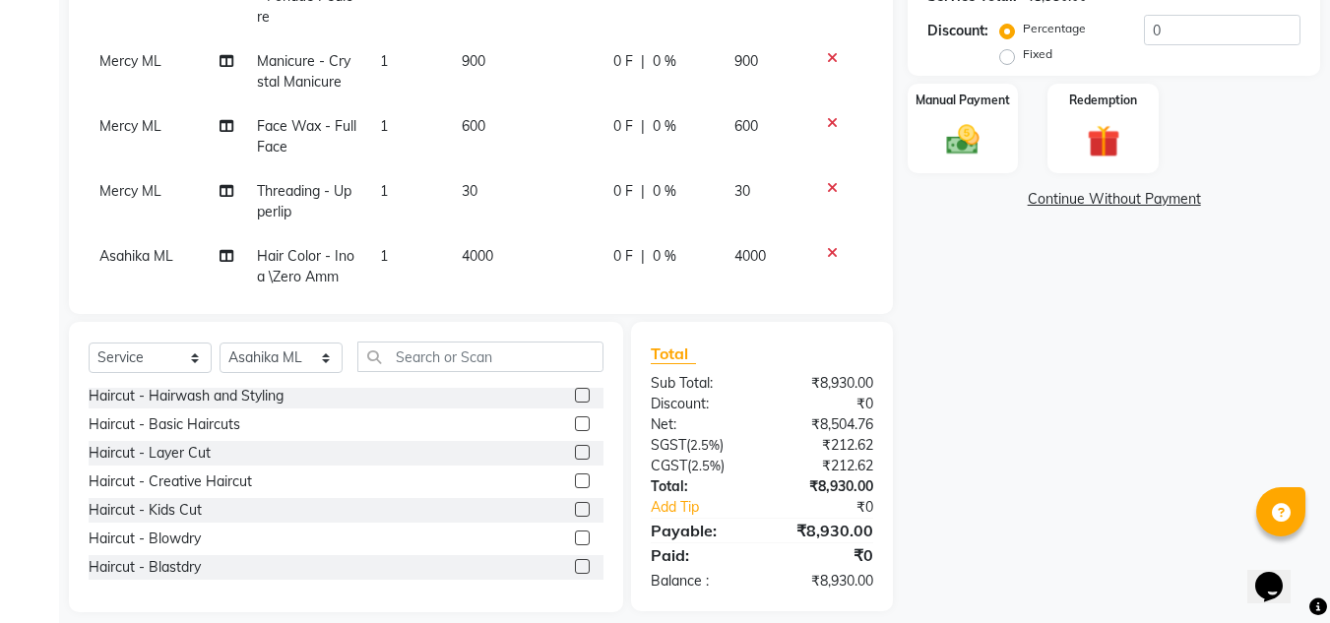
scroll to position [461, 0]
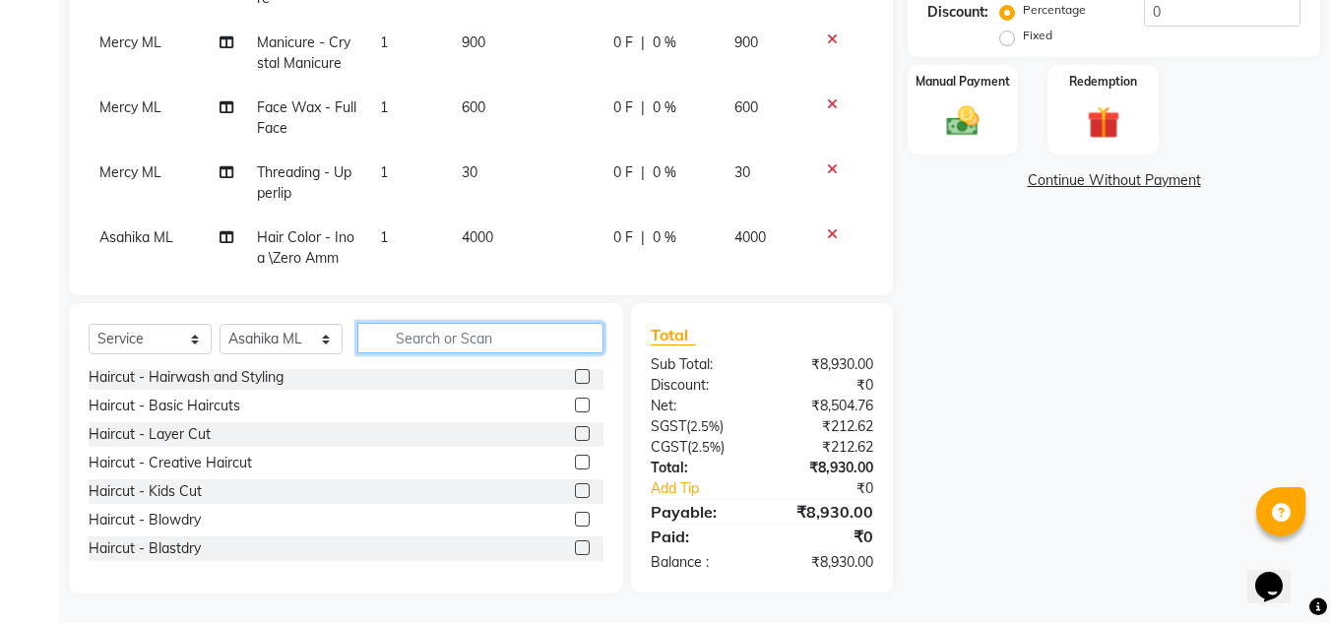
click at [512, 334] on input "text" at bounding box center [480, 338] width 246 height 31
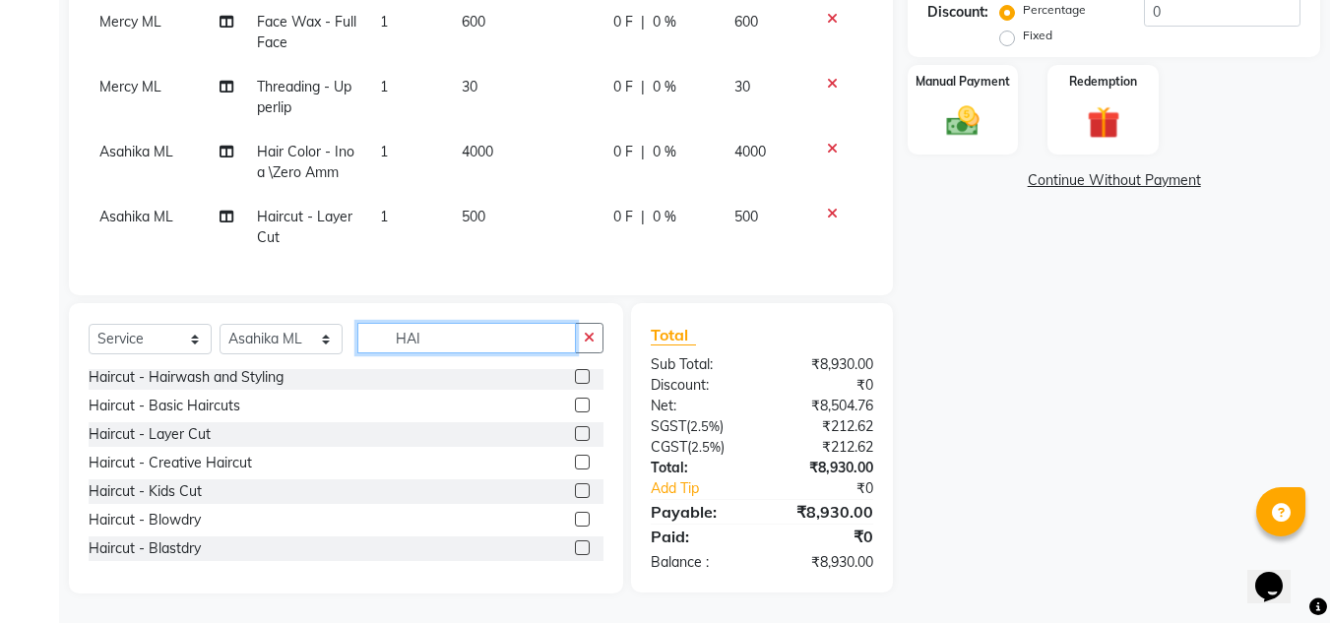
type input "HAI"
click at [500, 200] on td "500" at bounding box center [526, 227] width 152 height 65
select select "60582"
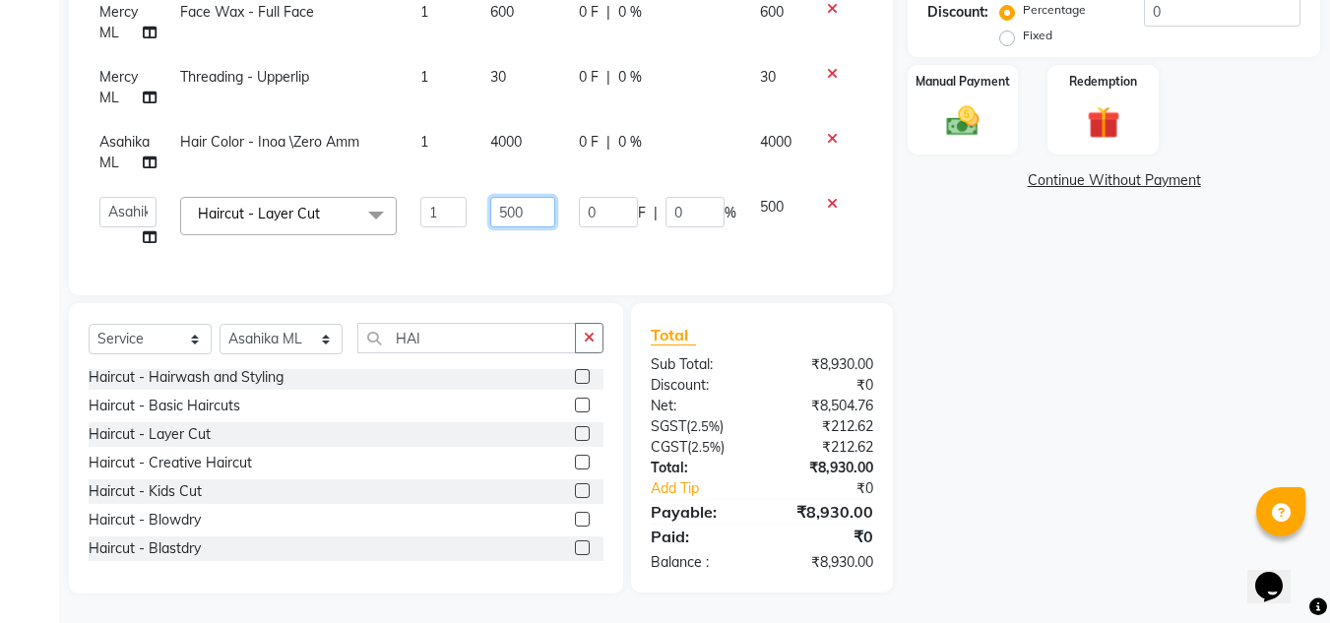
click at [522, 199] on input "500" at bounding box center [522, 212] width 65 height 31
type input "5"
type input "700"
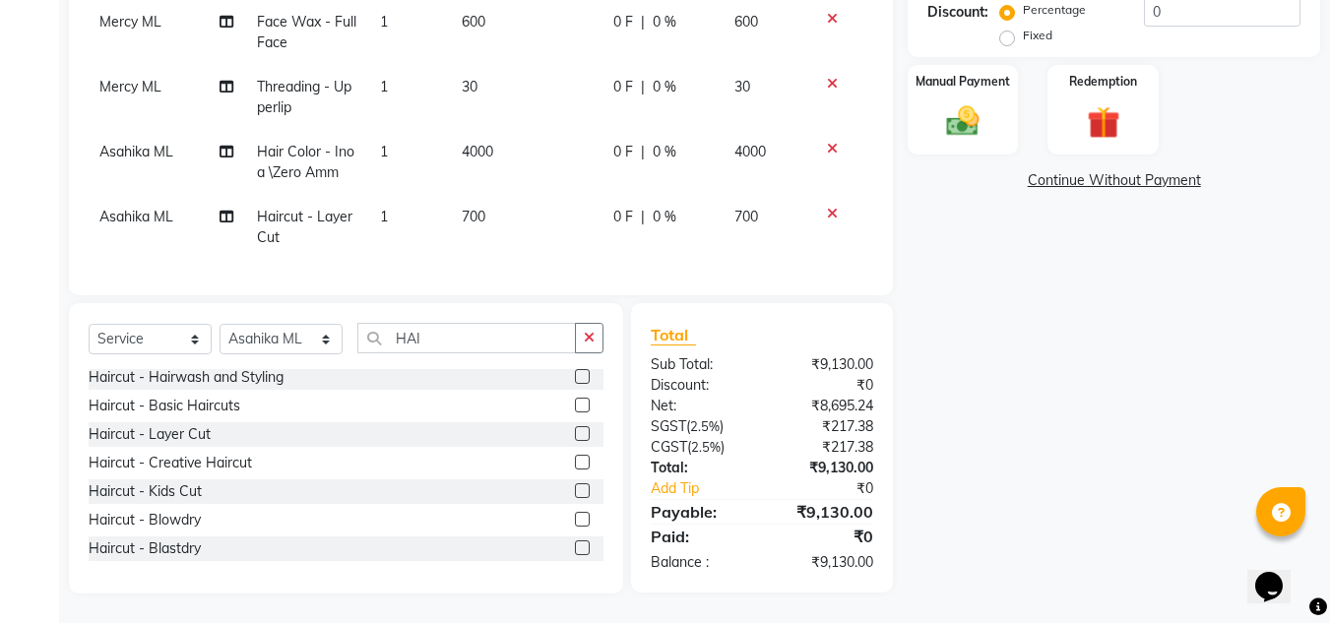
click at [1076, 331] on div "Name: Vidya Membership: No Active Membership Total Visits: 13 Card on file: 0 L…" at bounding box center [1121, 140] width 427 height 907
click at [483, 344] on input "HAI" at bounding box center [466, 338] width 219 height 31
type input "H"
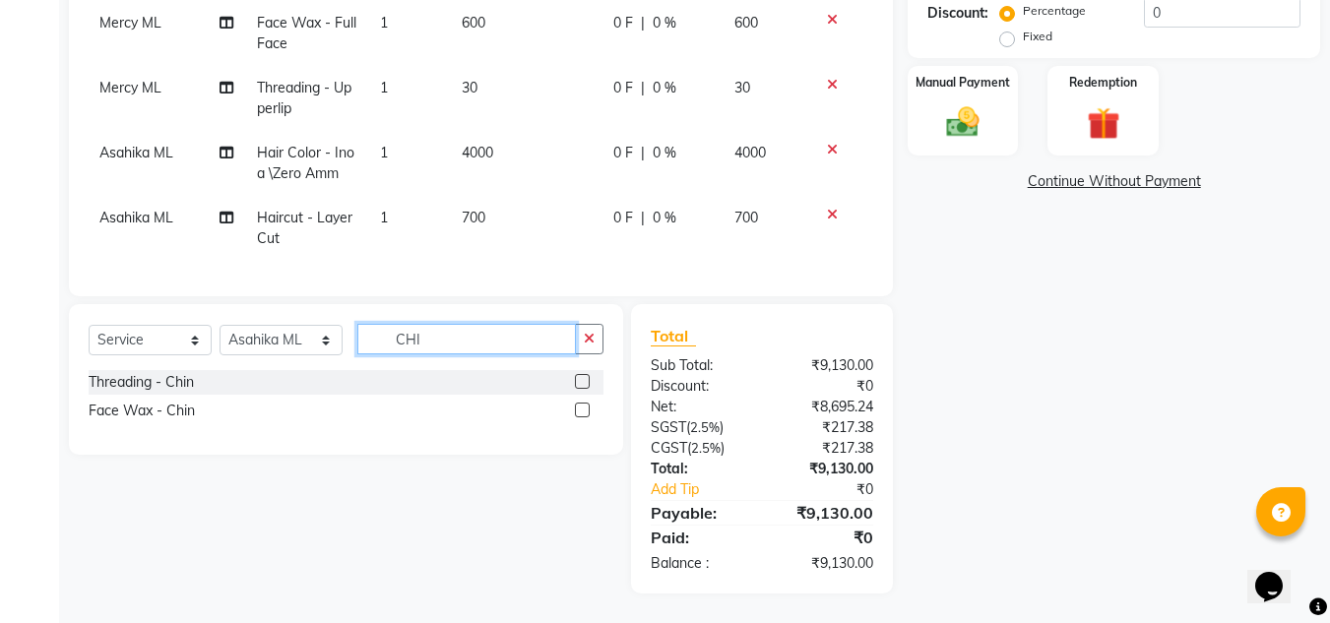
scroll to position [0, 0]
type input "CHIN"
click at [577, 409] on label at bounding box center [582, 410] width 15 height 15
click at [577, 409] on input "checkbox" at bounding box center [581, 411] width 13 height 13
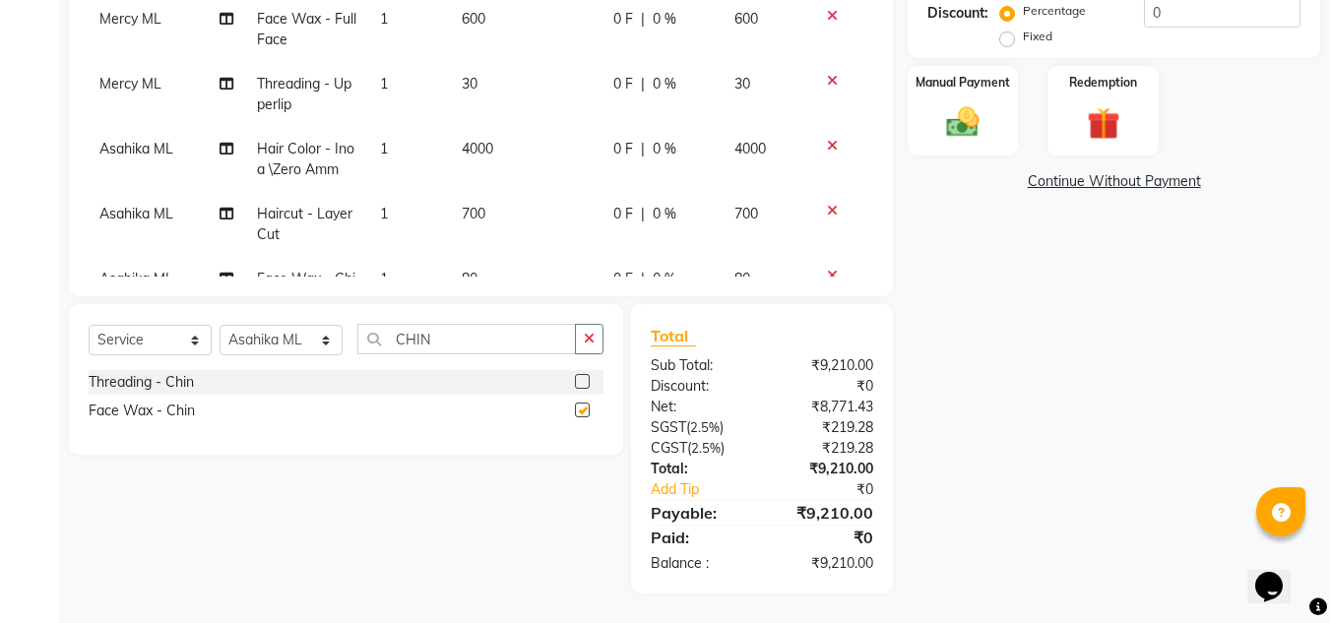
checkbox input "false"
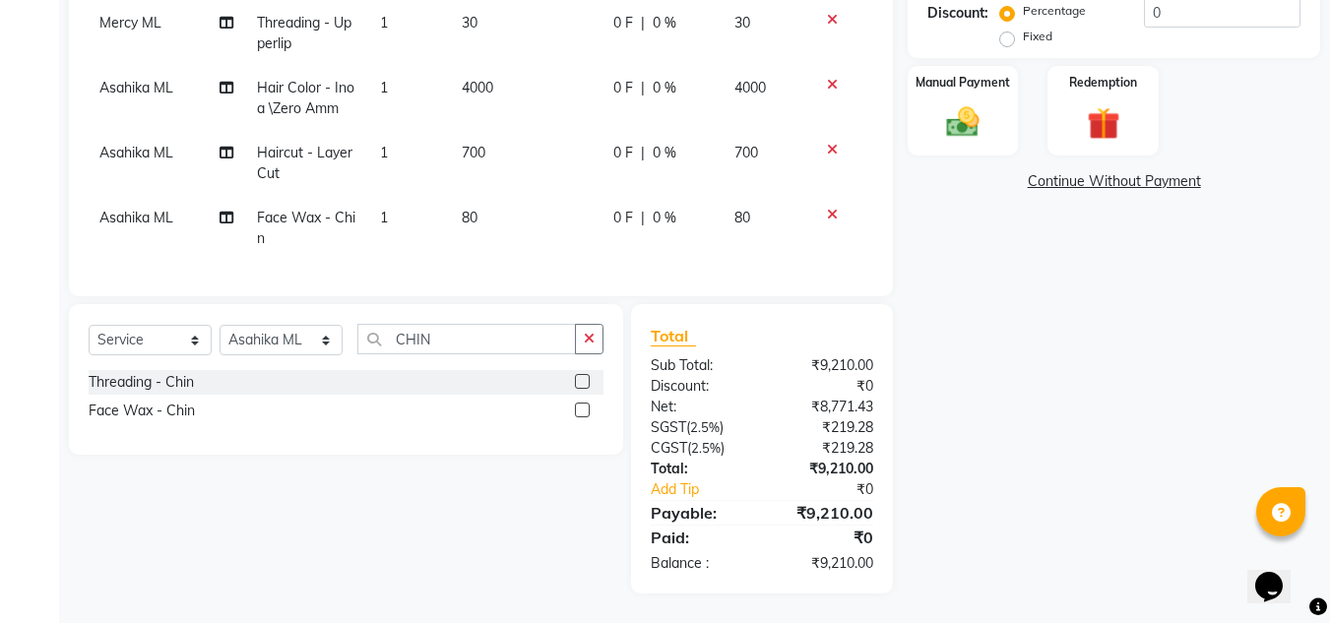
click at [489, 196] on td "80" at bounding box center [526, 228] width 152 height 65
select select "60582"
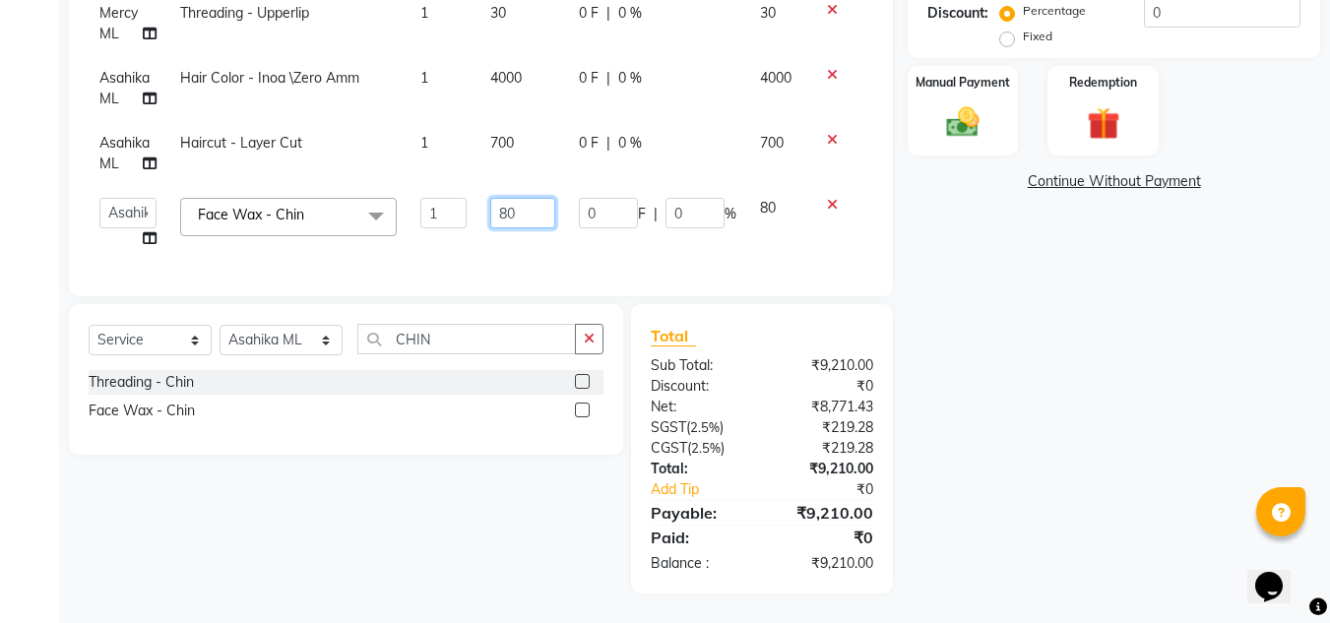
click at [517, 203] on input "80" at bounding box center [522, 213] width 65 height 31
type input "8"
type input "200"
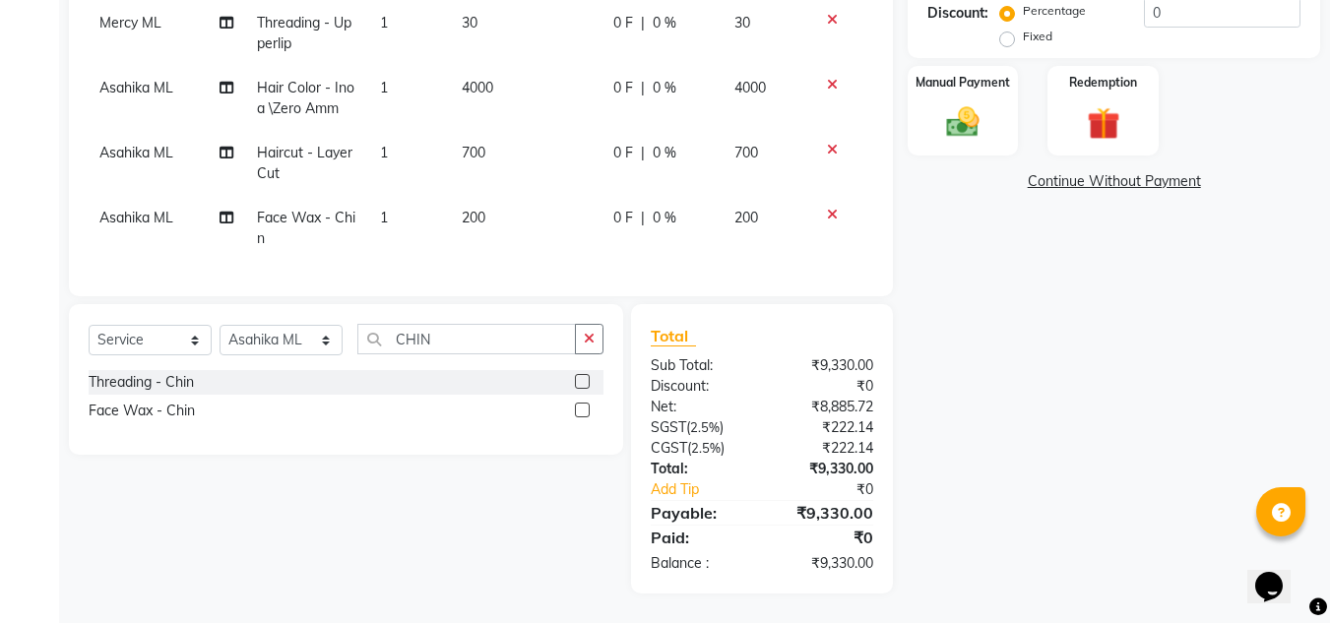
click at [1086, 423] on div "Name: Vidya Membership: No Active Membership Total Visits: 13 Card on file: 0 L…" at bounding box center [1121, 141] width 427 height 906
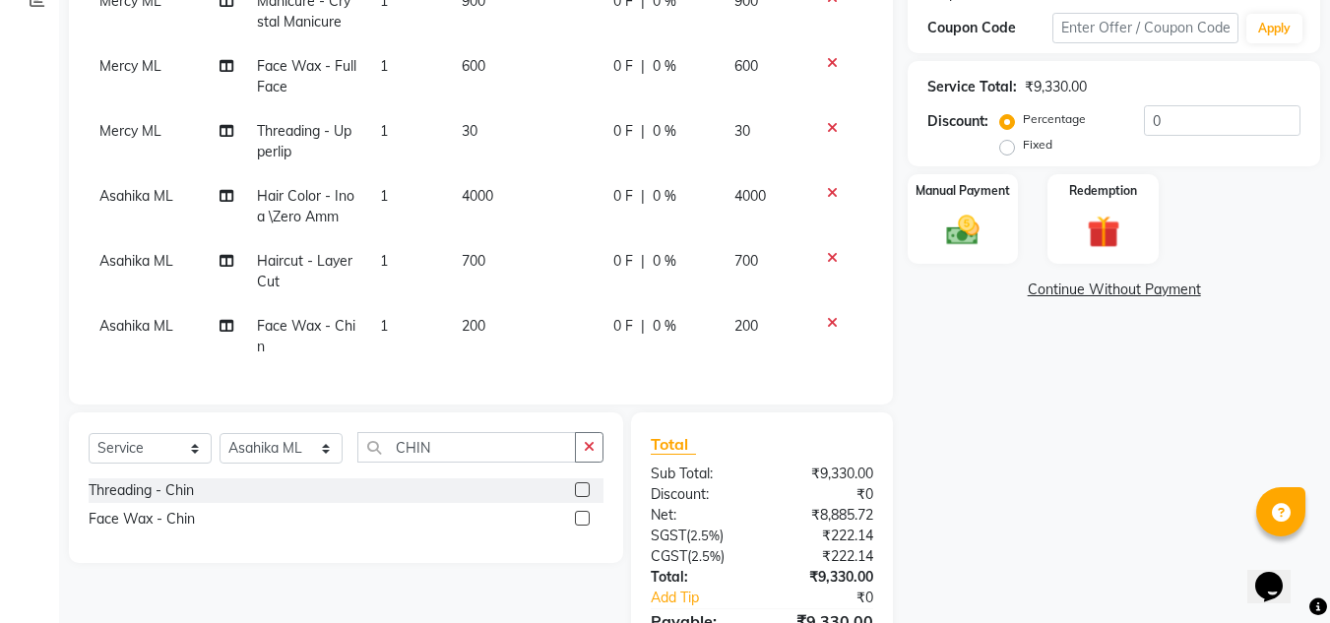
scroll to position [352, 0]
click at [479, 444] on input "CHIN" at bounding box center [466, 446] width 219 height 31
type input "C"
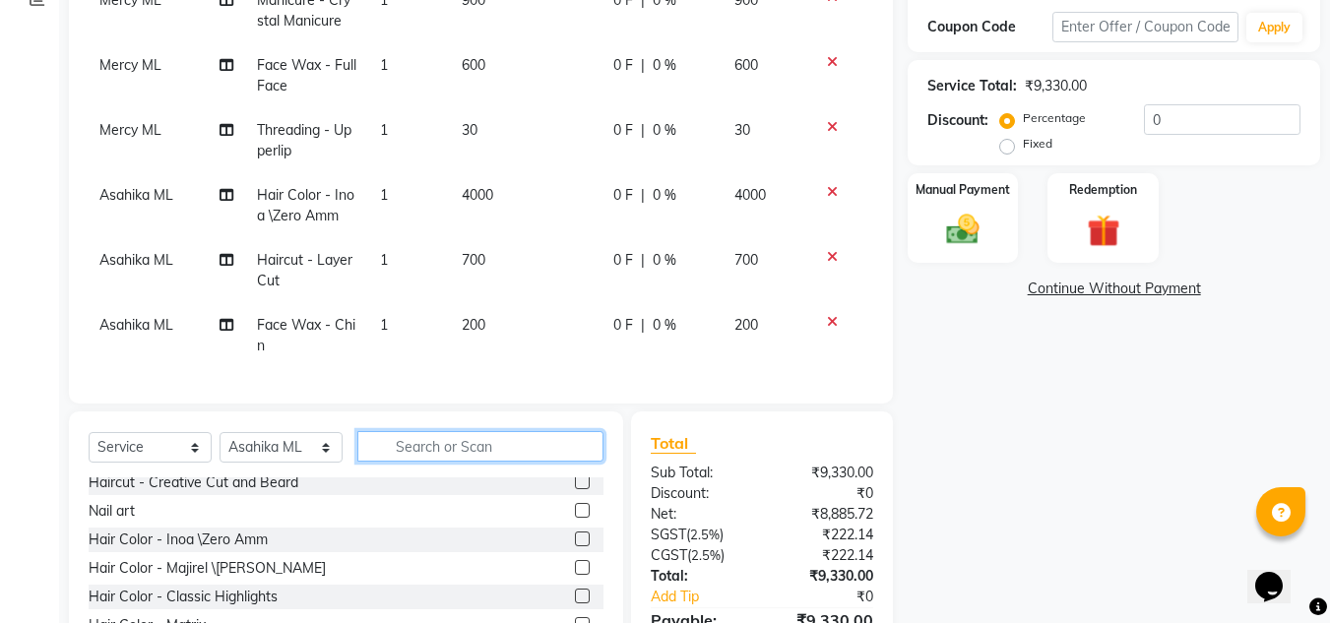
scroll to position [423, 0]
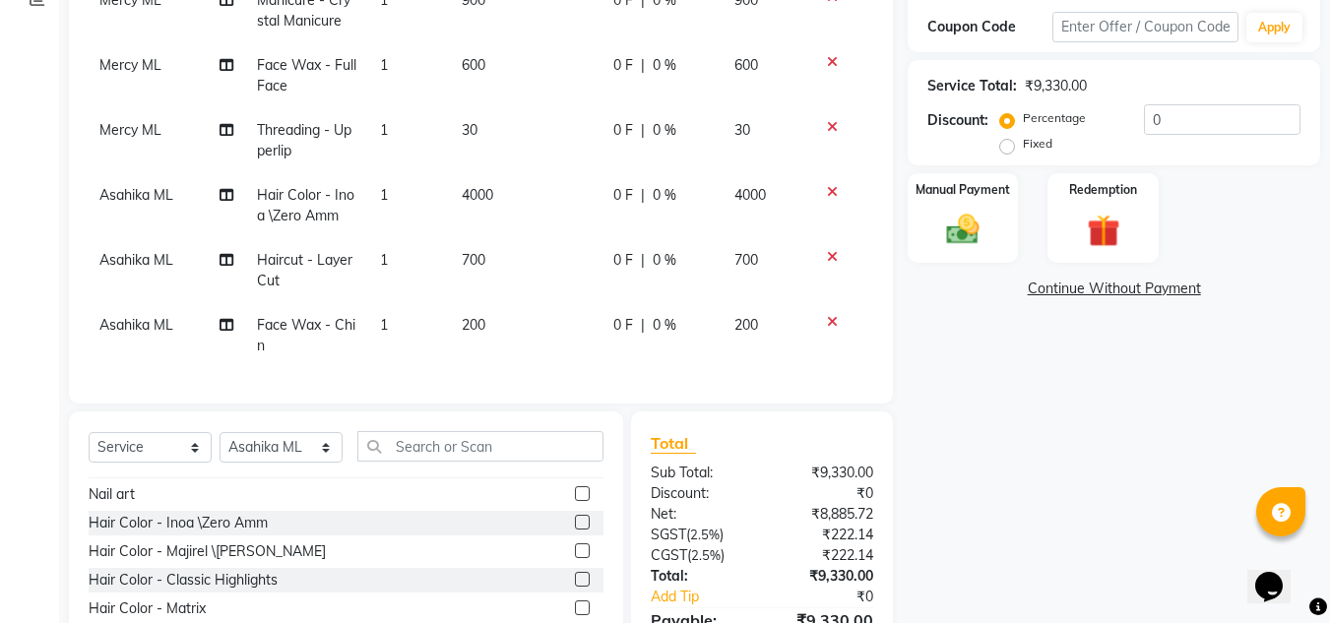
click at [575, 520] on label at bounding box center [582, 522] width 15 height 15
click at [575, 520] on input "checkbox" at bounding box center [581, 523] width 13 height 13
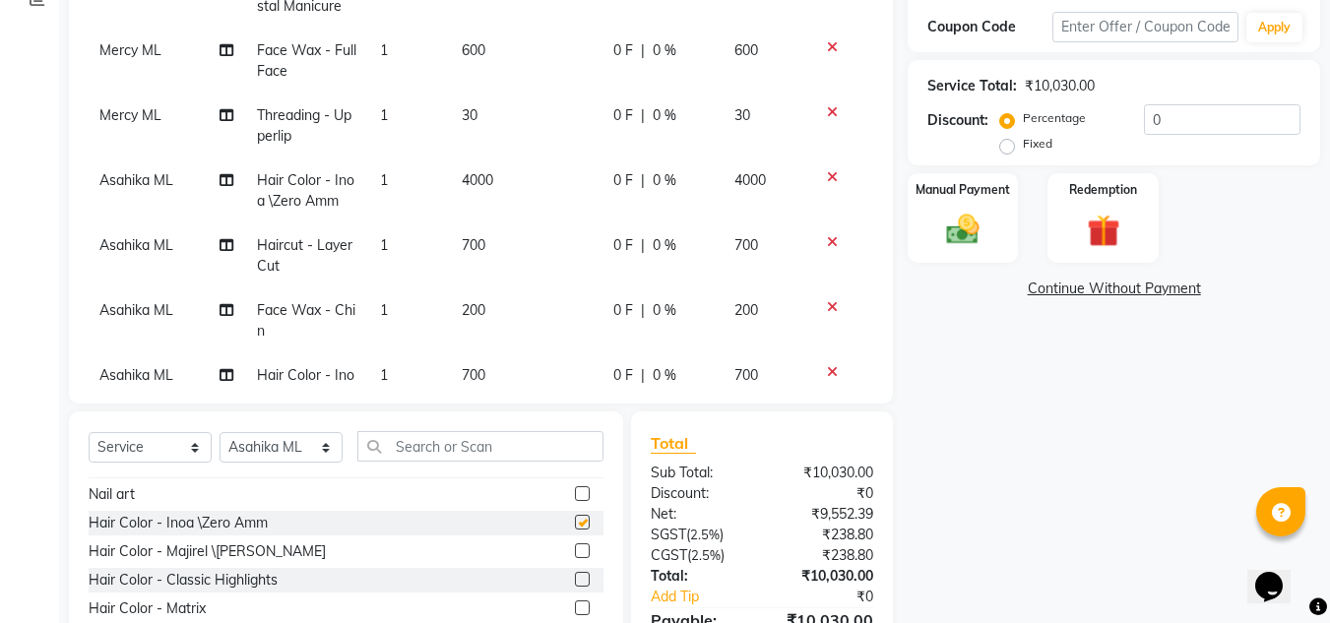
checkbox input "false"
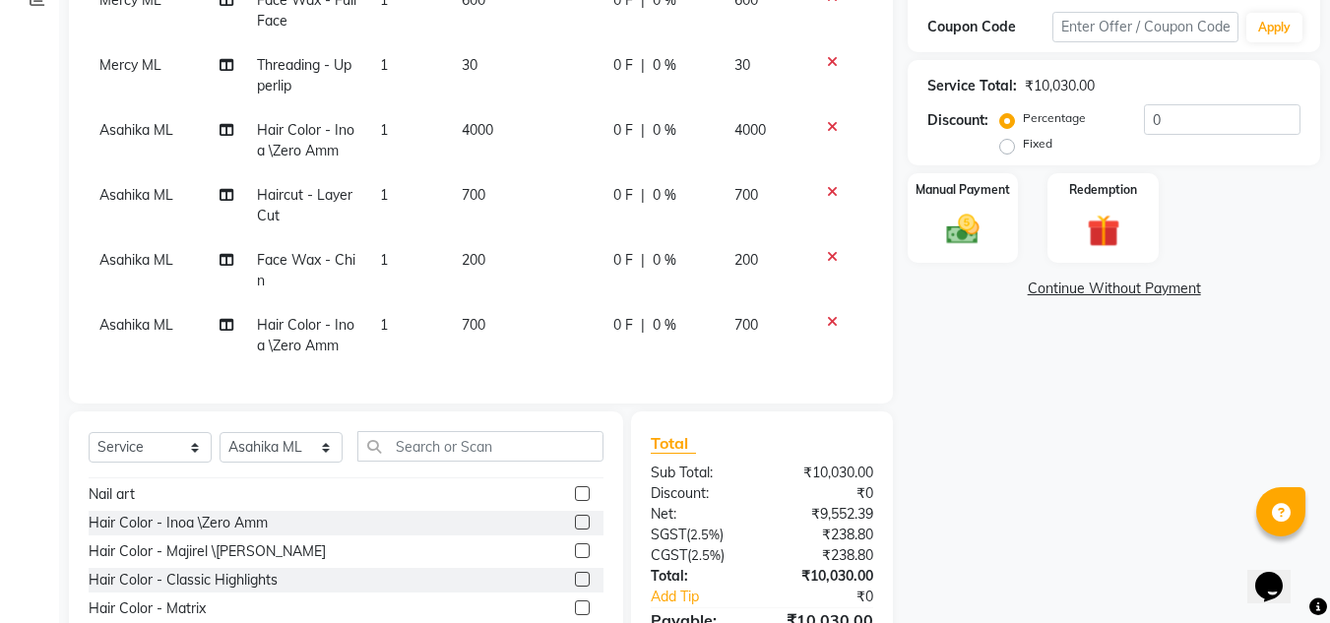
click at [494, 303] on td "700" at bounding box center [526, 335] width 152 height 65
select select "60582"
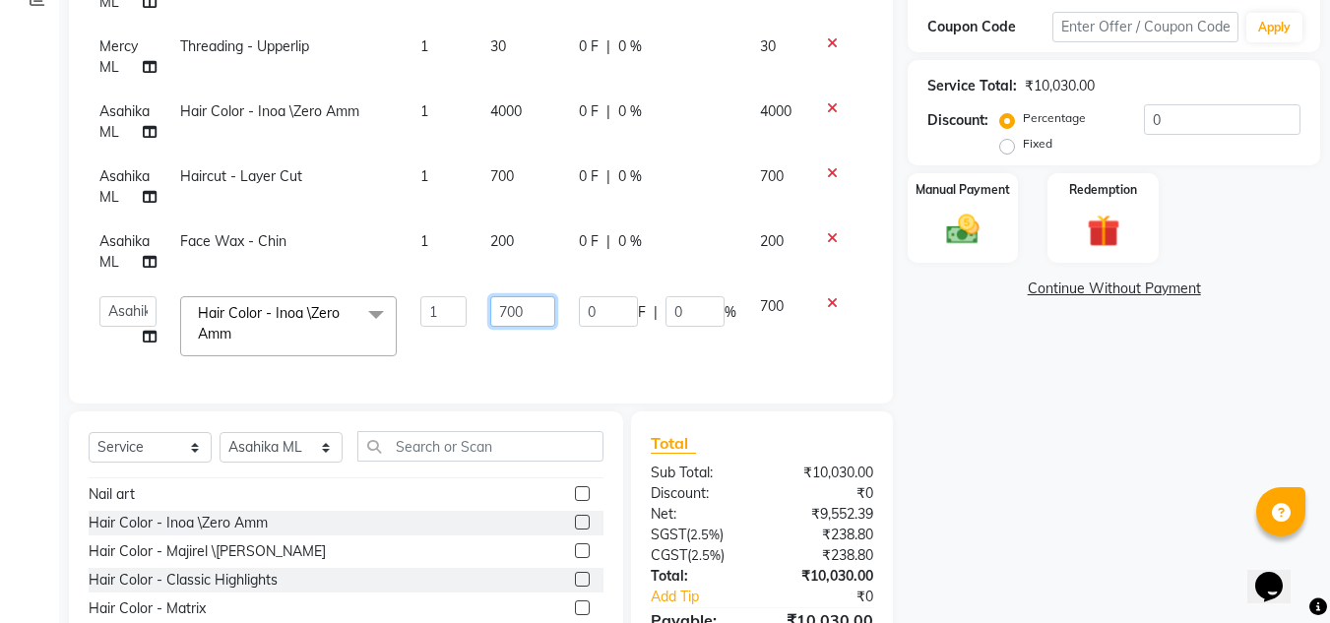
click at [530, 296] on input "700" at bounding box center [522, 311] width 65 height 31
type input "7"
type input "3000"
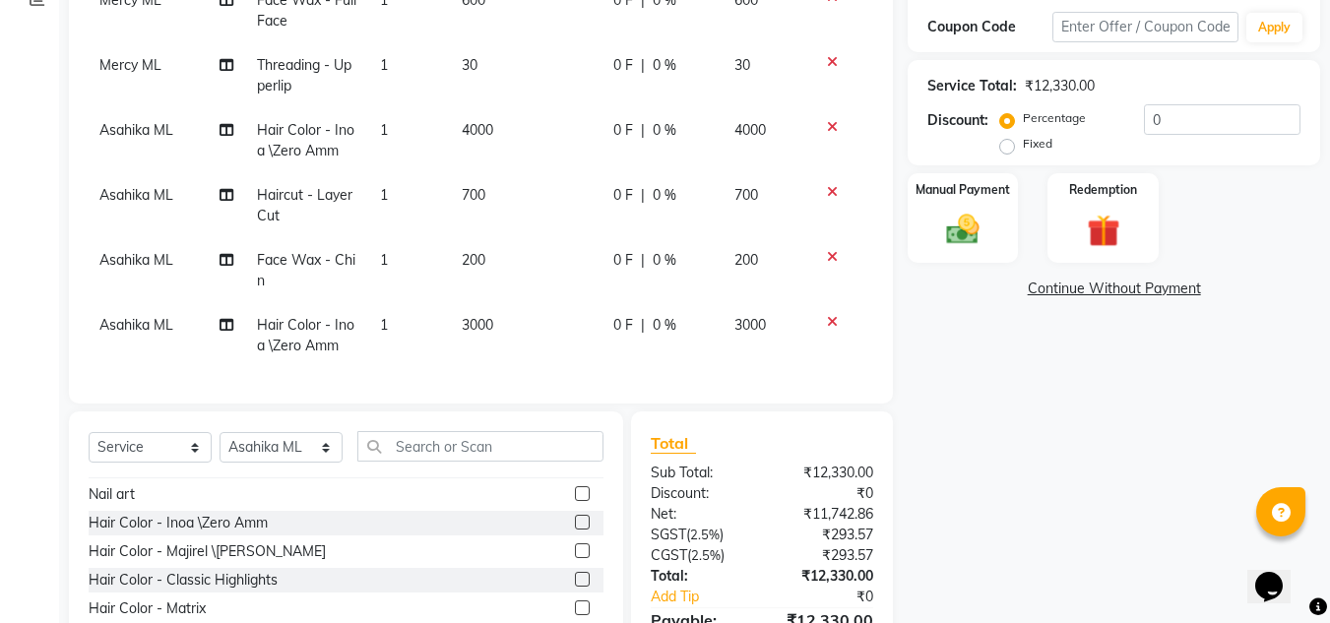
scroll to position [354, 1]
click at [998, 523] on div "Name: Vidya Membership: No Active Membership Total Visits: 13 Card on file: 0 L…" at bounding box center [1121, 248] width 427 height 907
click at [827, 250] on icon at bounding box center [832, 257] width 11 height 14
click at [827, 120] on icon at bounding box center [832, 127] width 11 height 14
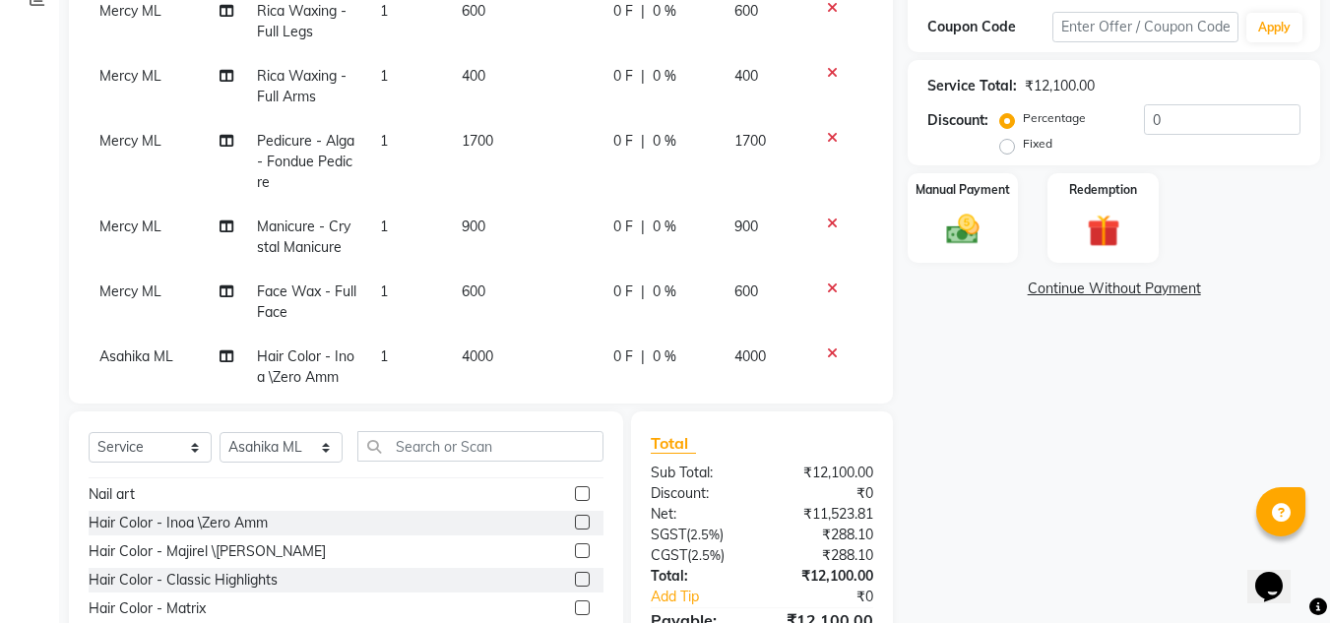
scroll to position [0, 1]
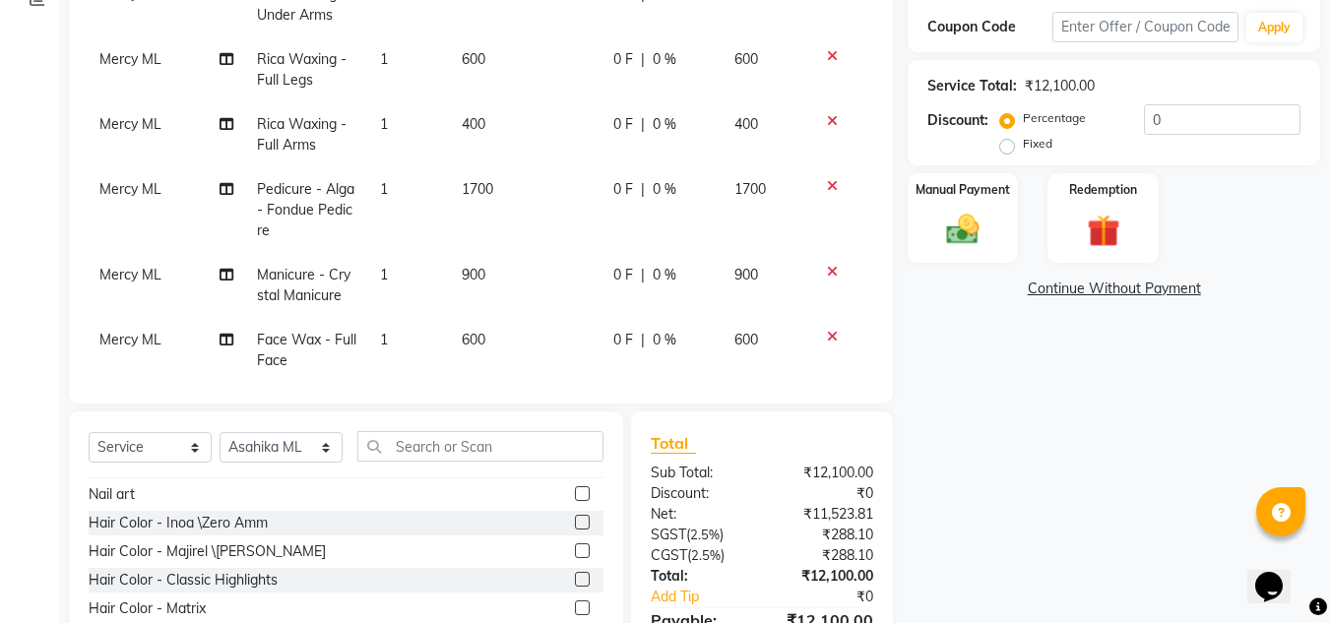
click at [827, 120] on icon at bounding box center [832, 121] width 11 height 14
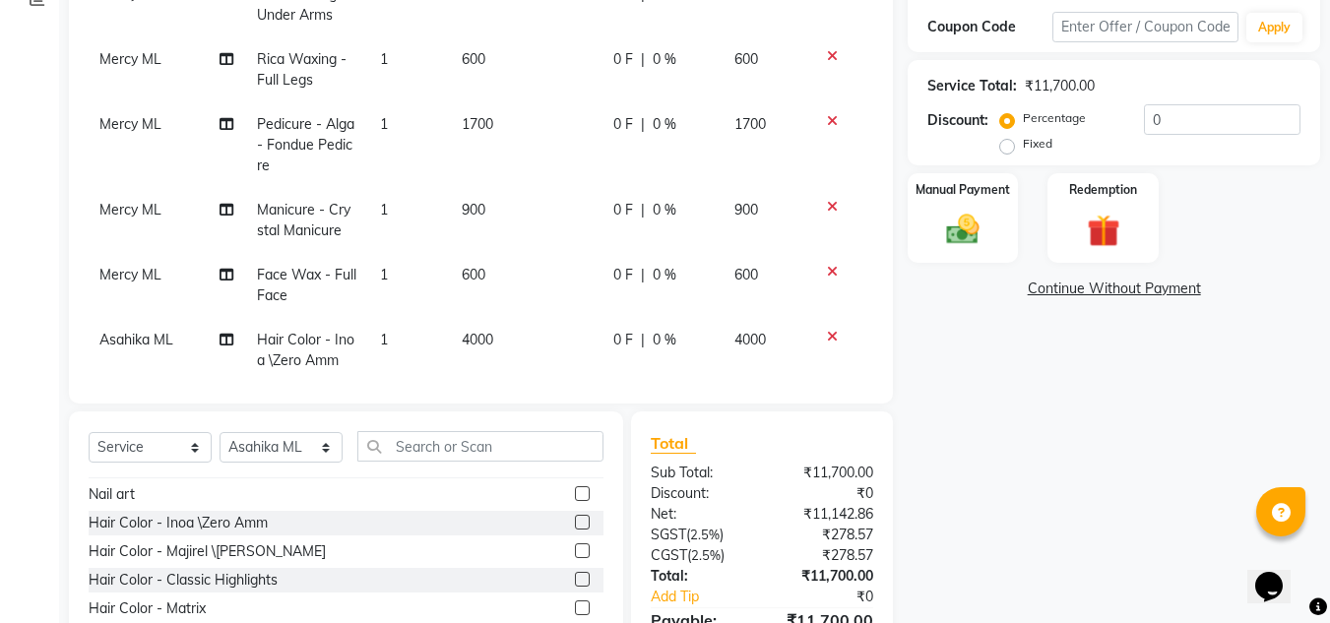
scroll to position [159, 1]
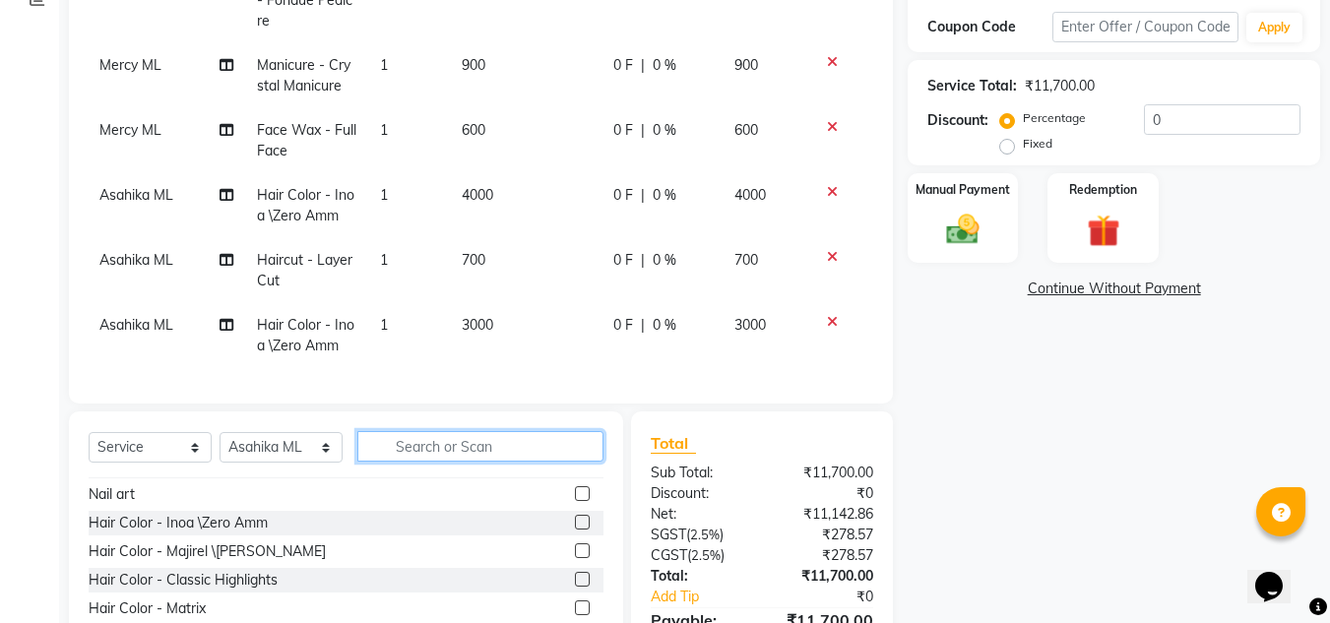
click at [520, 451] on input "text" at bounding box center [480, 446] width 246 height 31
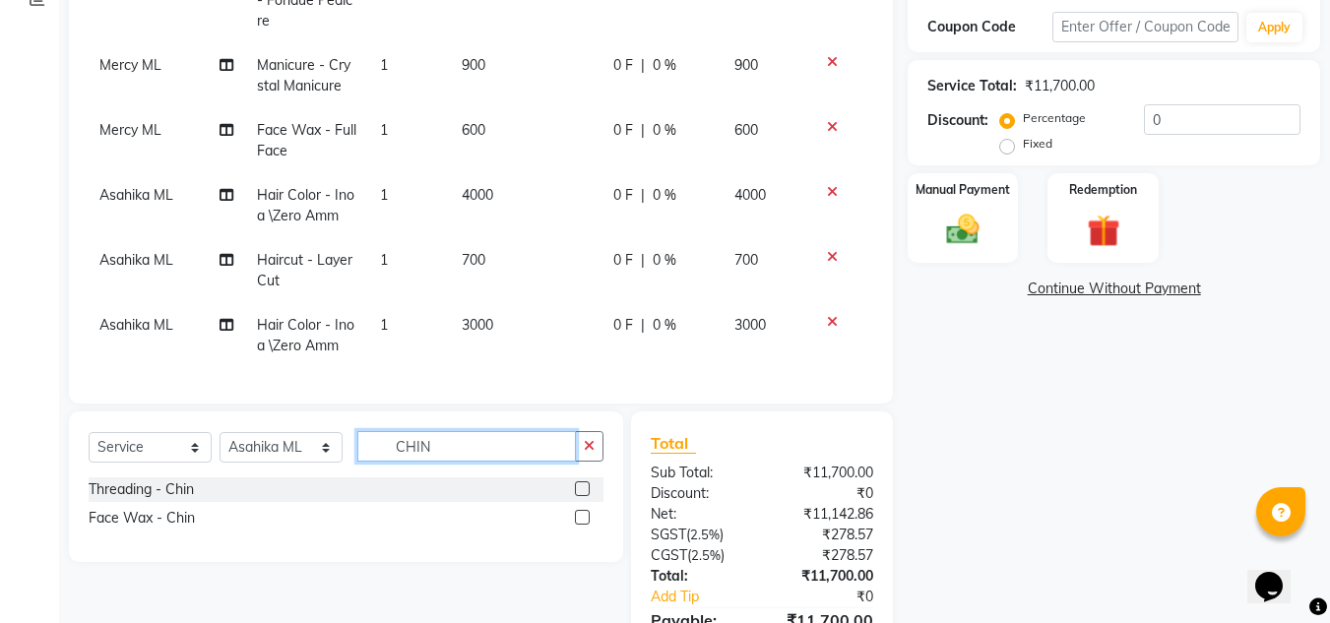
type input "CHIN"
click at [577, 515] on label at bounding box center [582, 517] width 15 height 15
click at [577, 515] on input "checkbox" at bounding box center [581, 518] width 13 height 13
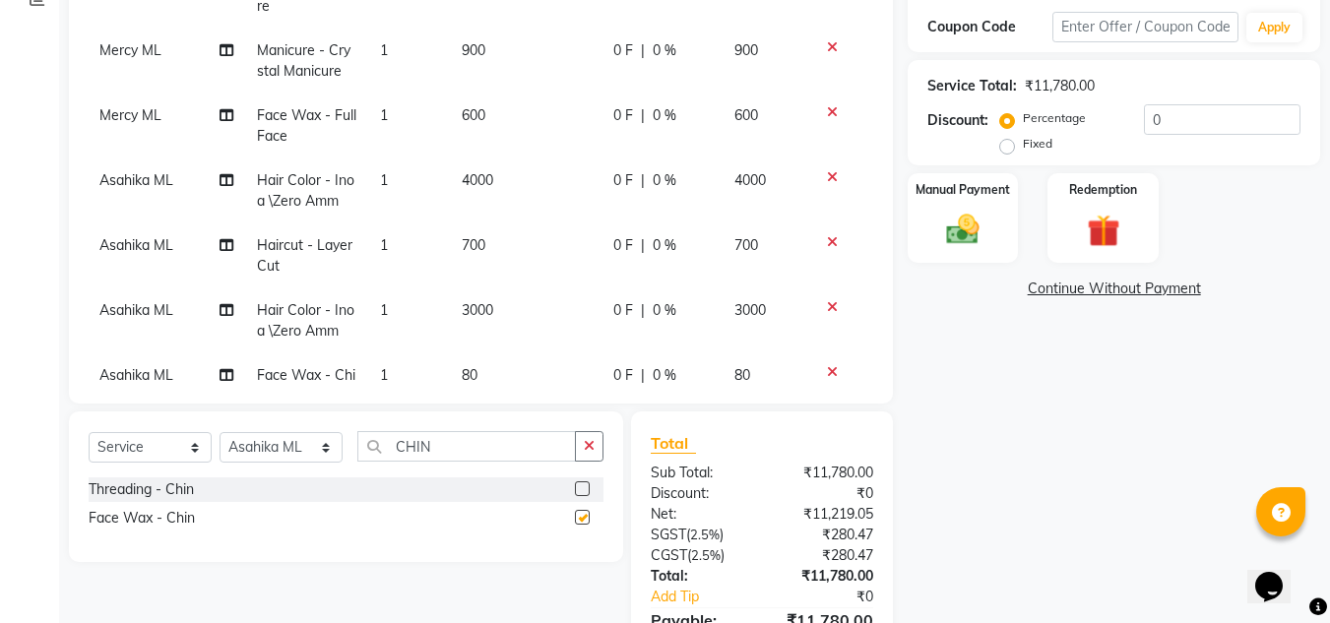
checkbox input "false"
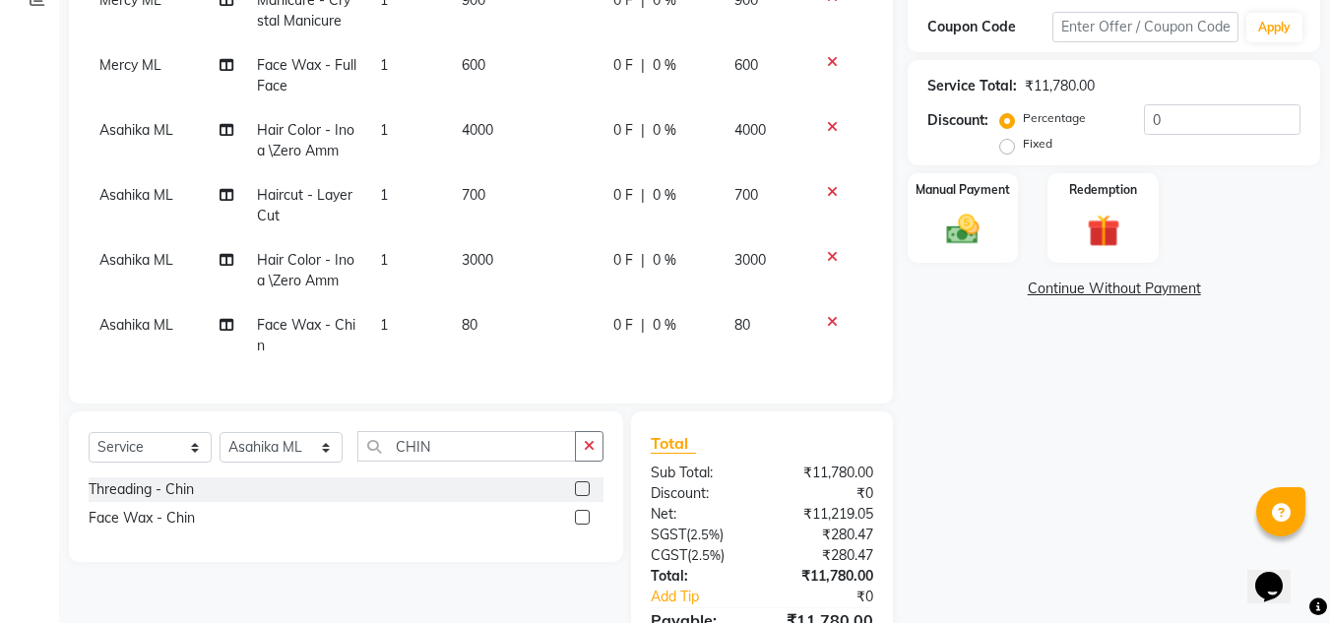
click at [495, 313] on td "80" at bounding box center [526, 335] width 152 height 65
select select "60582"
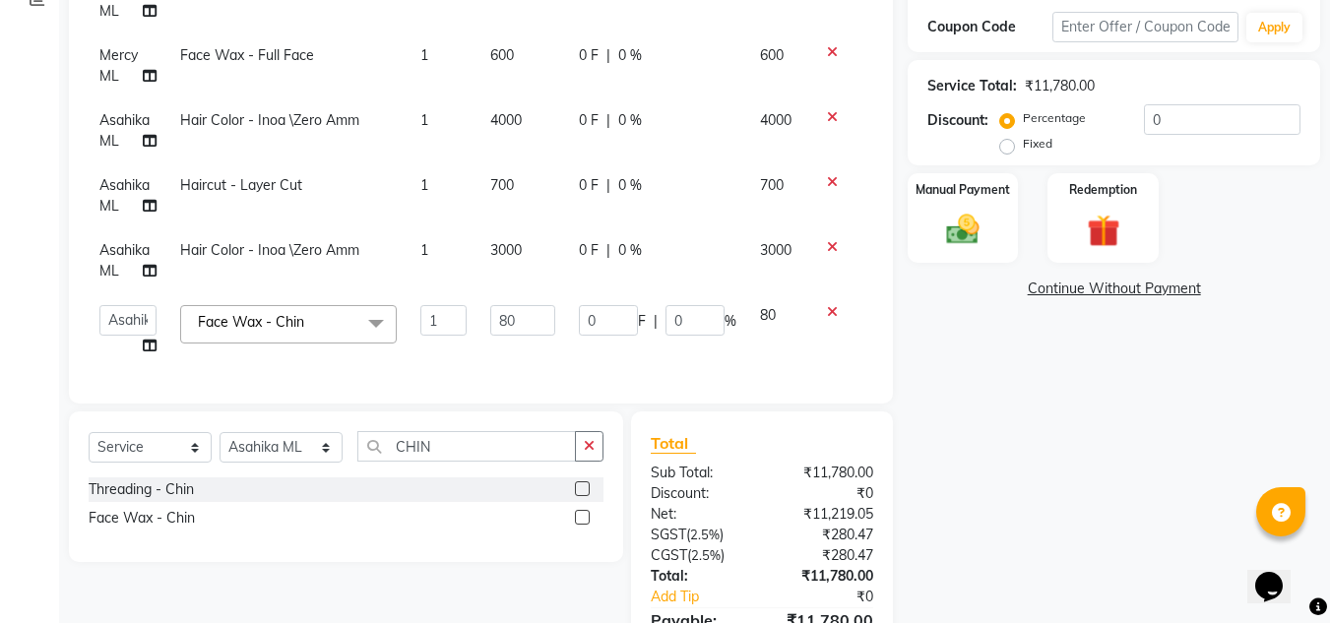
scroll to position [214, 1]
click at [522, 306] on input "80" at bounding box center [522, 320] width 65 height 31
type input "8"
type input "100"
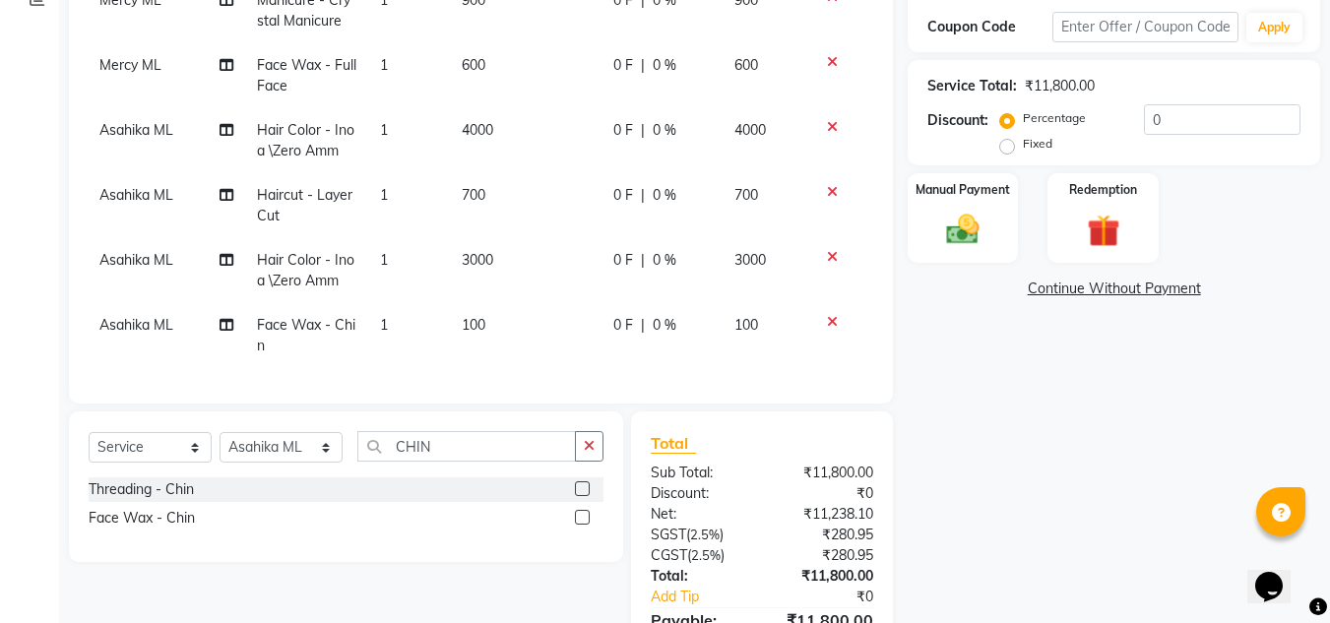
click at [973, 487] on div "Name: Vidya Membership: No Active Membership Total Visits: 13 Card on file: 0 L…" at bounding box center [1121, 248] width 427 height 906
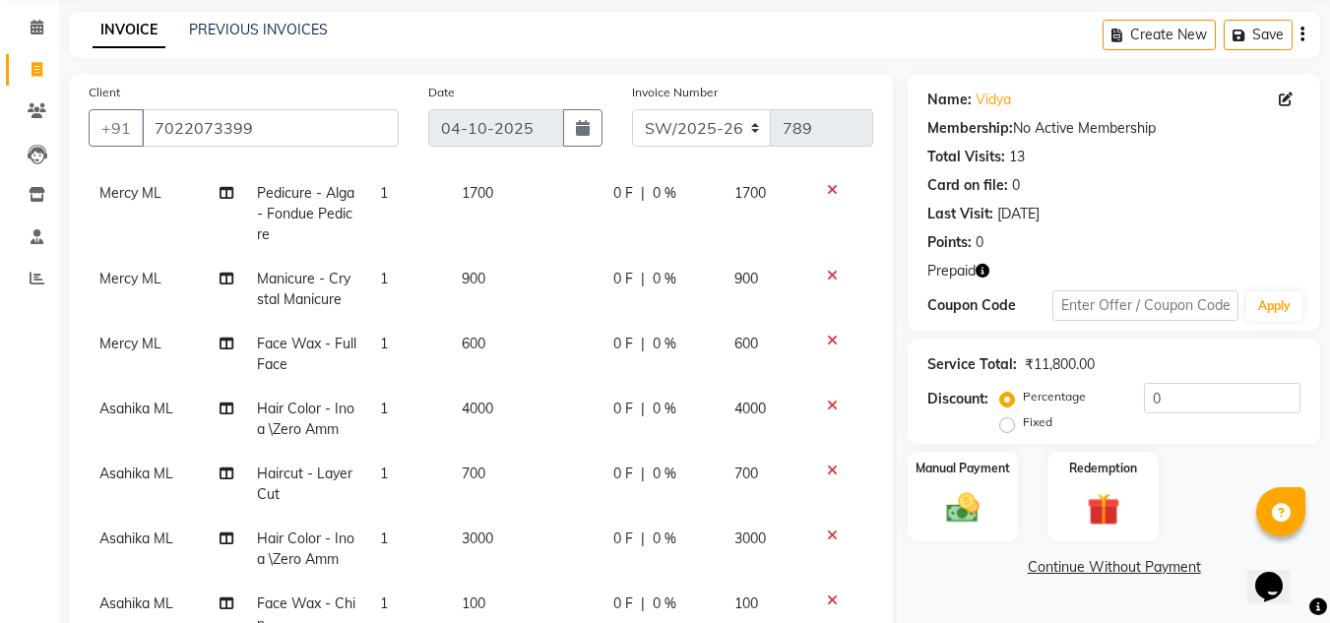
scroll to position [73, 0]
click at [986, 265] on icon "button" at bounding box center [982, 272] width 14 height 14
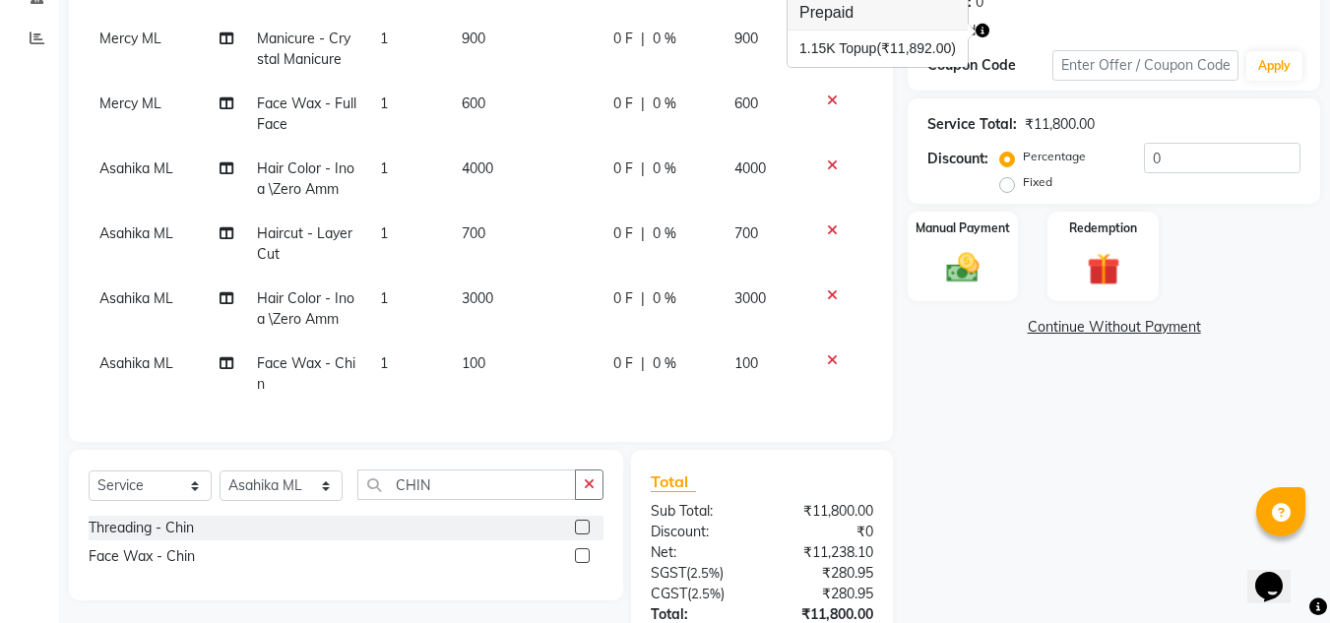
scroll to position [460, 0]
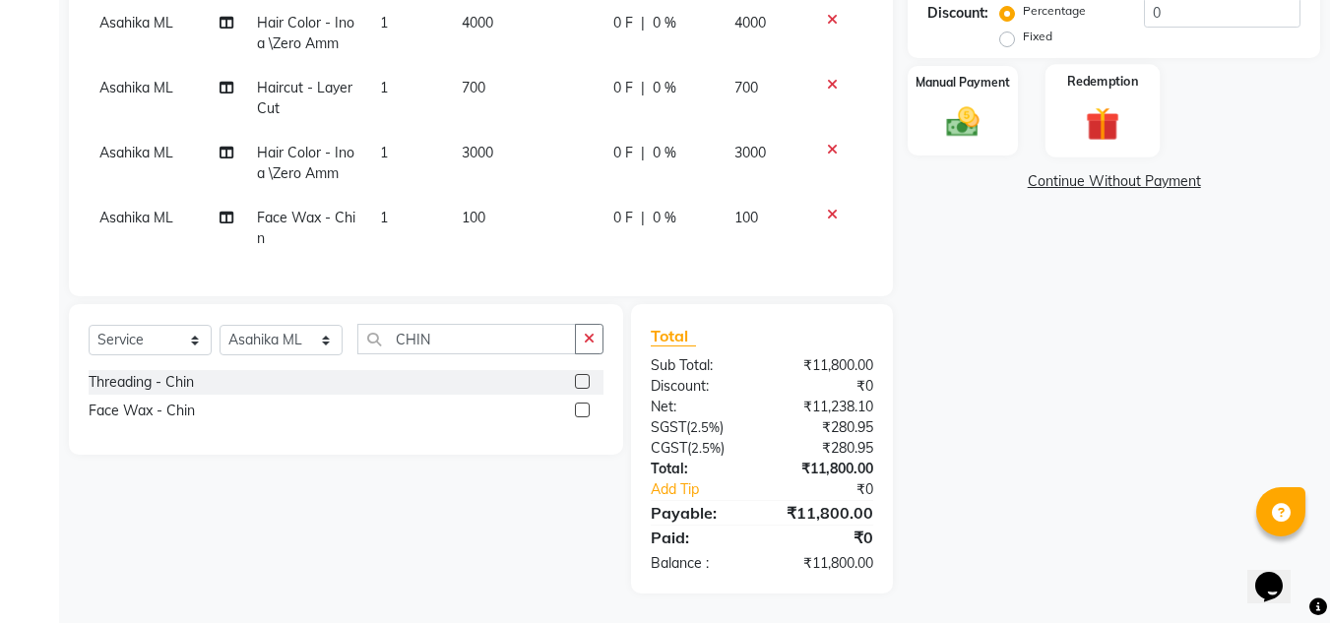
click at [1098, 127] on img at bounding box center [1102, 123] width 55 height 42
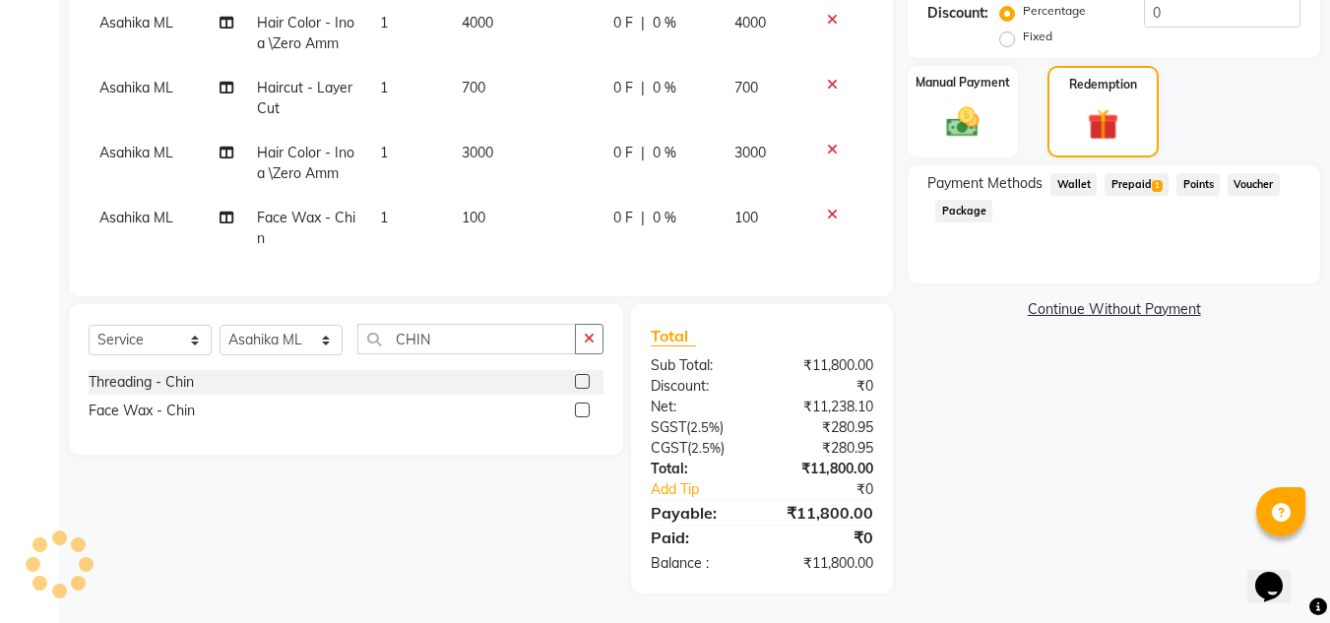
click at [1145, 180] on span "Prepaid 1" at bounding box center [1136, 184] width 64 height 23
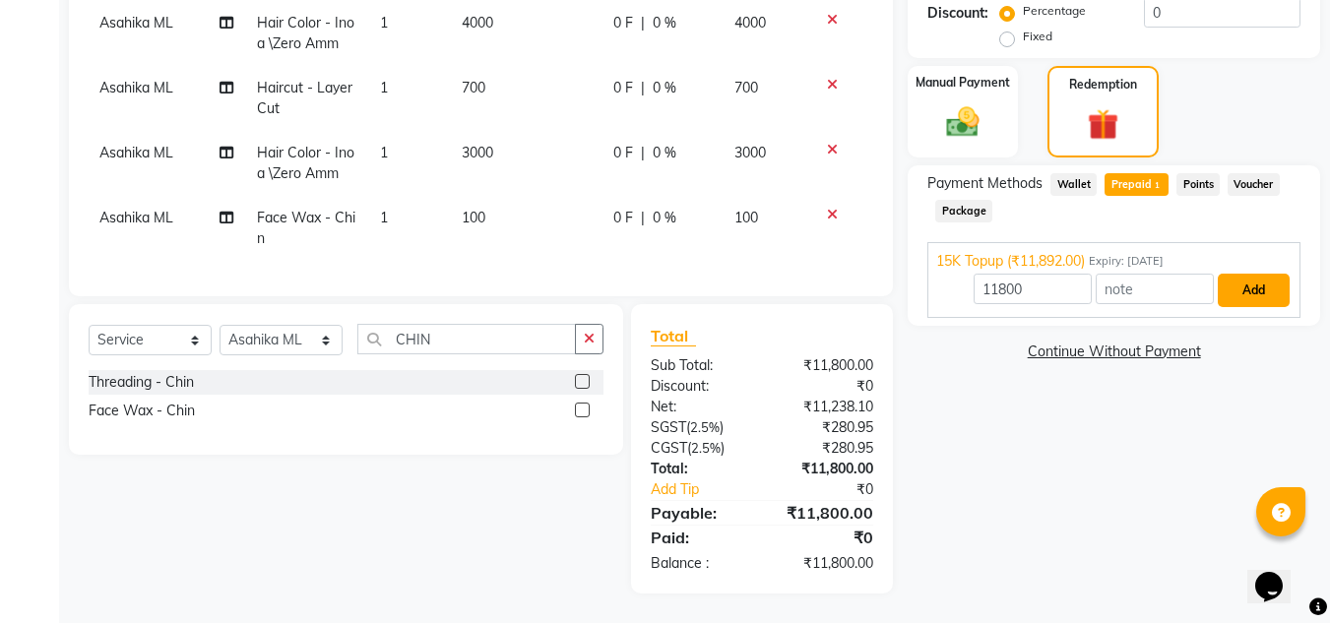
click at [1273, 292] on button "Add" at bounding box center [1254, 290] width 72 height 33
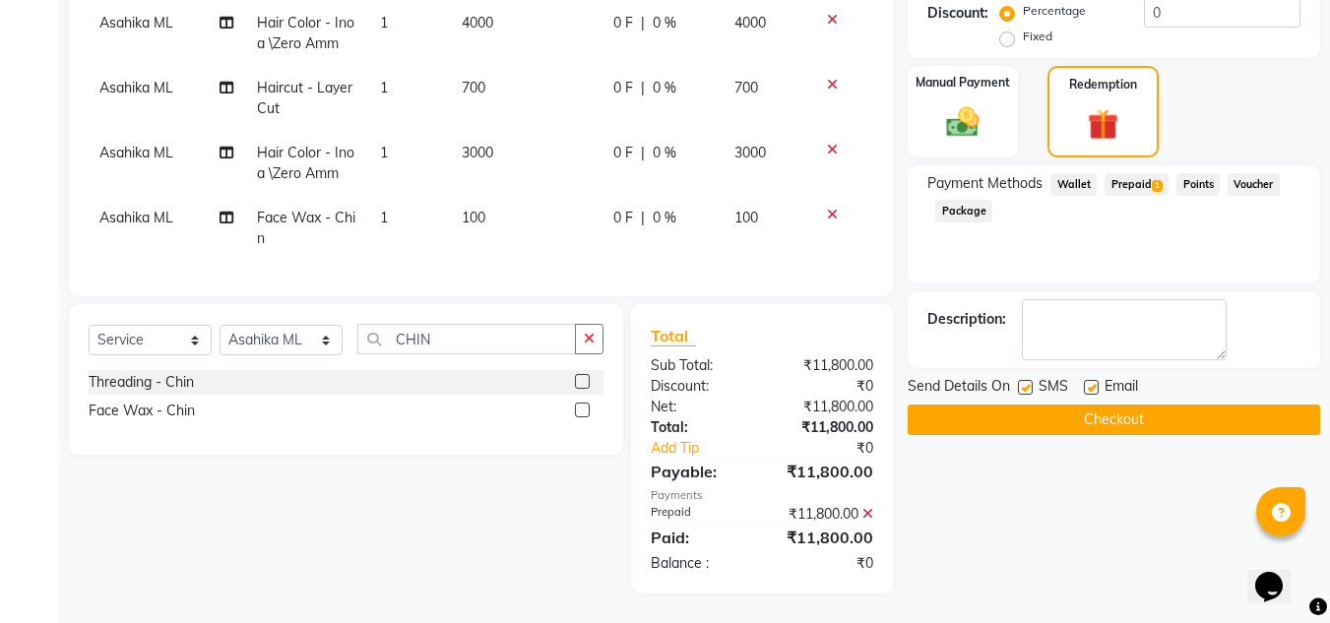
click at [1105, 422] on button "Checkout" at bounding box center [1114, 420] width 412 height 31
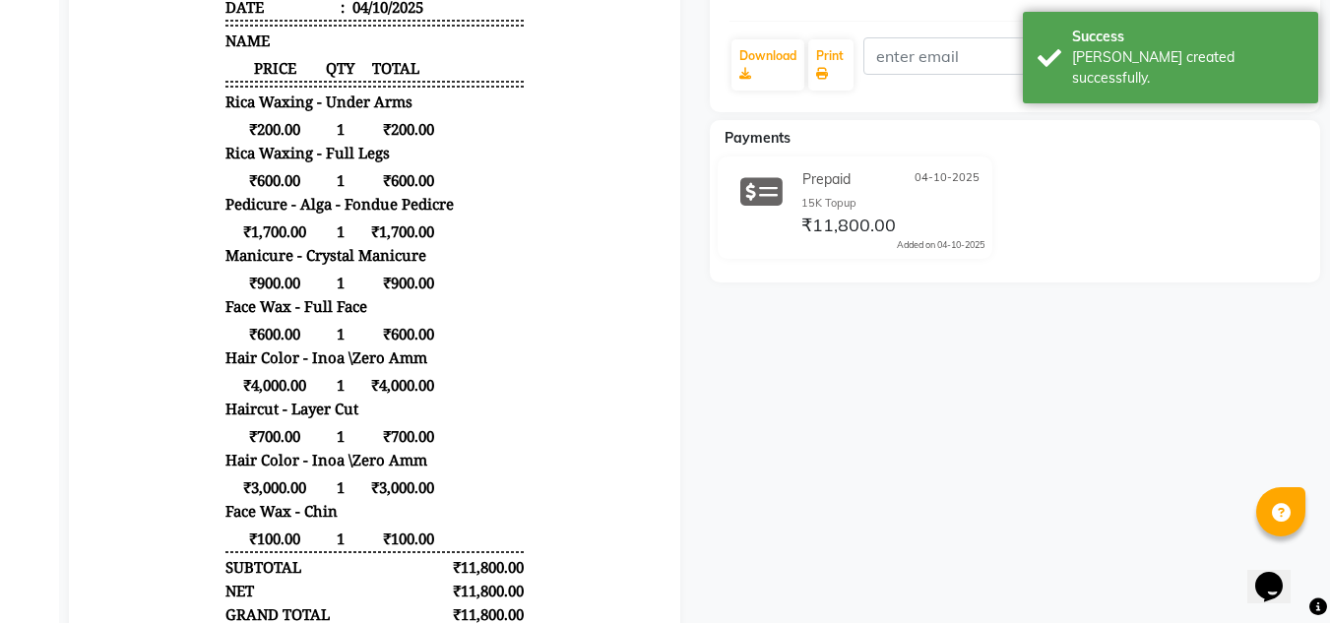
scroll to position [617, 0]
